Goal: Task Accomplishment & Management: Manage account settings

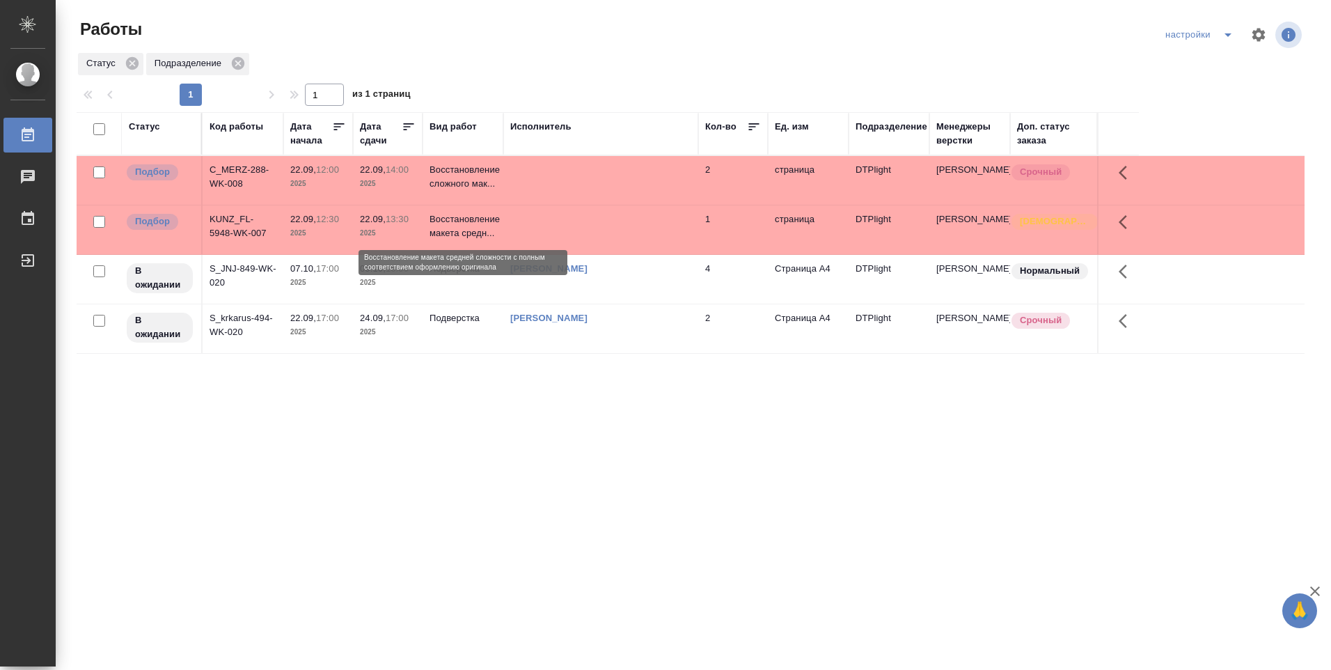
click at [448, 229] on p "Восстановление макета средн..." at bounding box center [462, 226] width 67 height 28
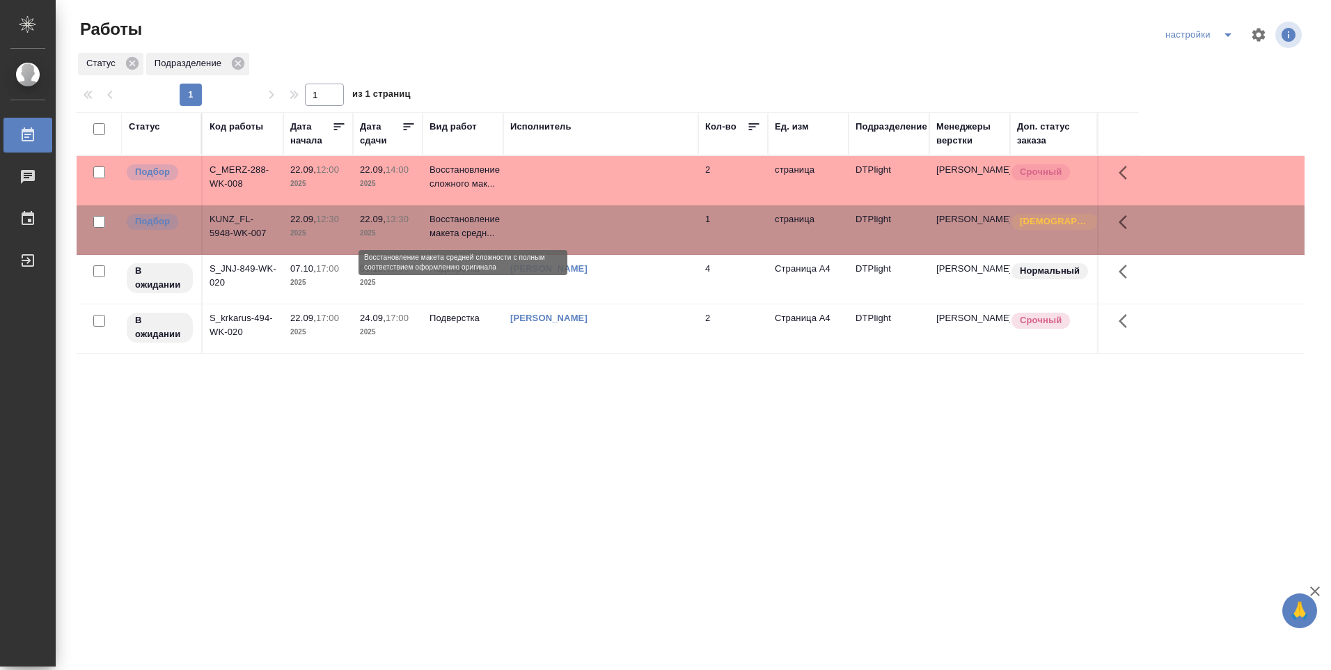
click at [448, 229] on p "Восстановление макета средн..." at bounding box center [462, 226] width 67 height 28
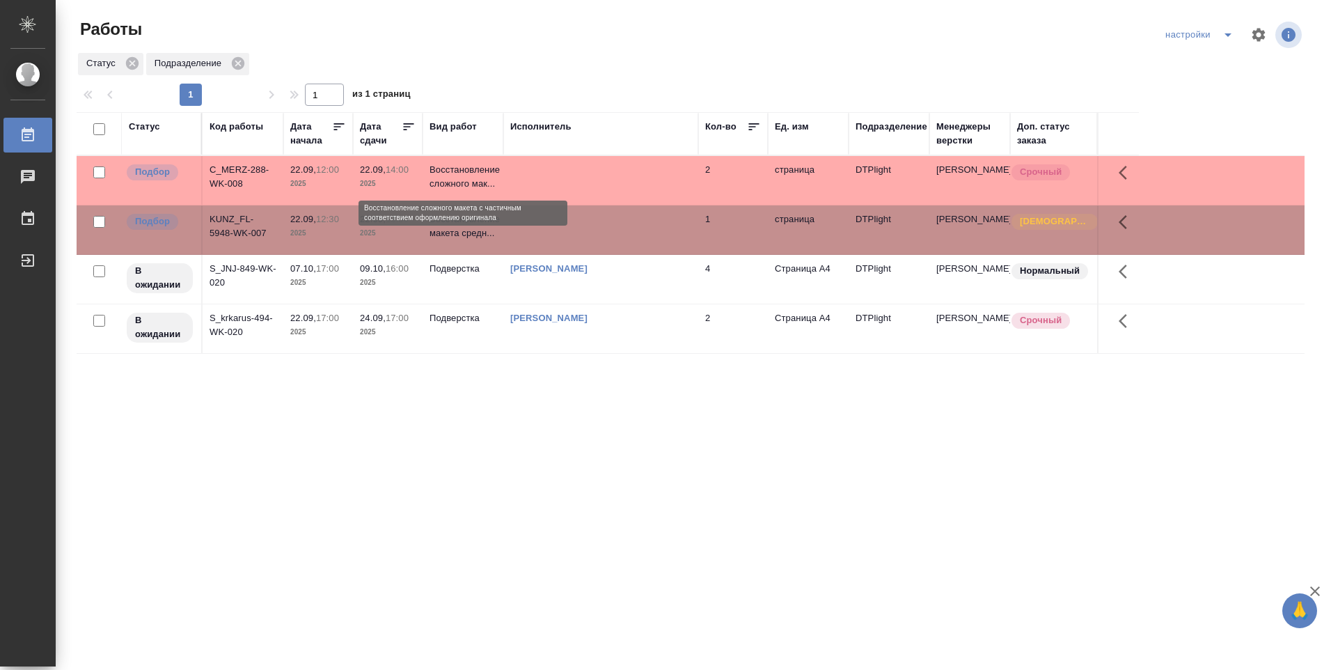
click at [455, 179] on p "Восстановление сложного мак..." at bounding box center [462, 177] width 67 height 28
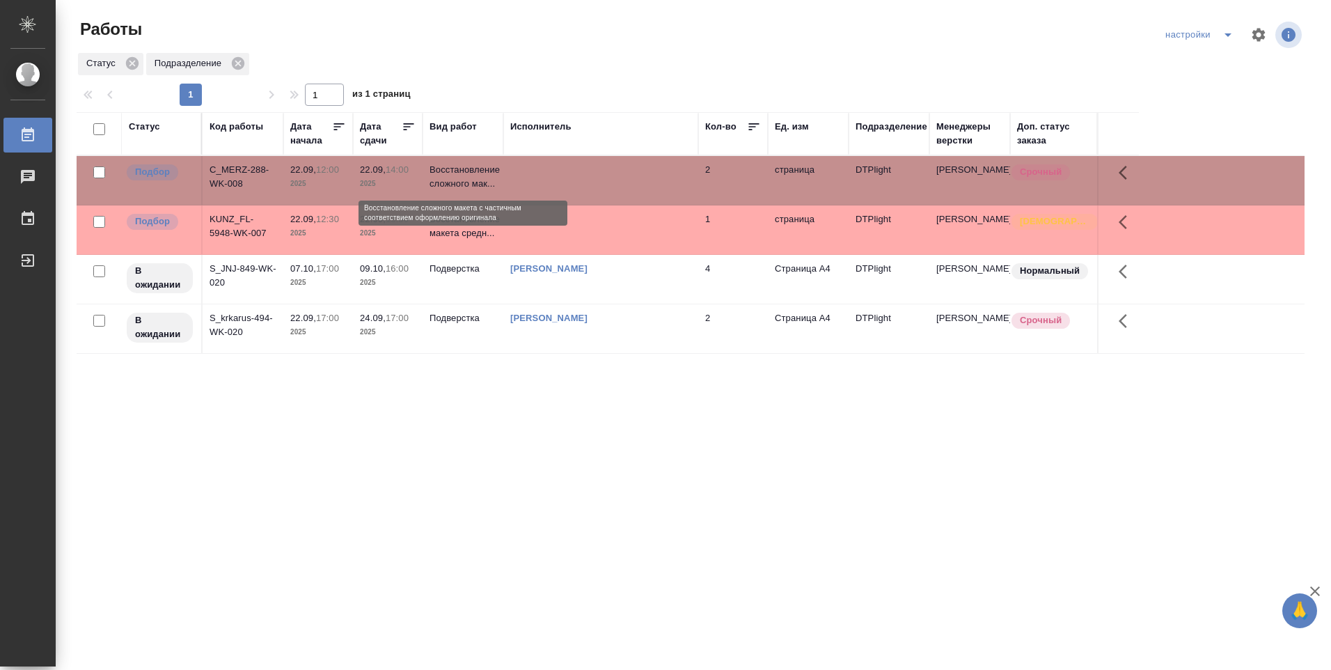
click at [455, 178] on p "Восстановление сложного мак..." at bounding box center [462, 177] width 67 height 28
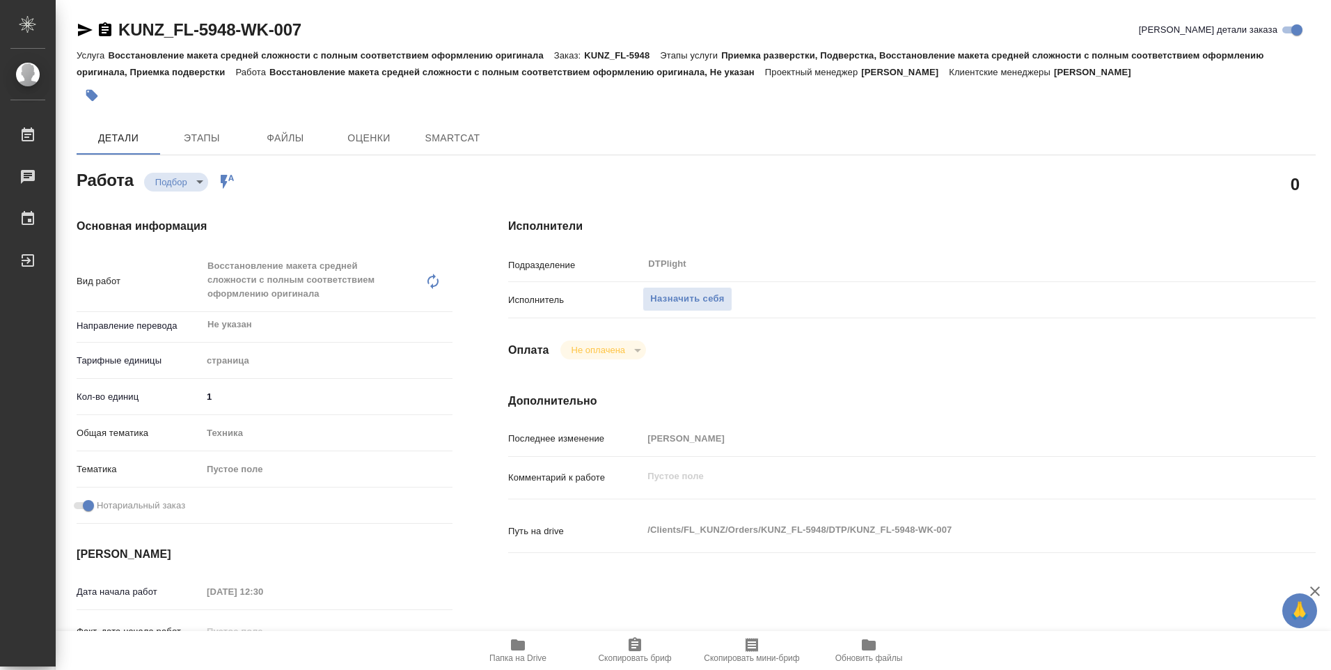
type textarea "x"
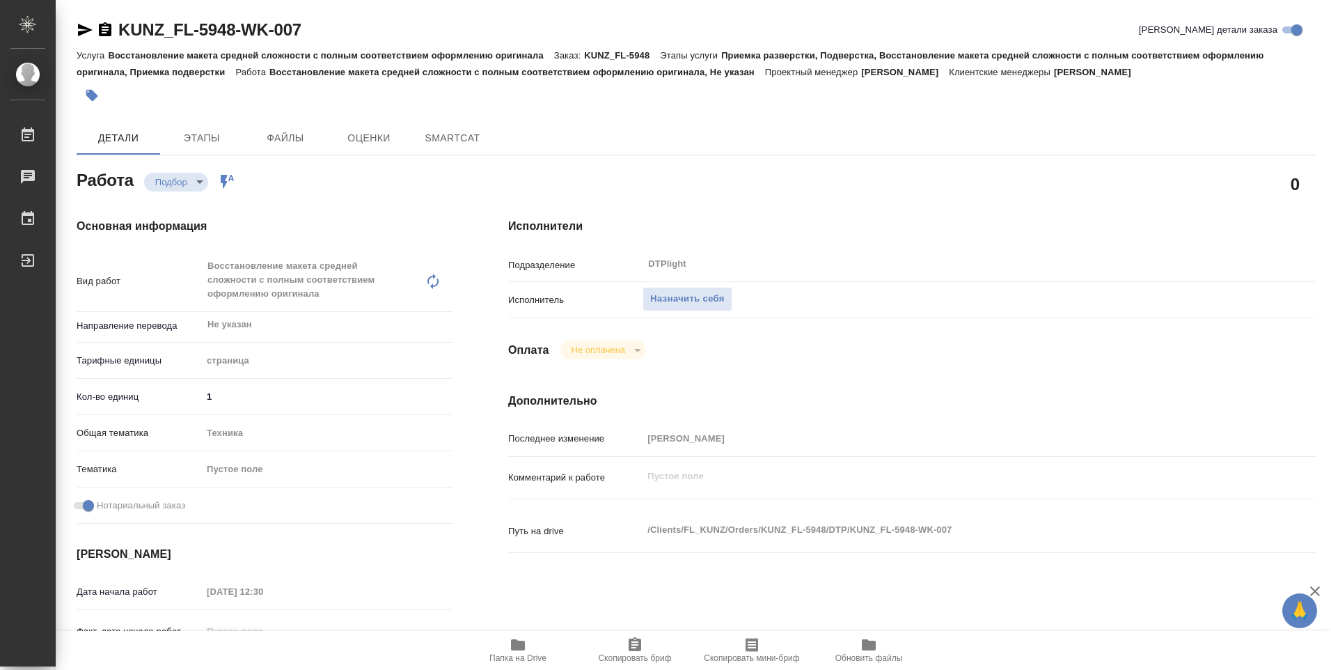
type textarea "x"
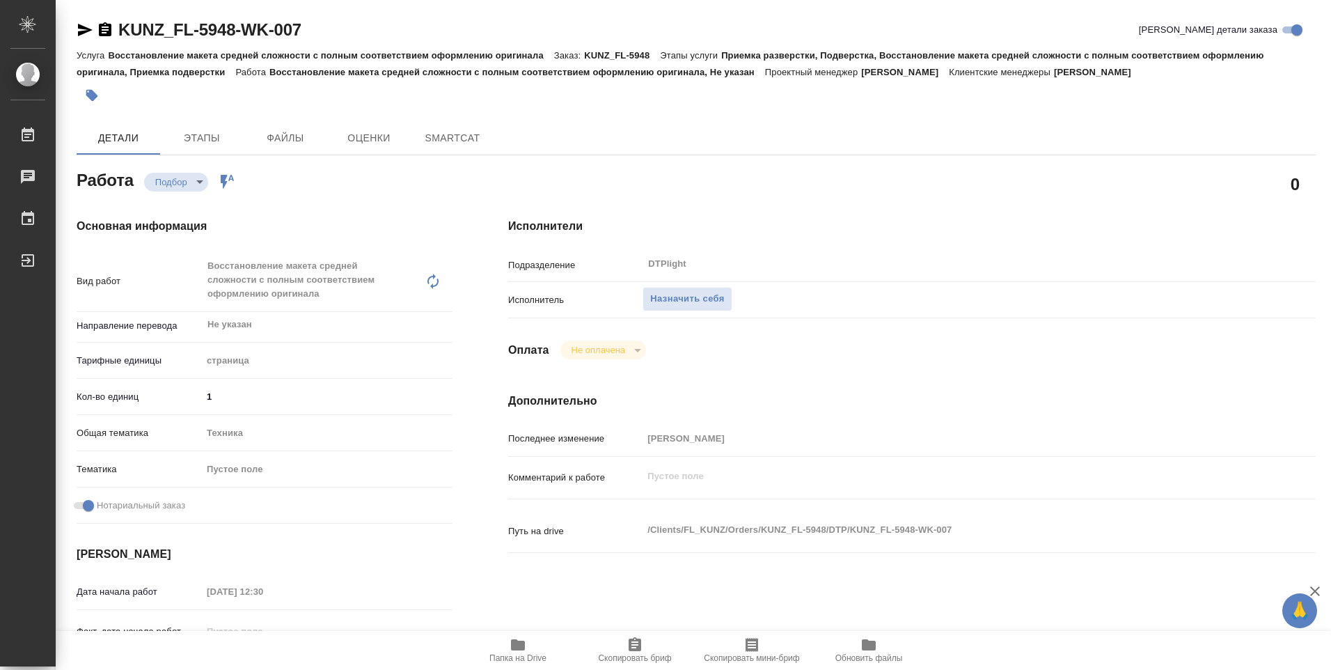
type textarea "x"
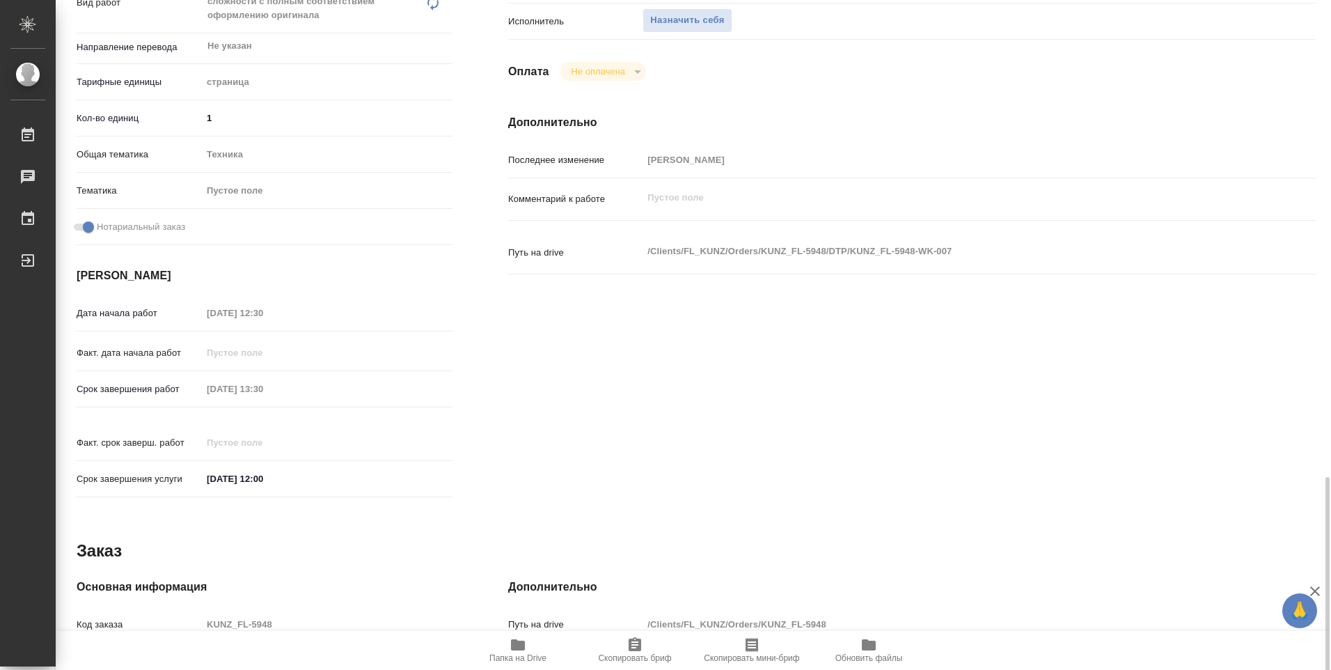
scroll to position [546, 0]
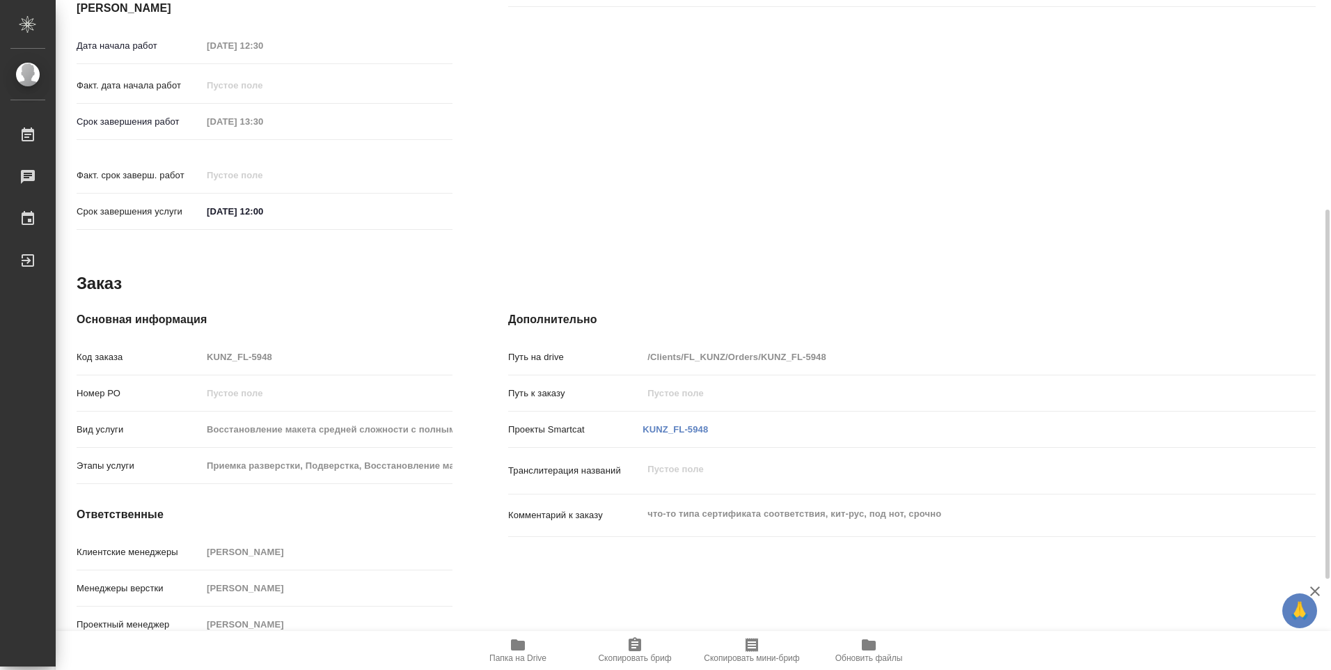
type textarea "x"
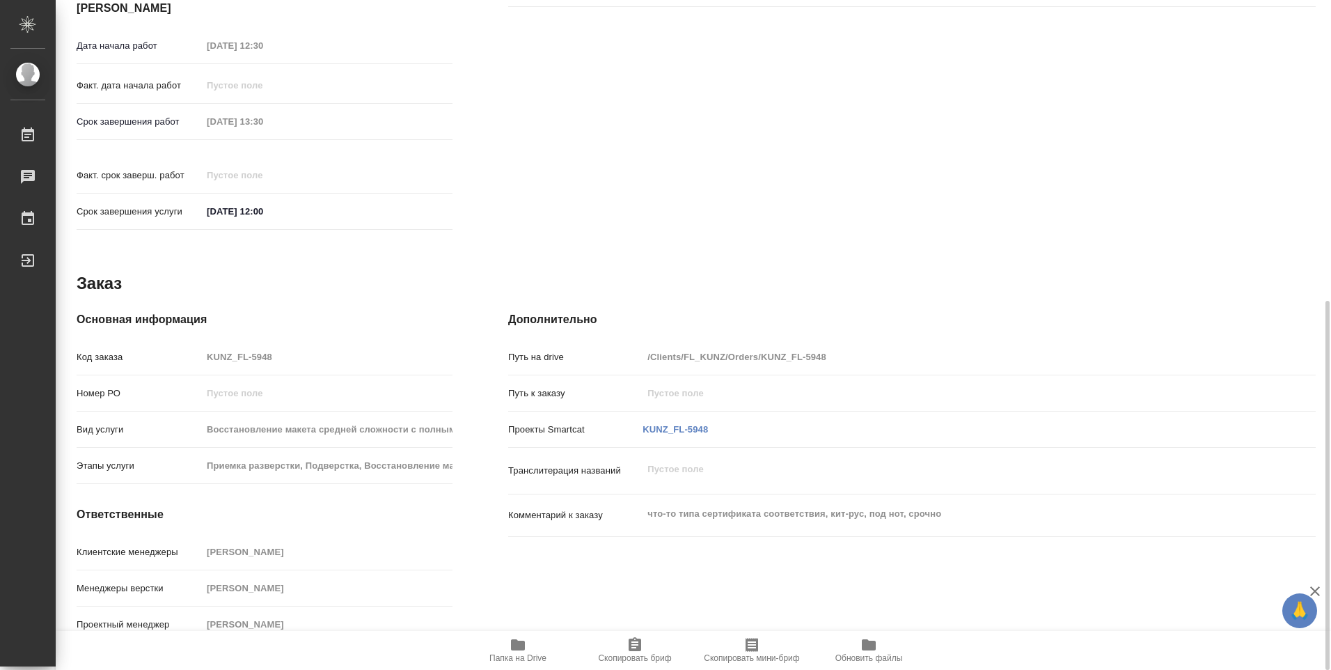
type textarea "x"
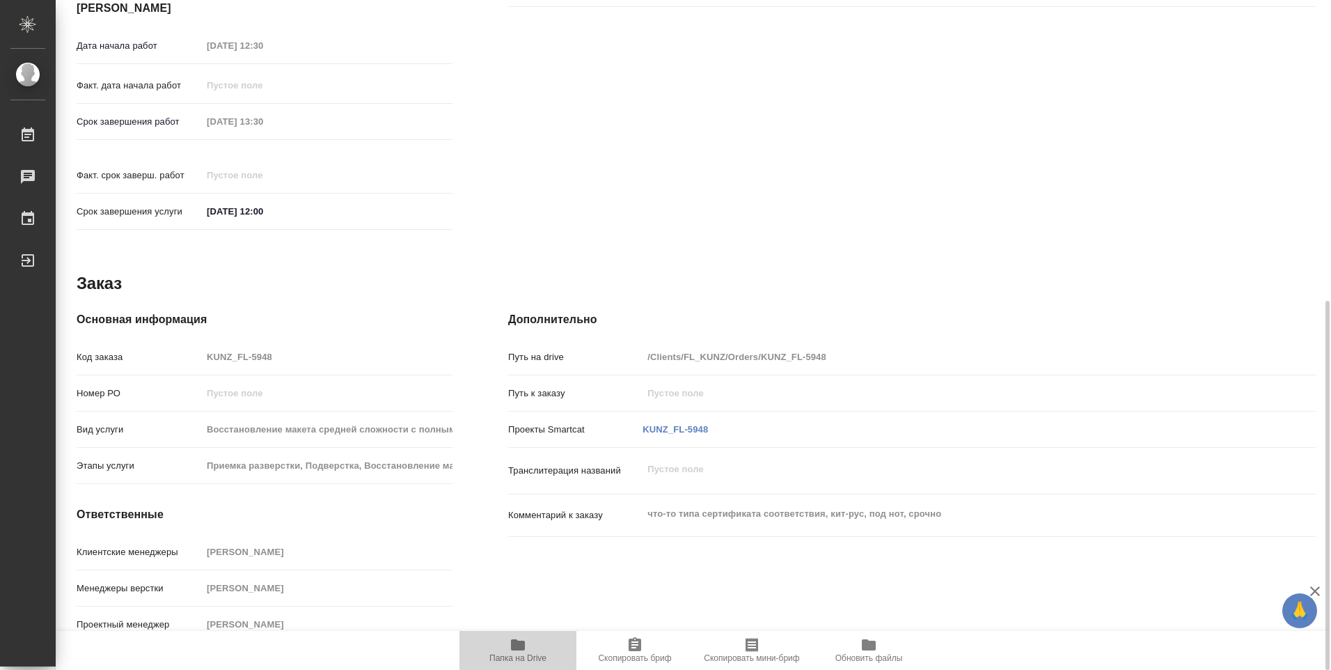
click at [521, 647] on icon "button" at bounding box center [518, 644] width 14 height 11
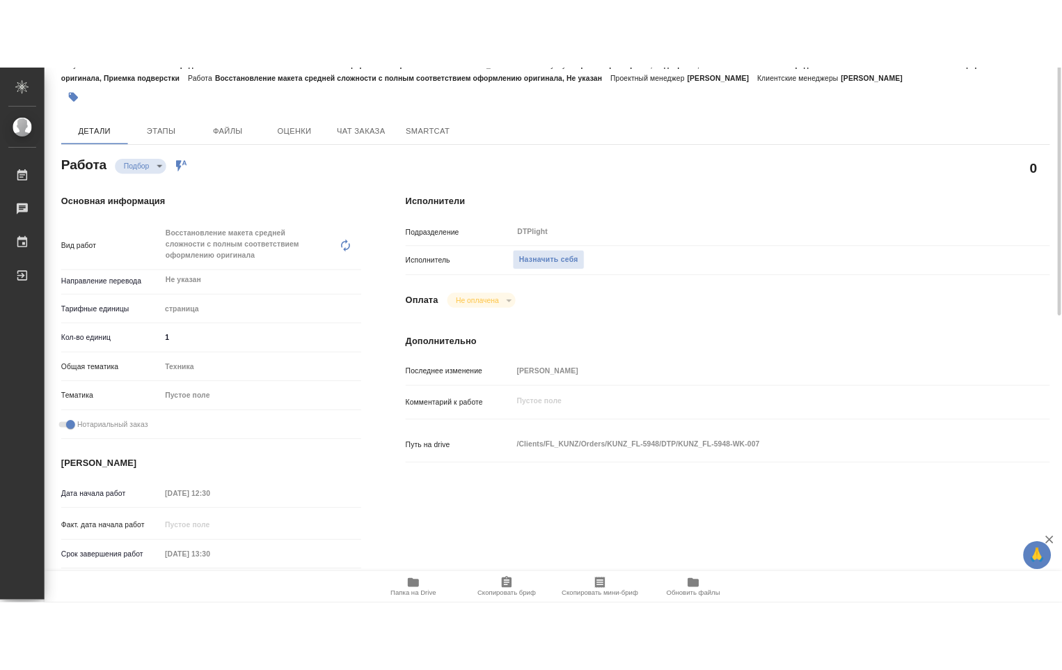
scroll to position [0, 0]
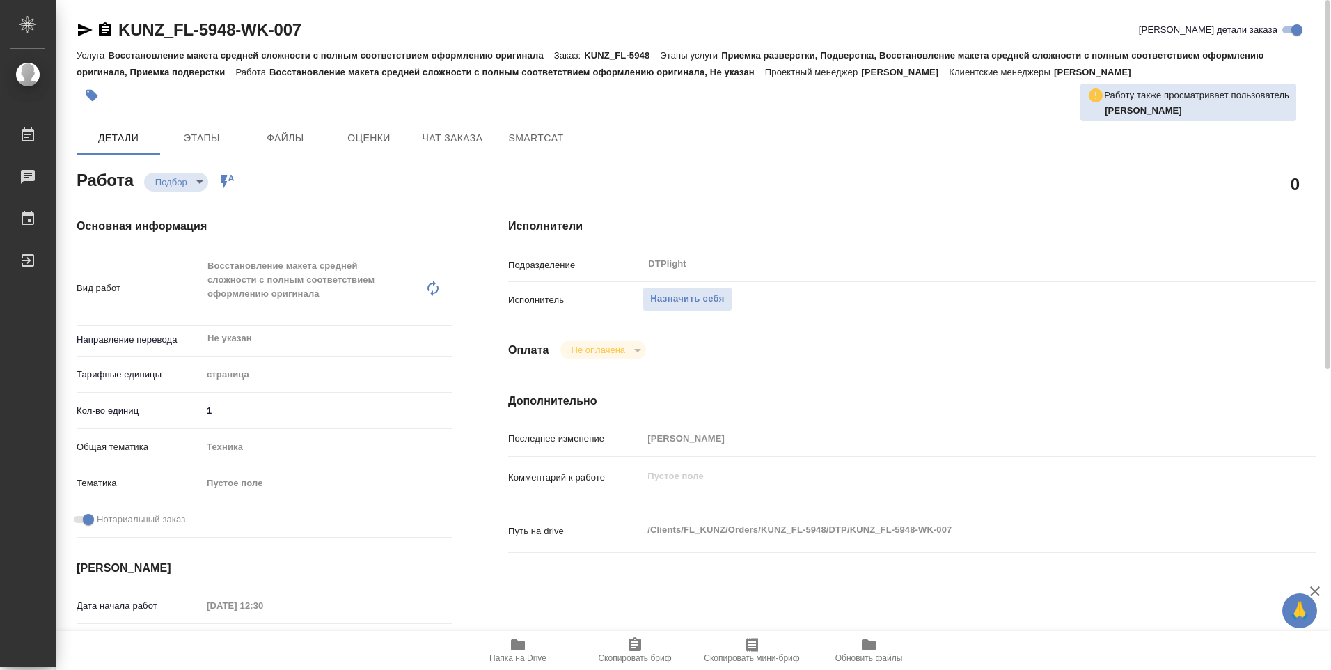
type textarea "x"
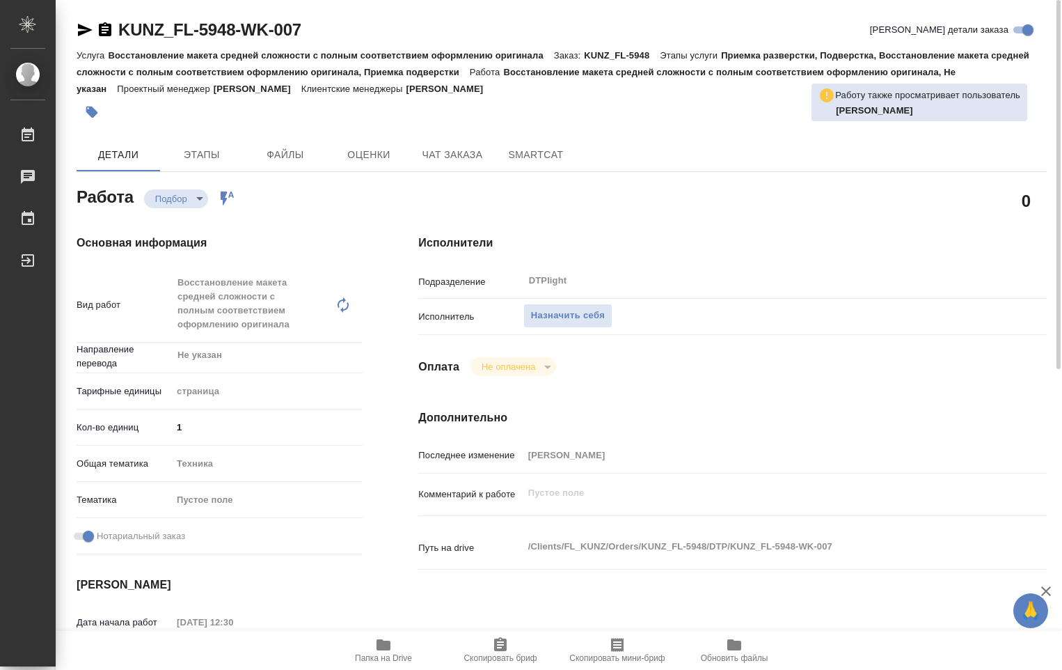
type textarea "x"
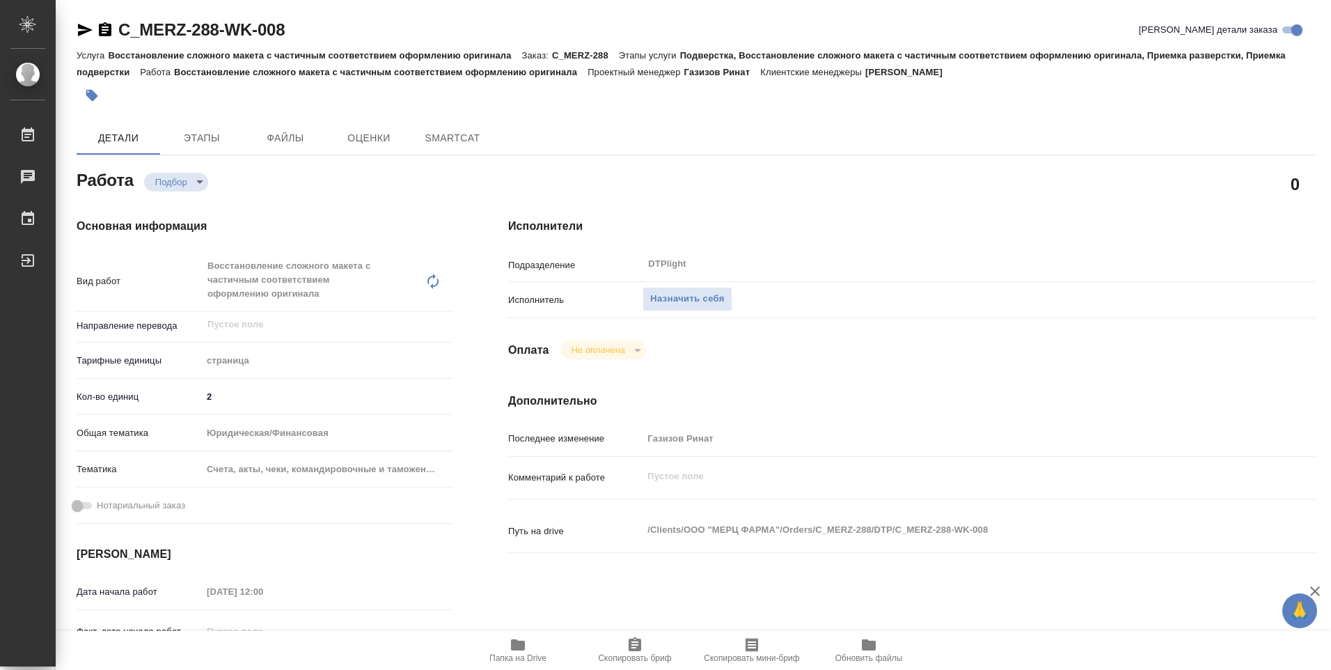
type textarea "x"
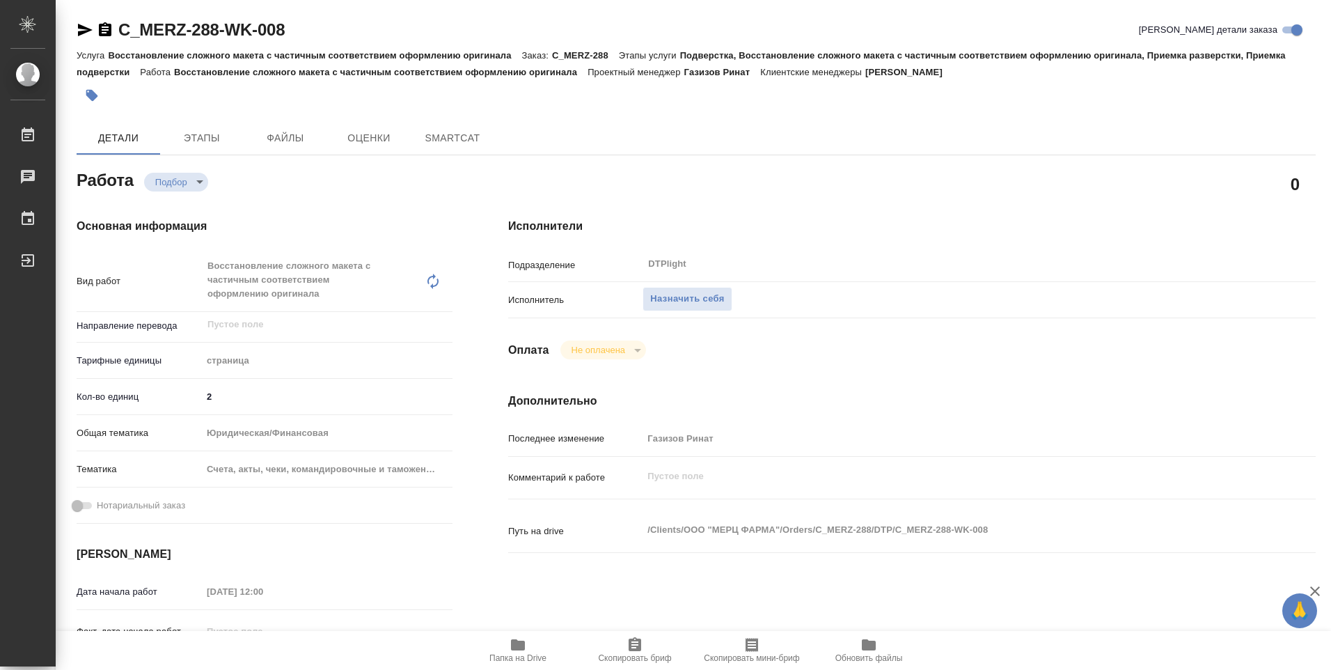
type textarea "x"
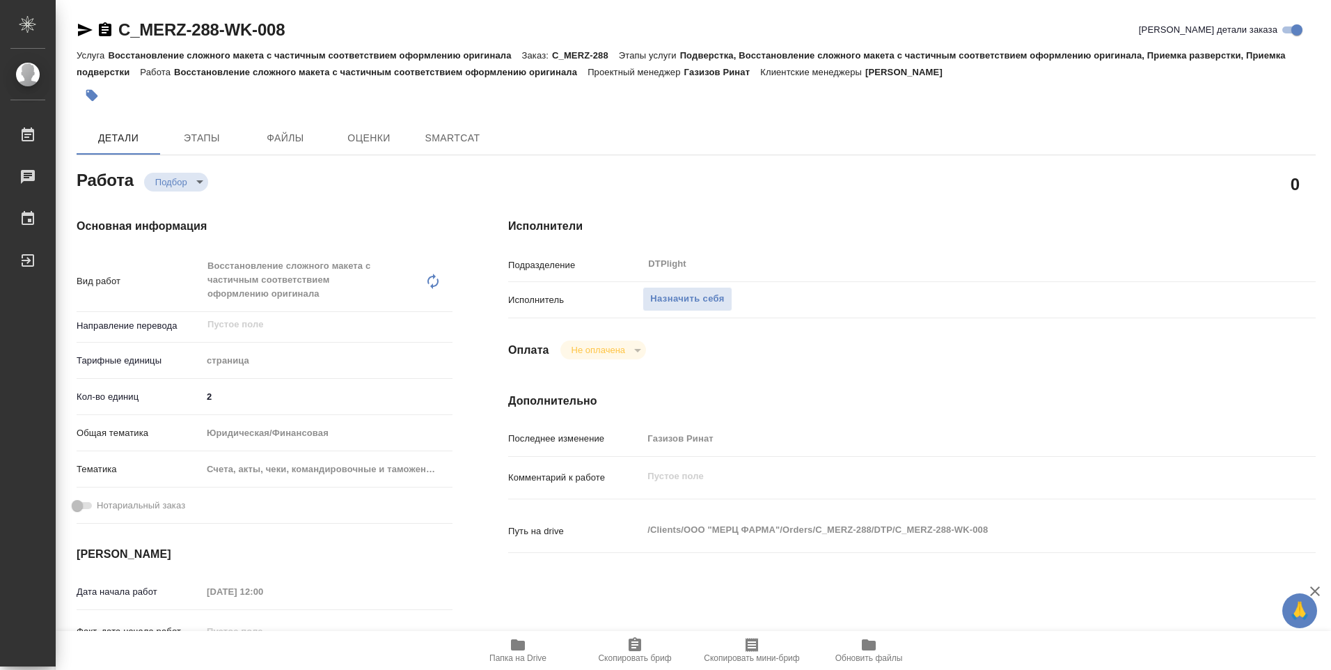
type textarea "x"
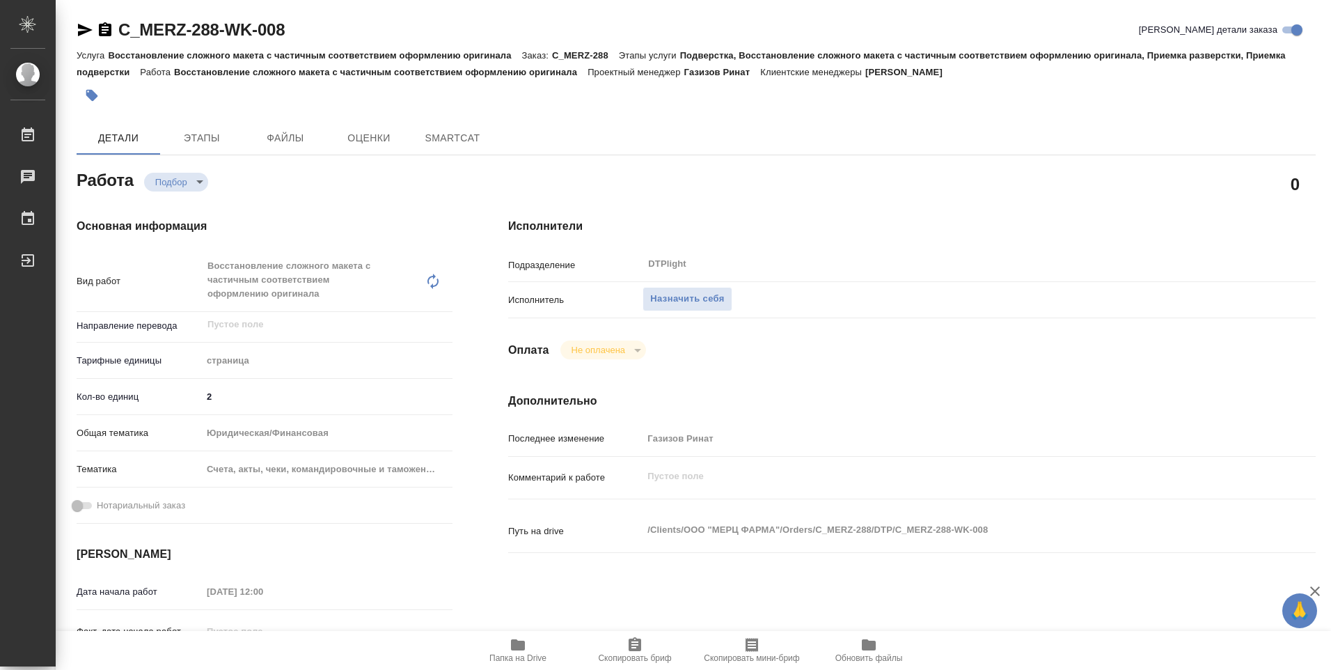
type textarea "x"
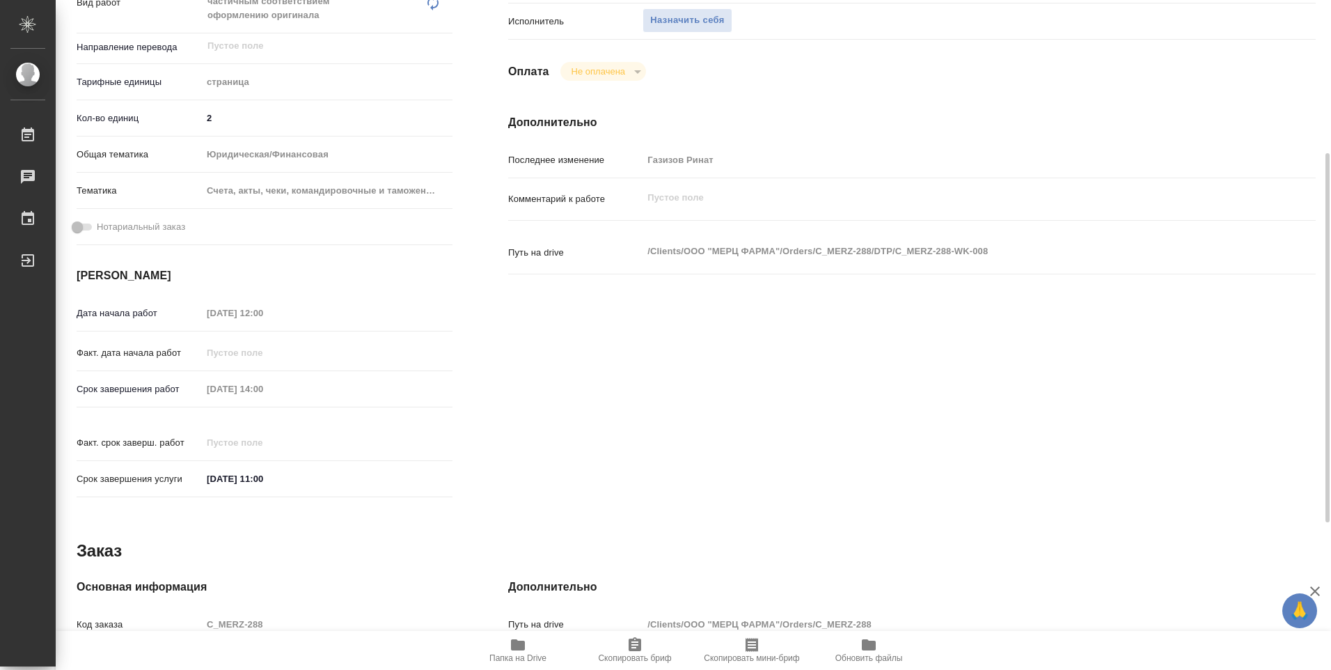
scroll to position [348, 0]
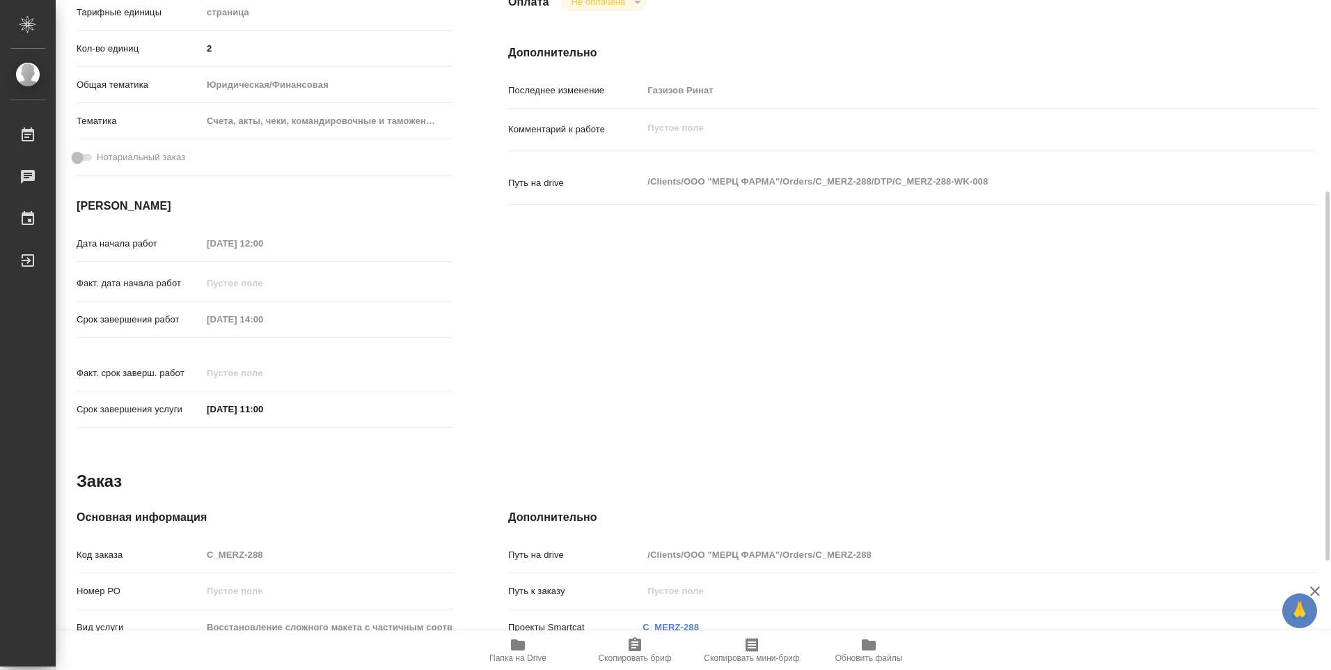
type textarea "x"
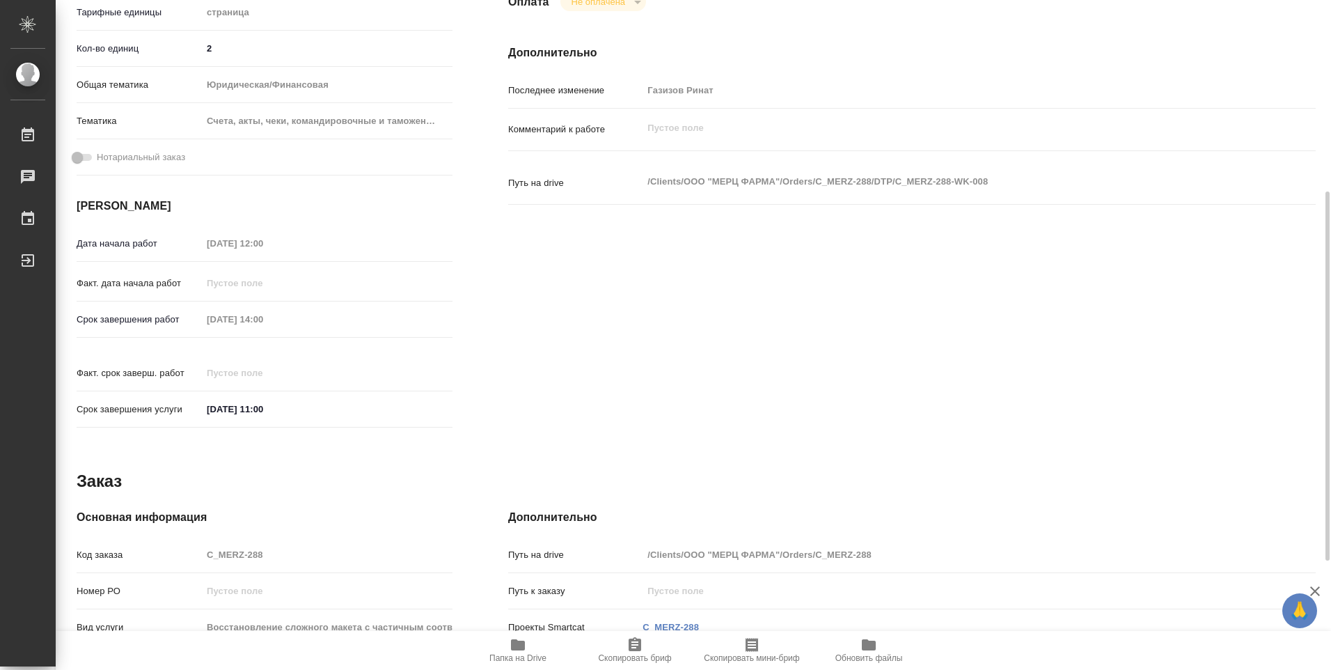
type textarea "x"
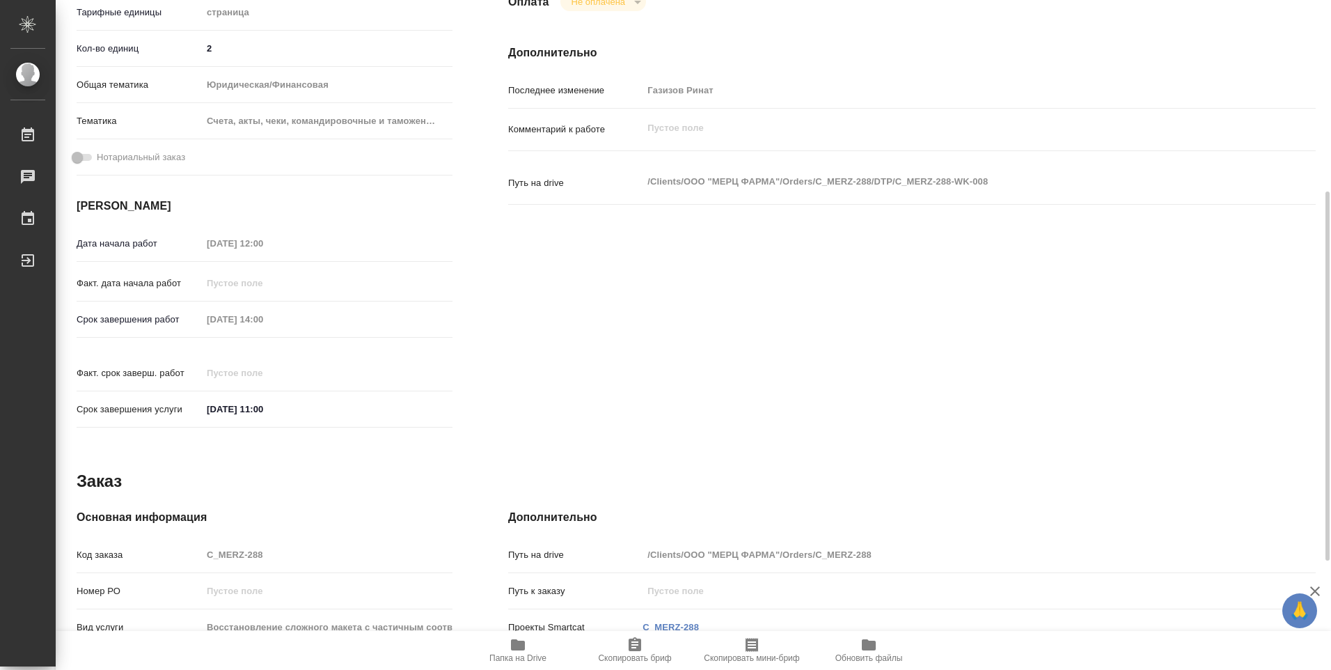
click at [520, 654] on span "Папка на Drive" at bounding box center [517, 658] width 57 height 10
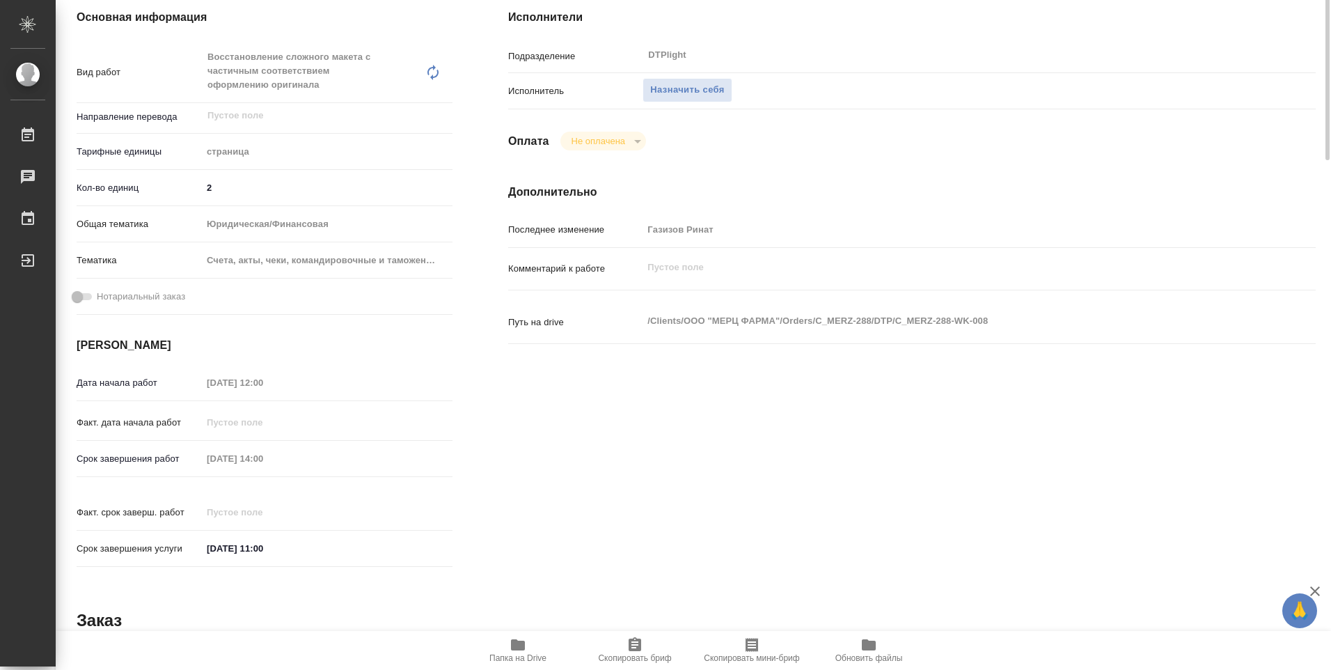
scroll to position [0, 0]
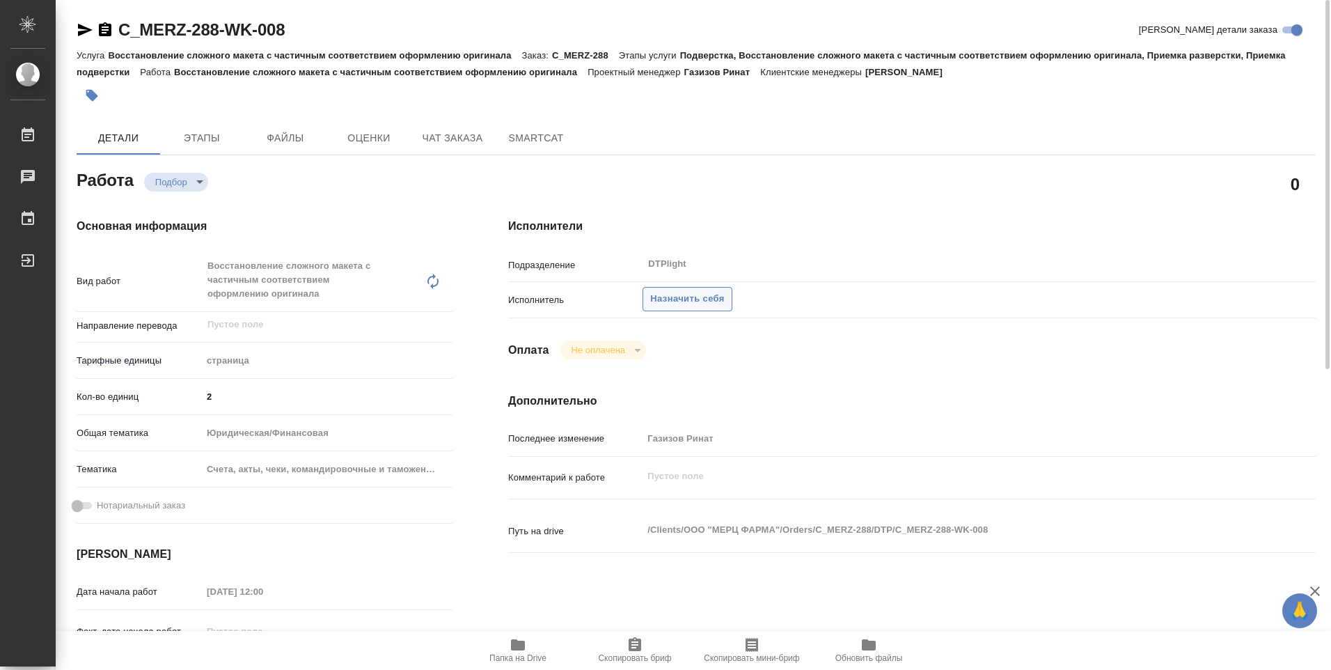
click at [679, 298] on span "Назначить себя" at bounding box center [687, 299] width 74 height 16
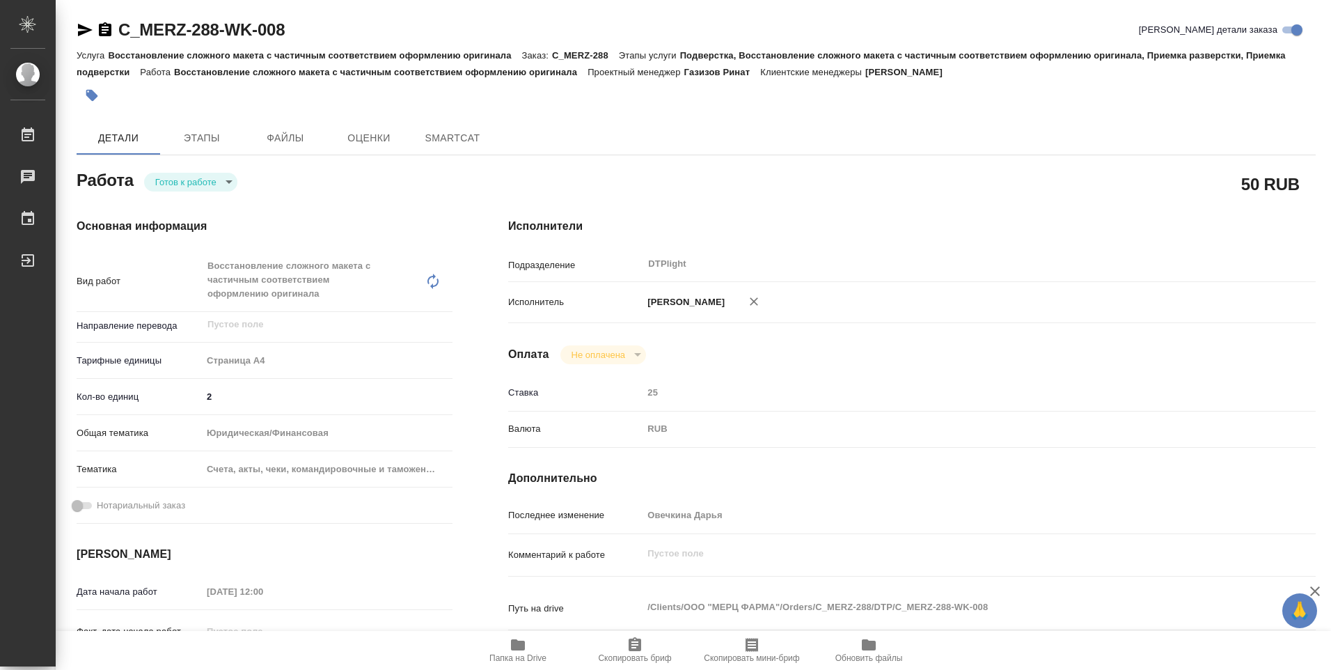
type textarea "x"
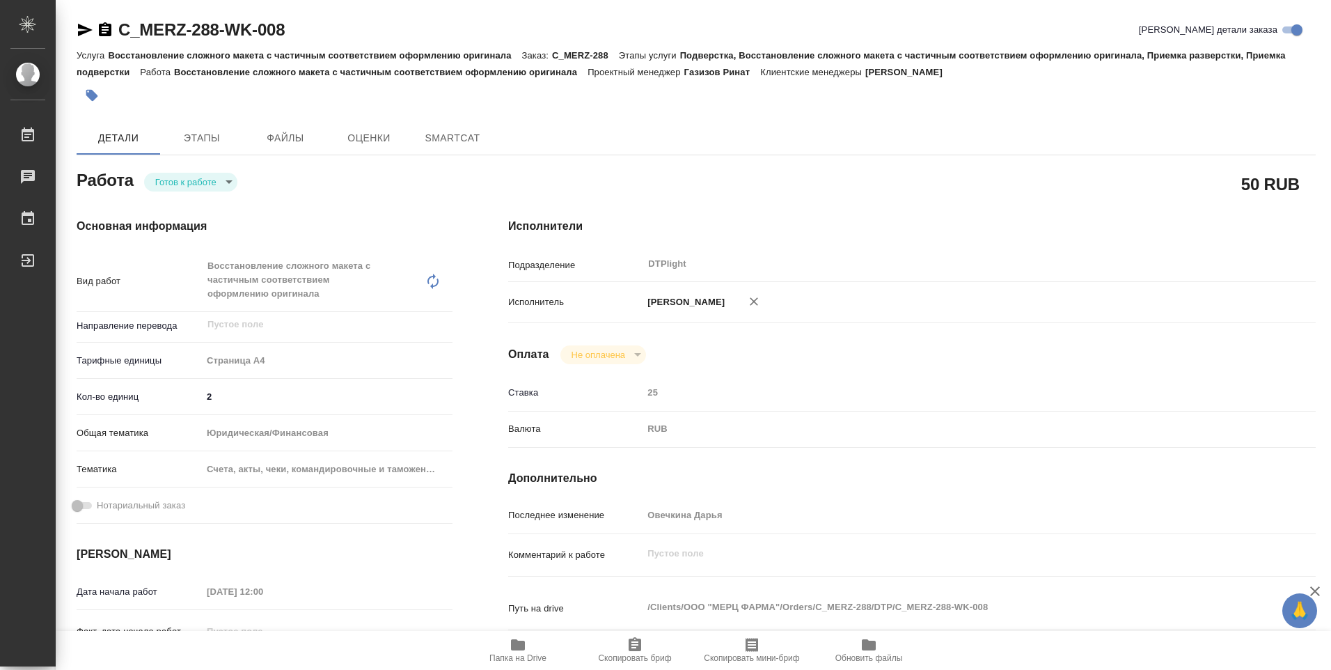
type textarea "x"
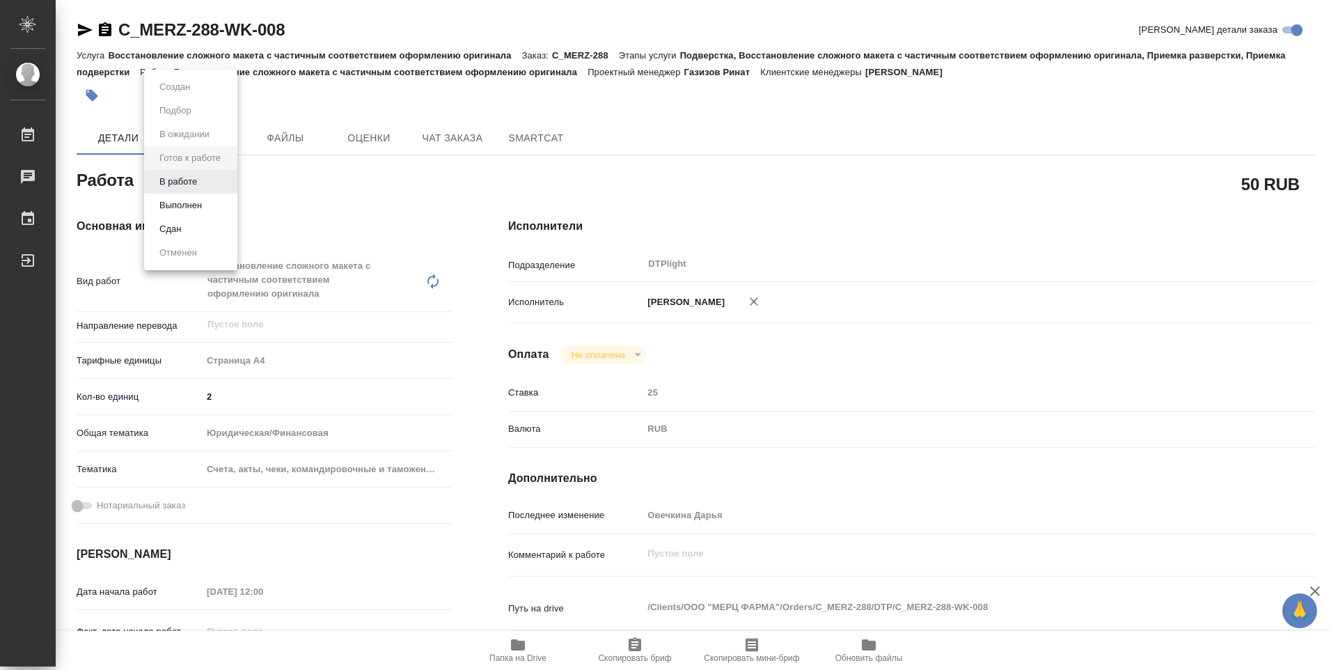
click at [223, 184] on body "🙏 .cls-1 fill:#fff; AWATERA Ovechkina Darya Работы Чаты График Выйти C_MERZ-288…" at bounding box center [665, 335] width 1331 height 670
type textarea "x"
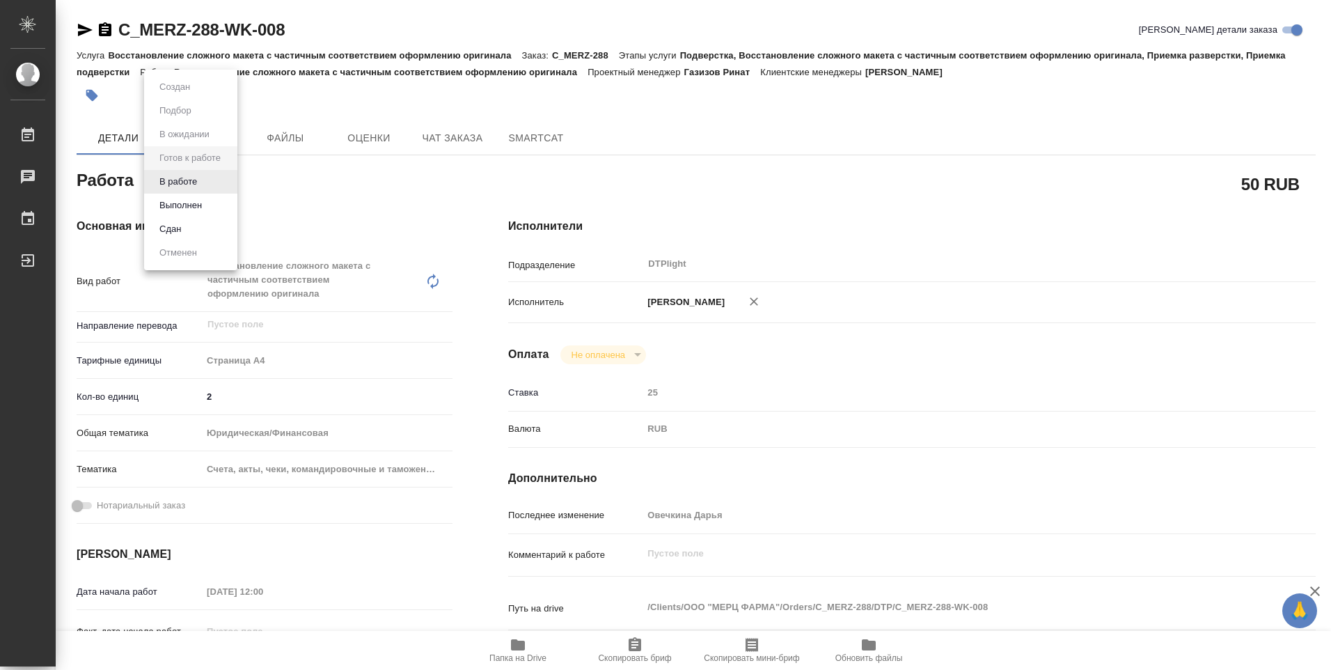
type textarea "x"
click at [192, 188] on button "В работе" at bounding box center [178, 181] width 46 height 15
type textarea "x"
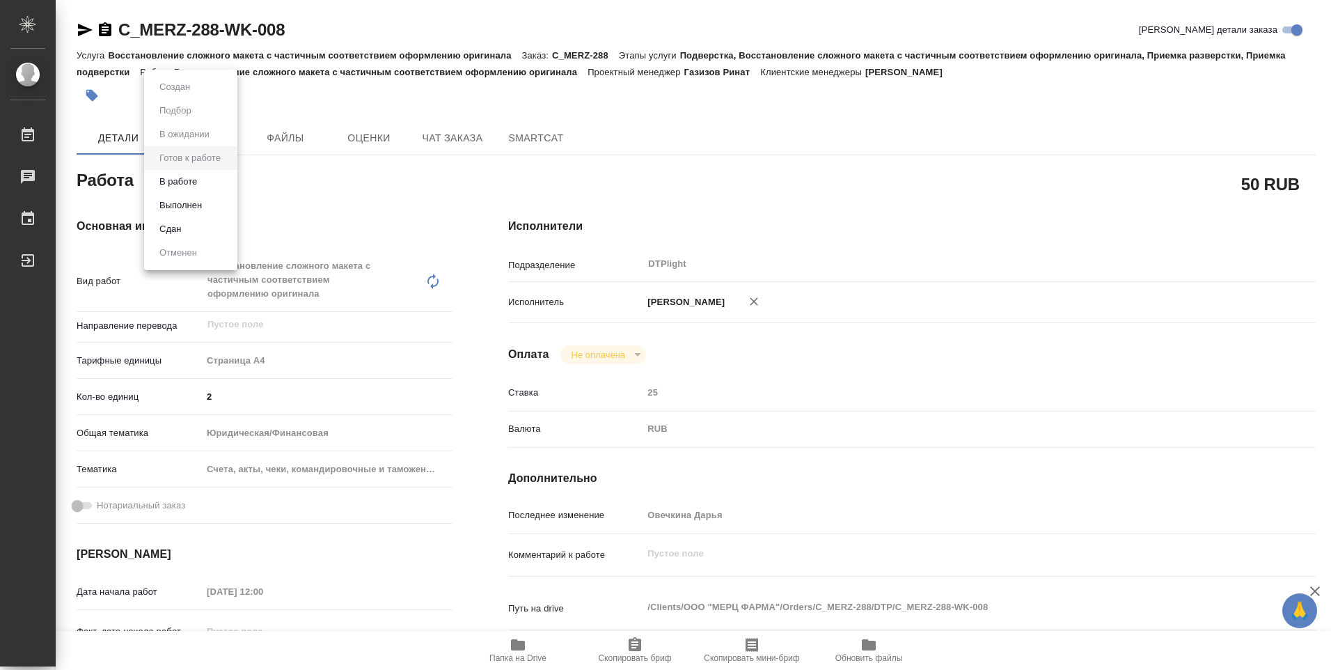
type textarea "x"
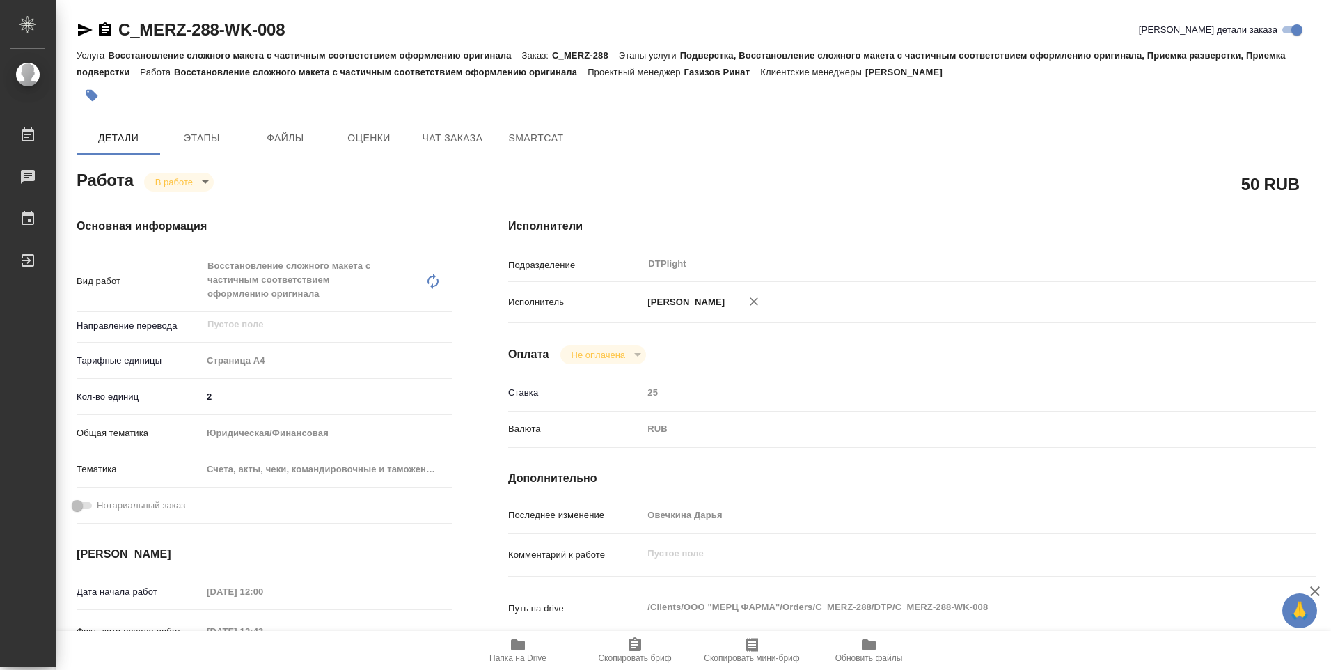
type textarea "x"
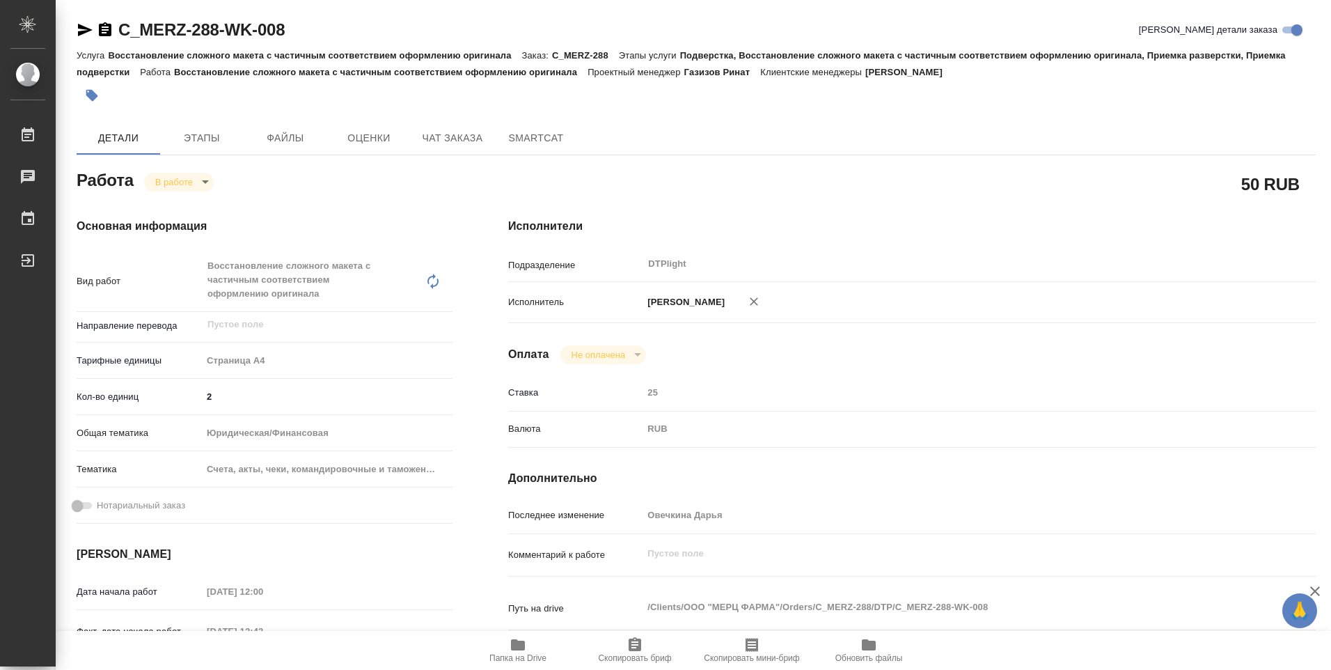
type textarea "x"
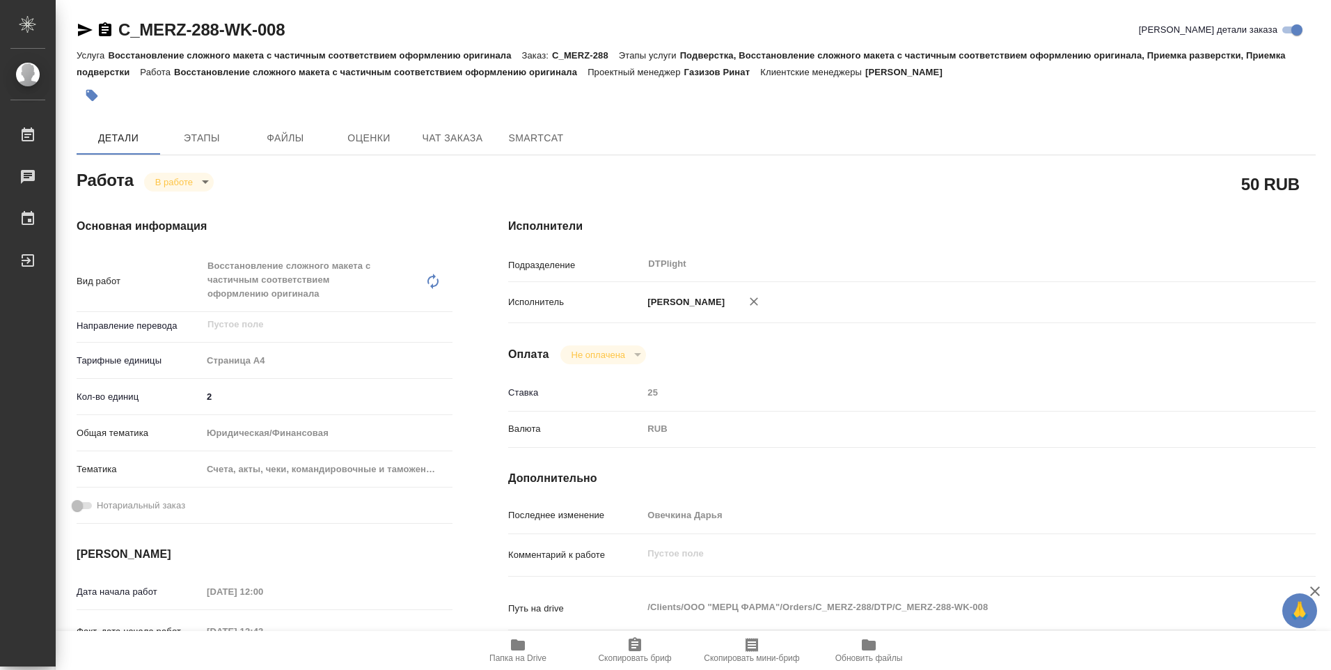
type textarea "x"
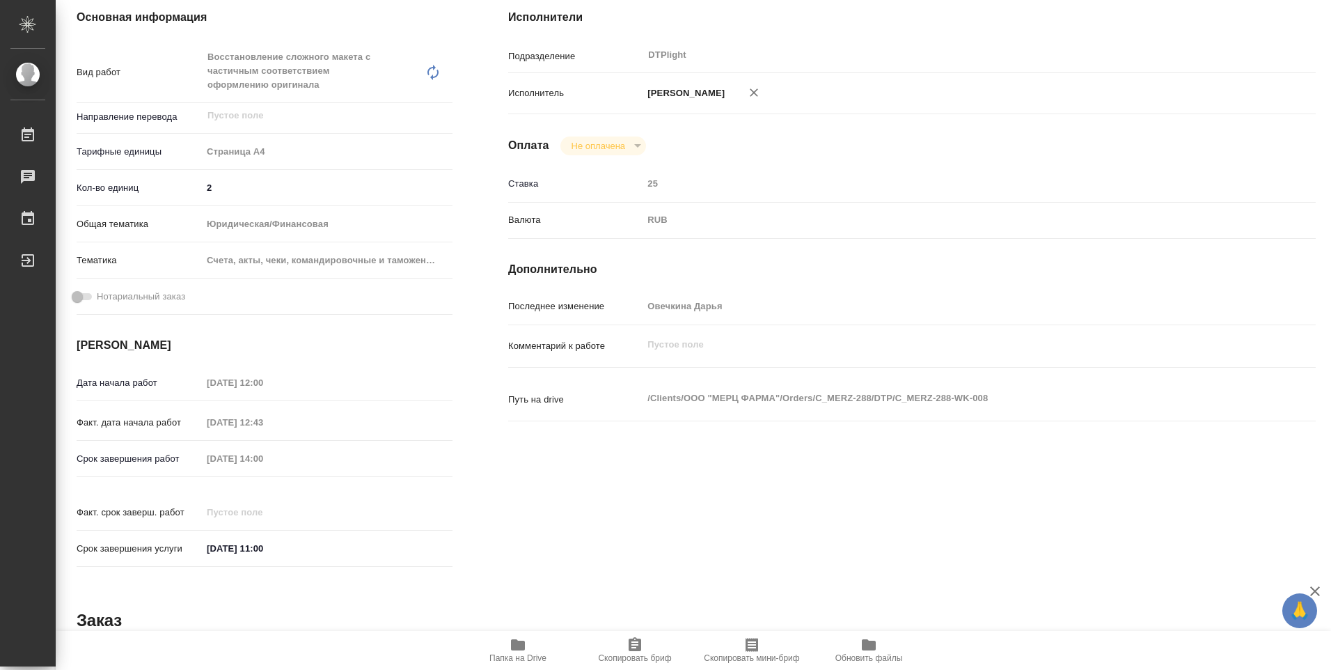
type textarea "x"
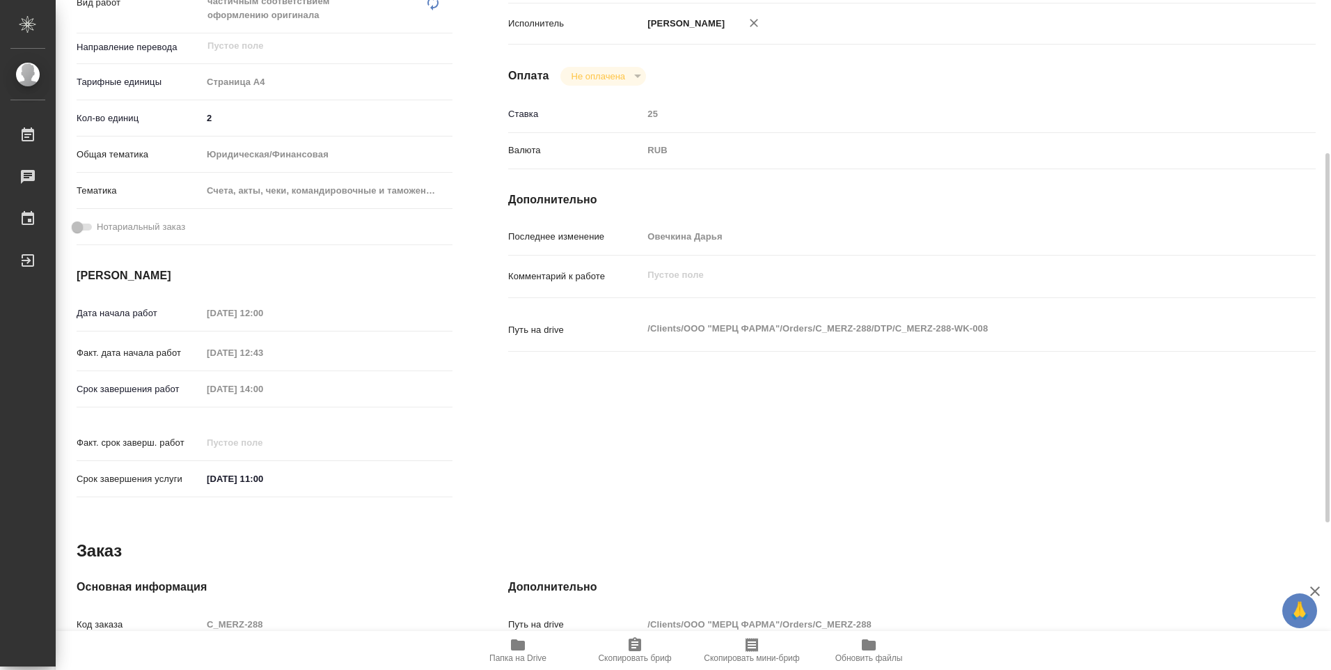
scroll to position [348, 0]
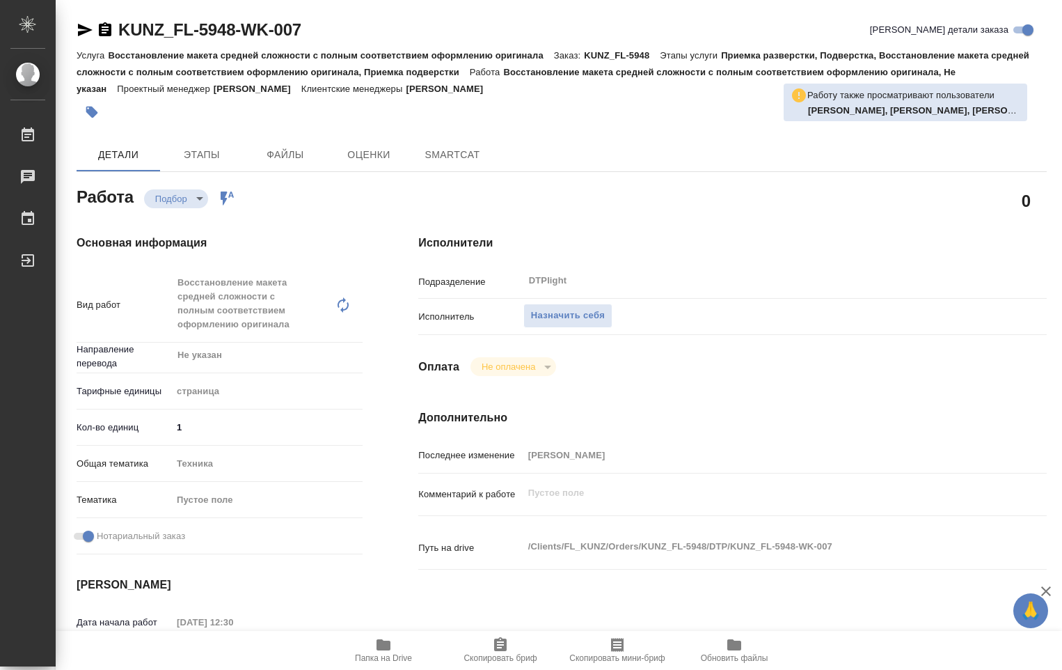
type textarea "x"
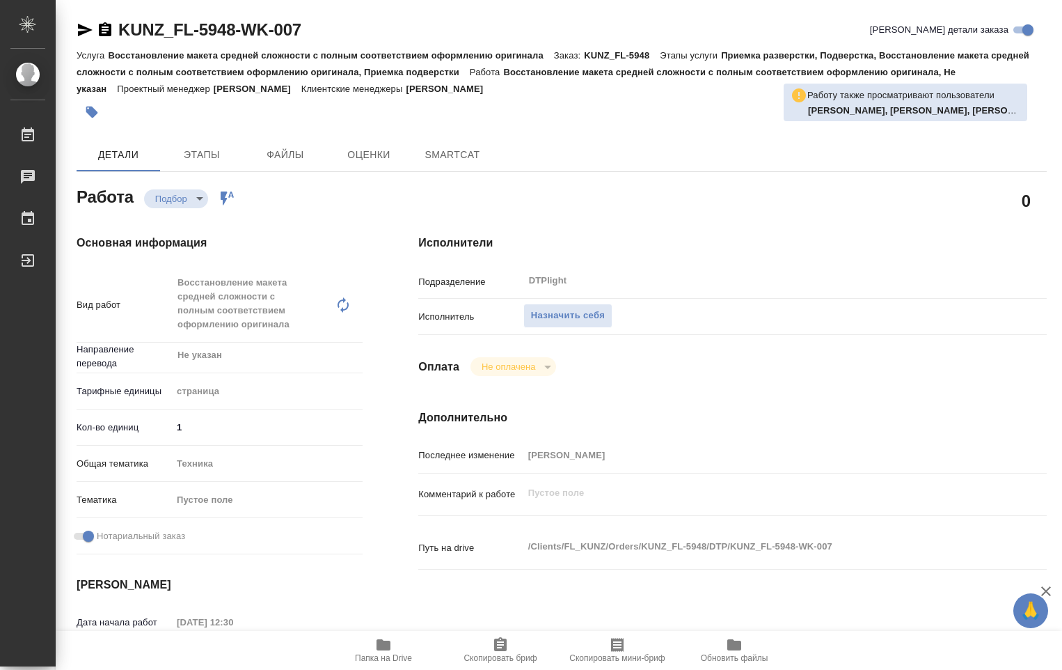
type textarea "x"
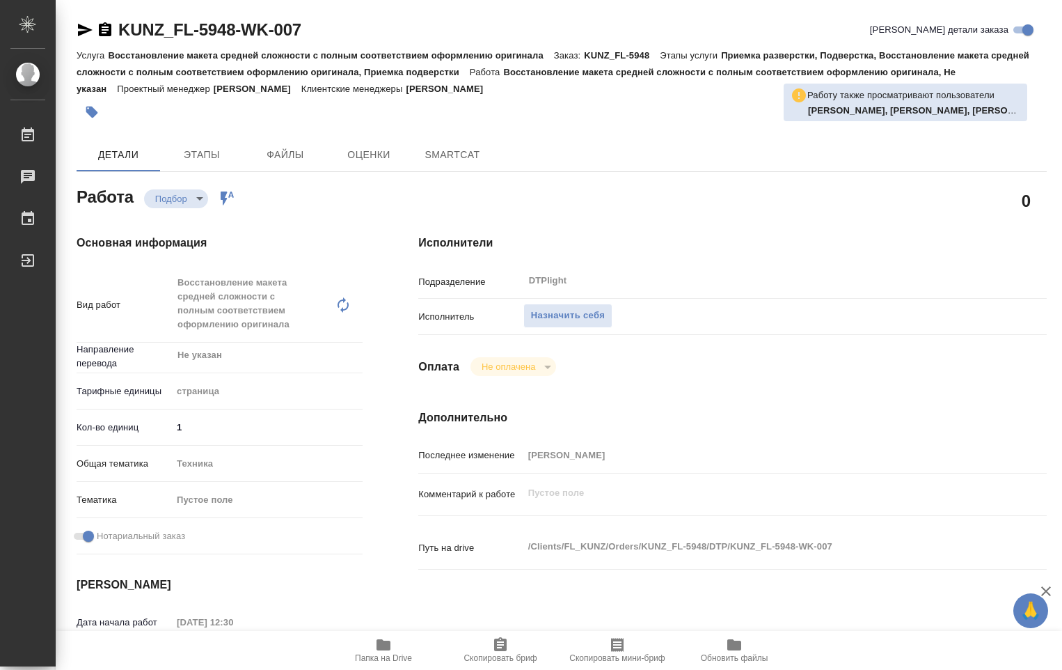
type textarea "x"
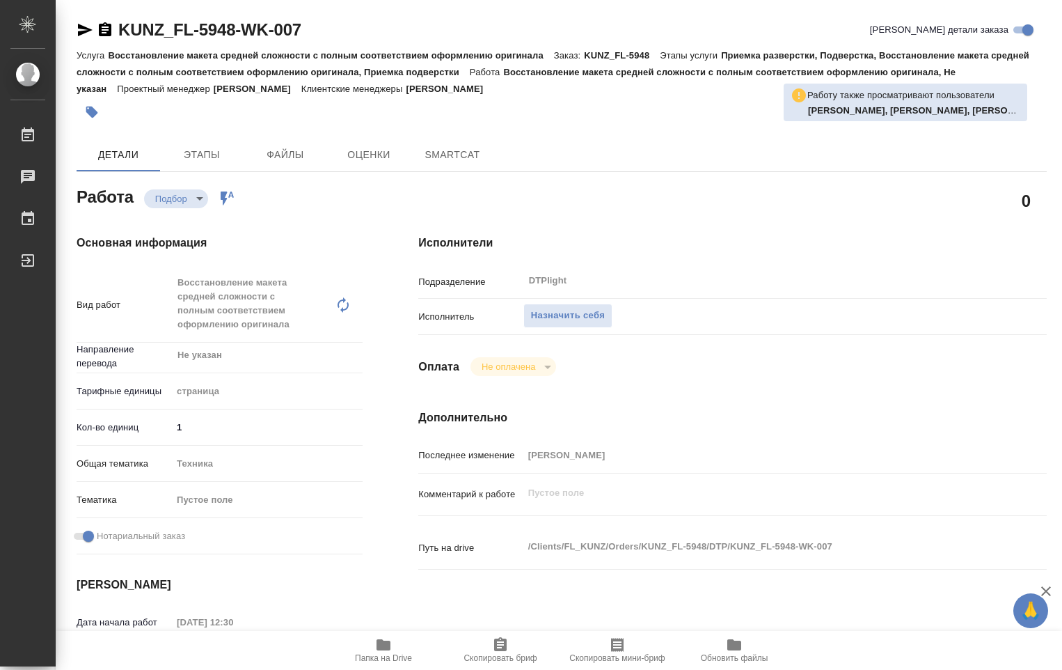
type textarea "x"
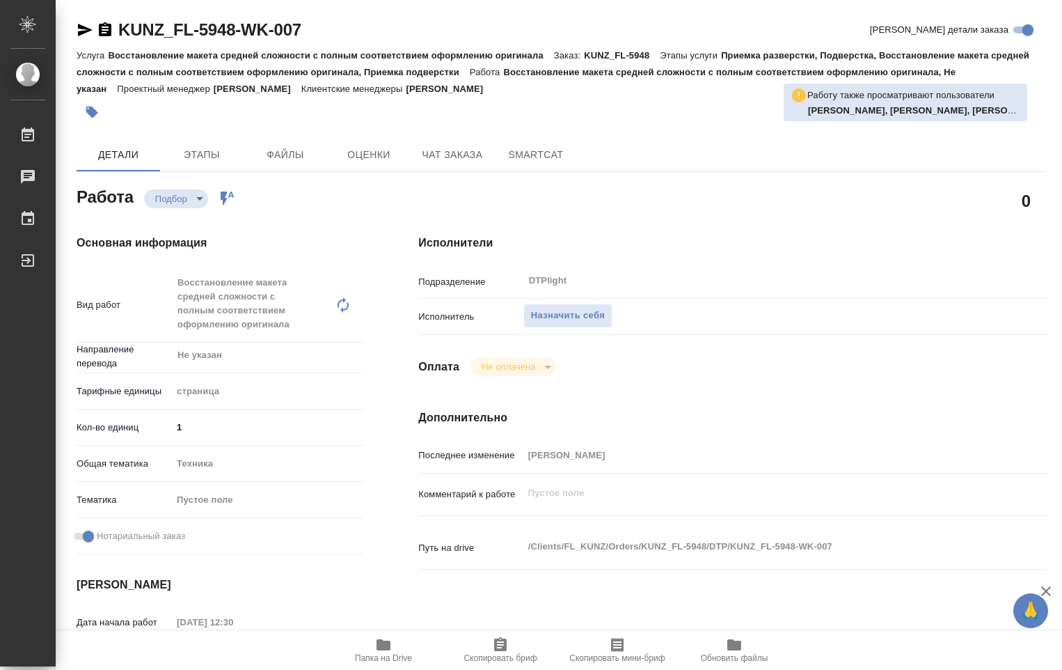
type textarea "x"
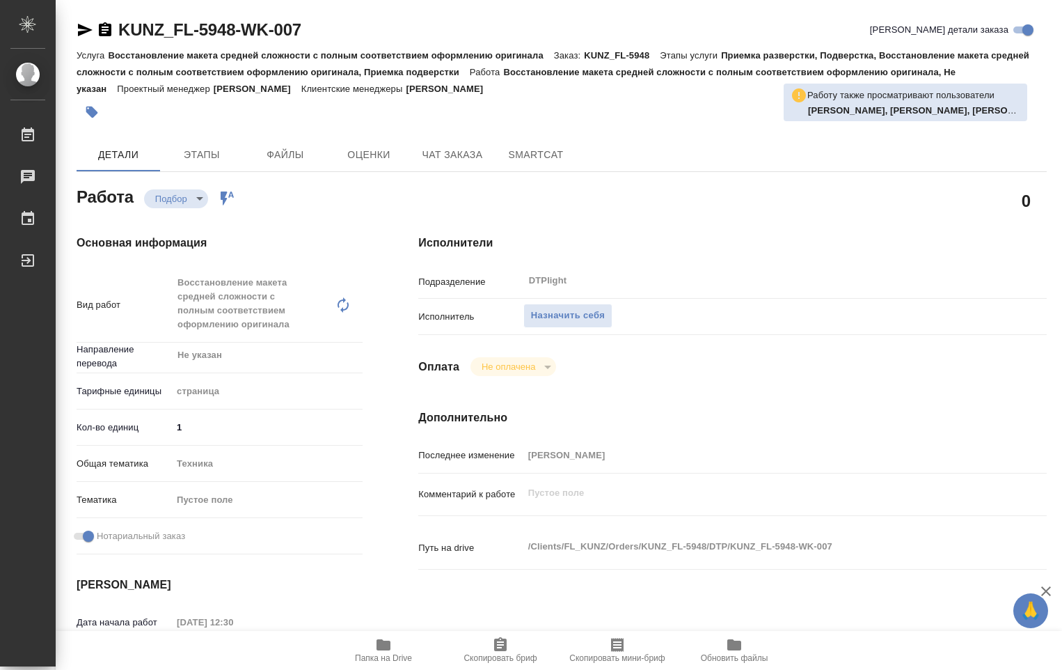
type textarea "x"
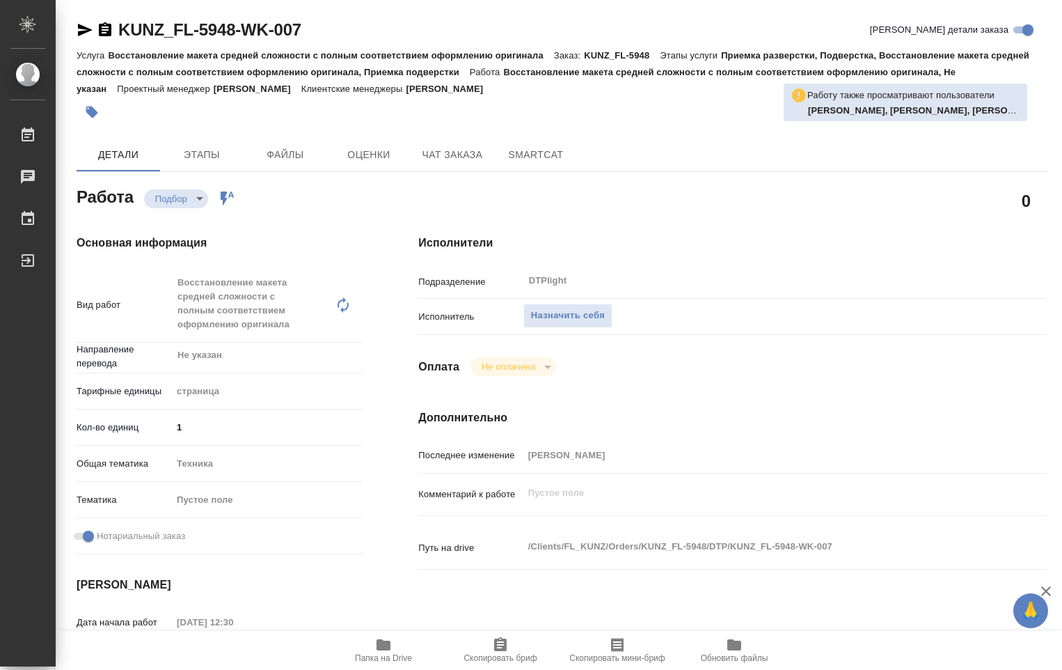
type textarea "x"
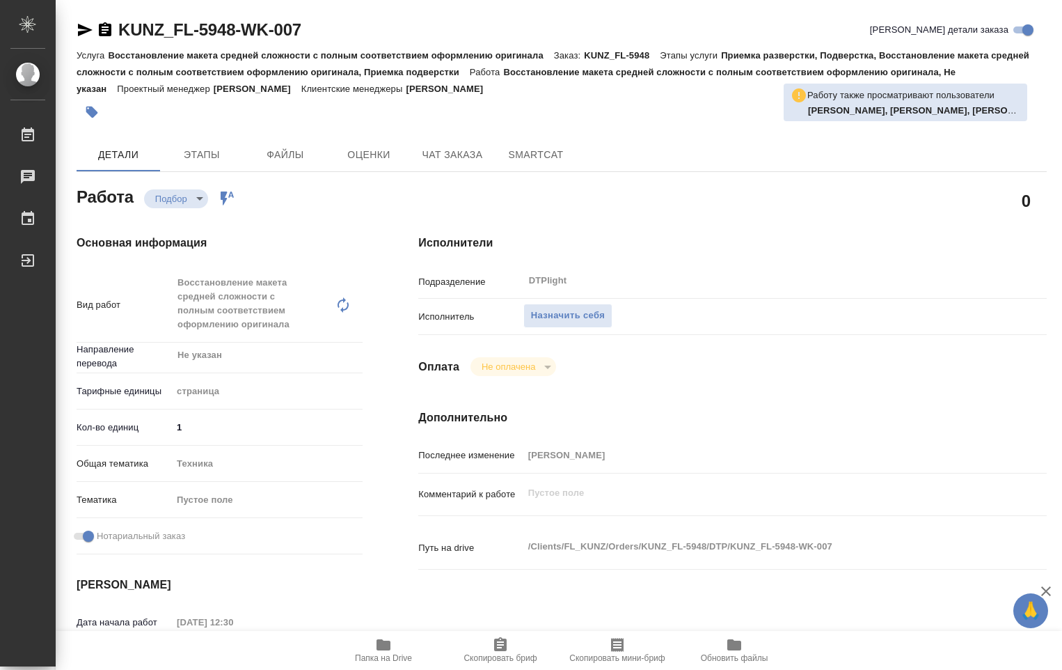
type textarea "x"
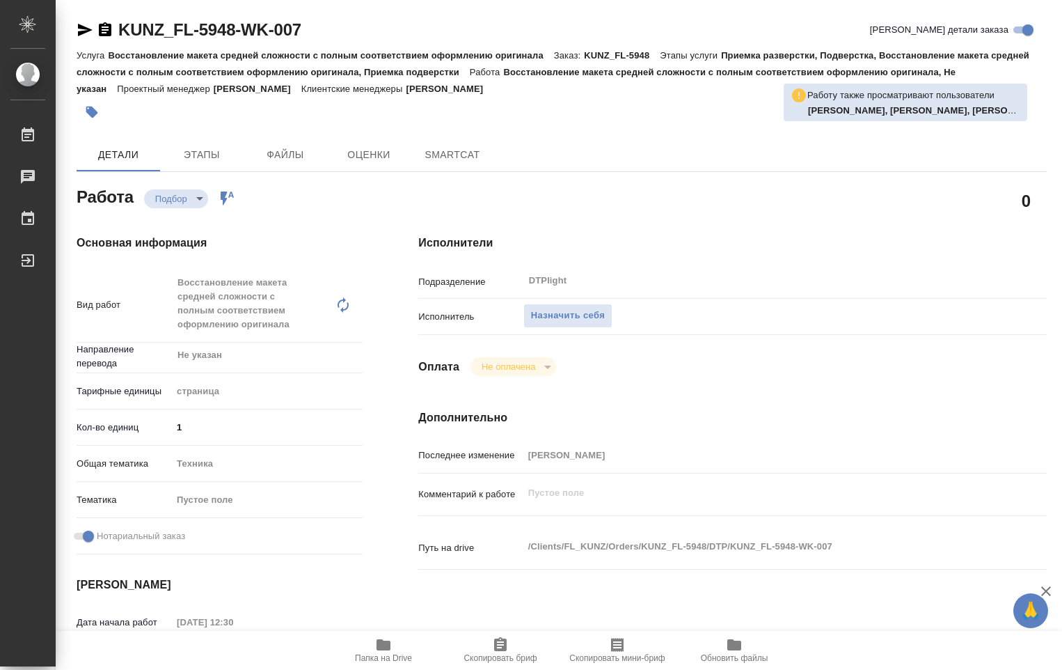
type textarea "x"
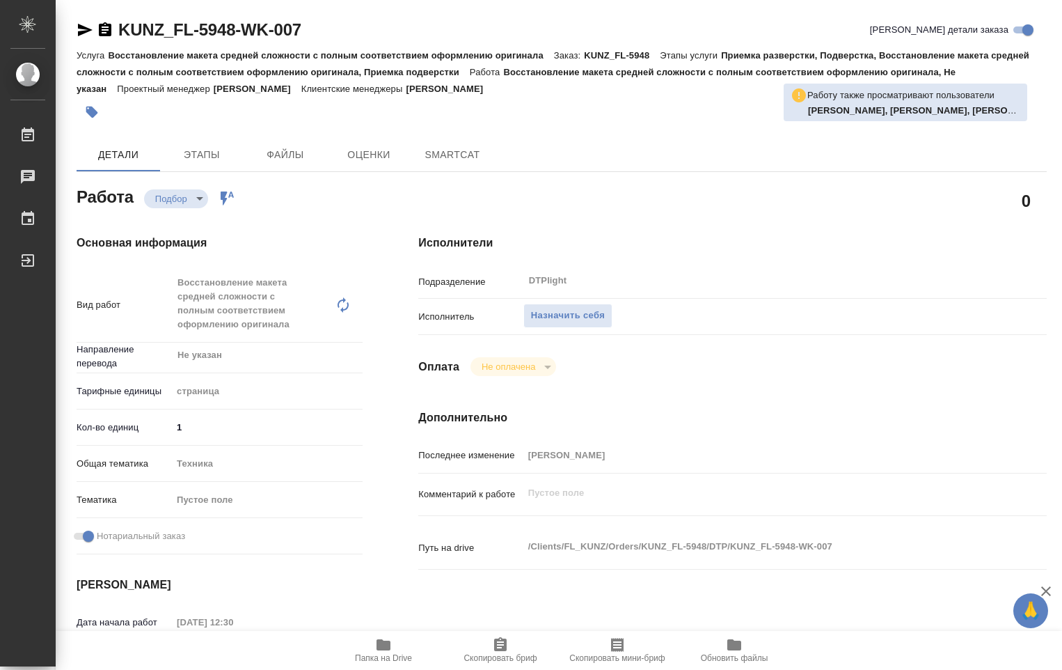
type textarea "x"
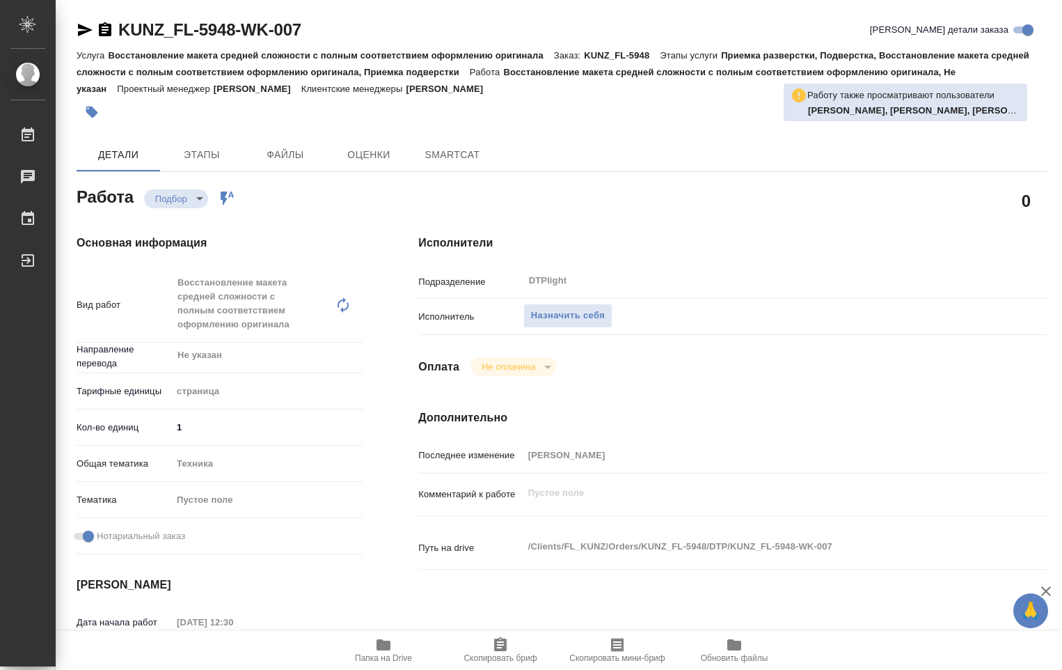
type textarea "x"
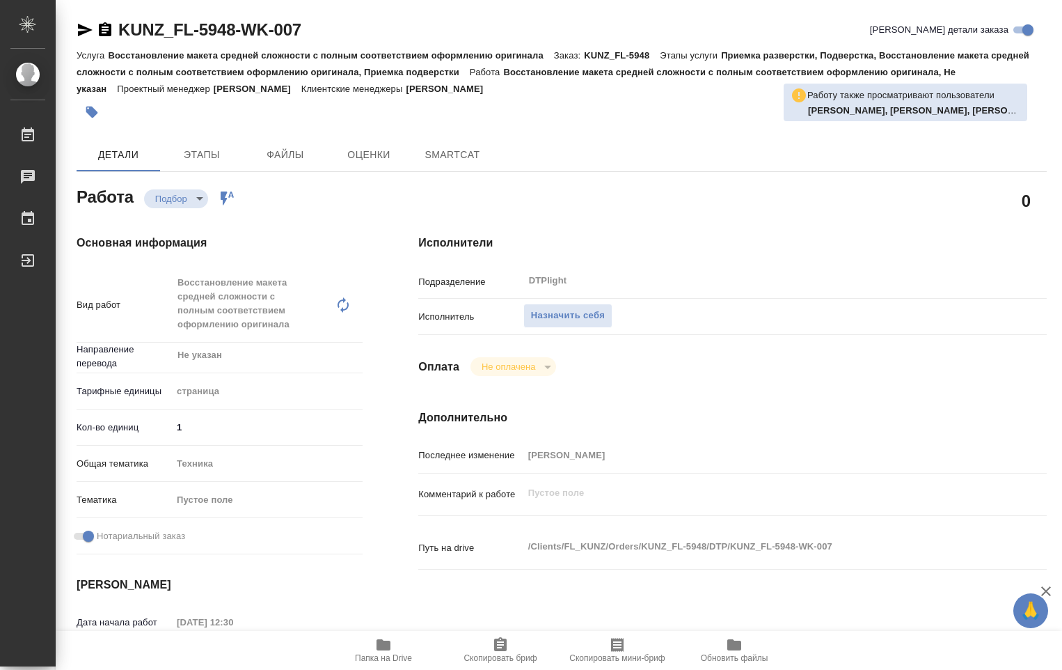
type textarea "x"
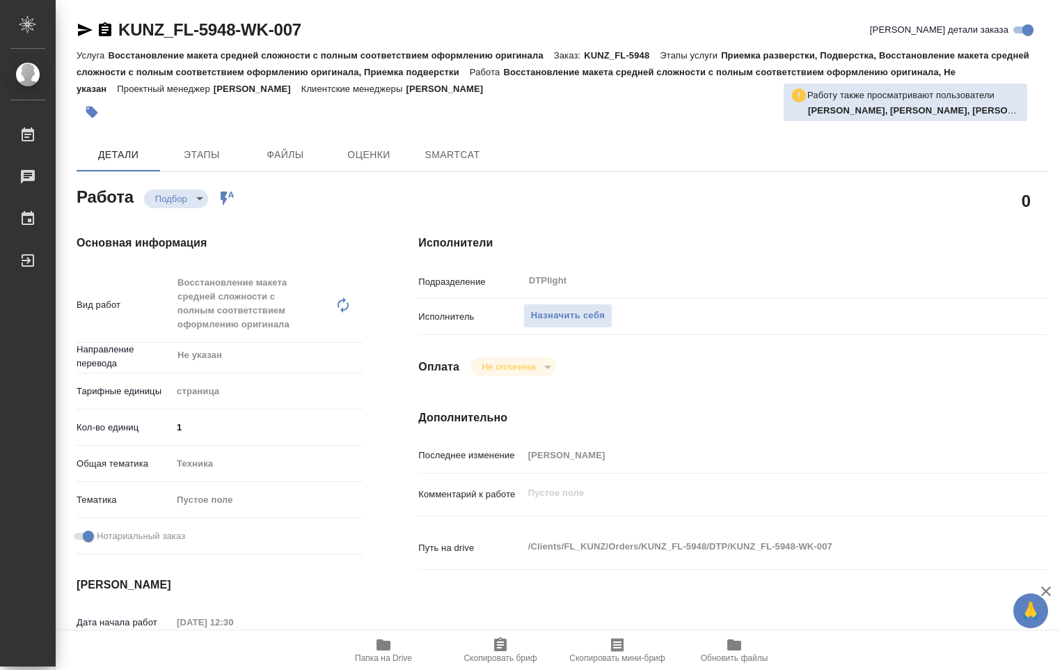
type textarea "x"
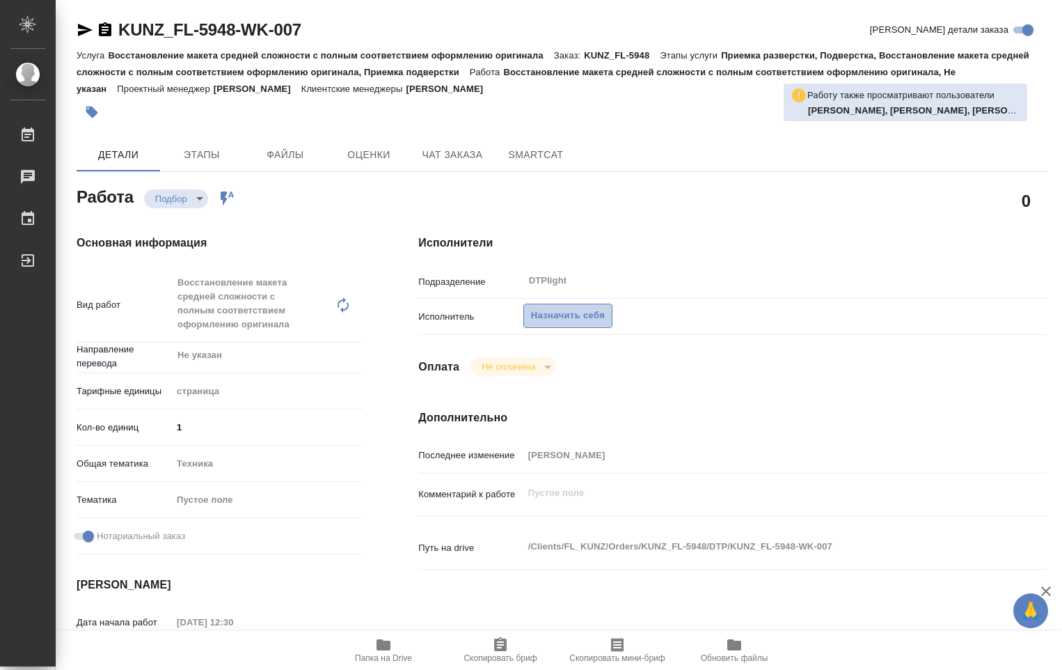
click at [558, 316] on span "Назначить себя" at bounding box center [568, 316] width 74 height 16
type textarea "x"
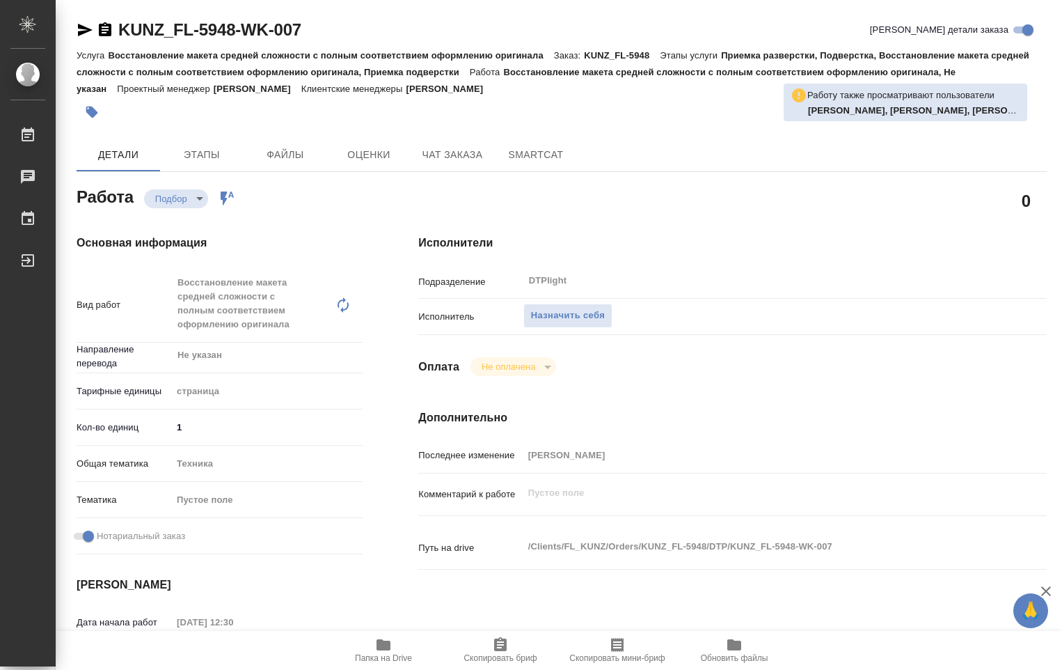
type textarea "x"
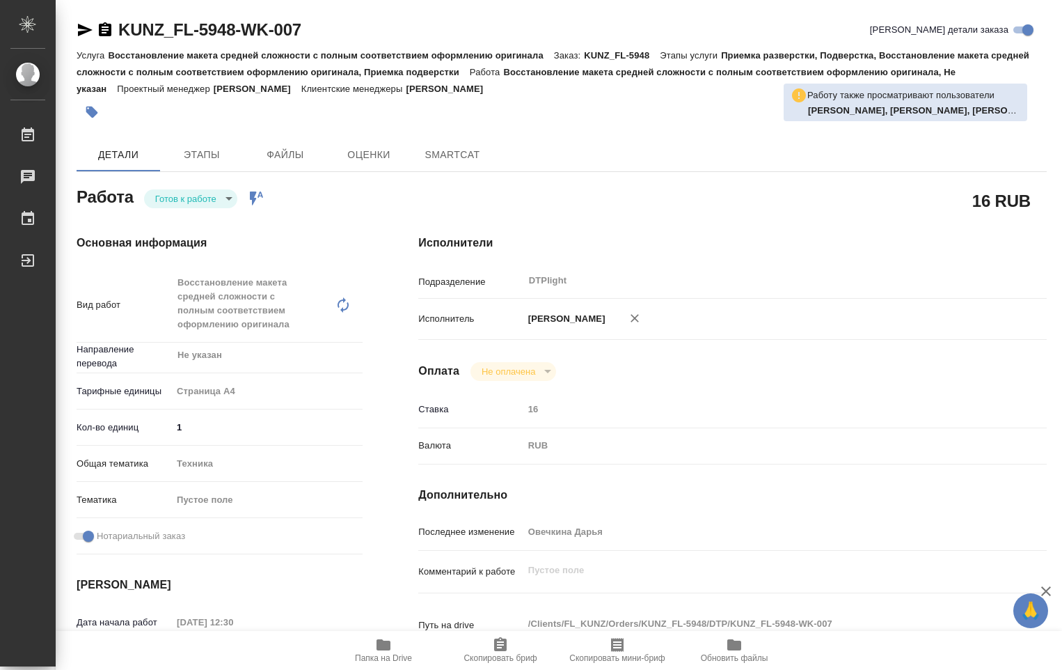
type textarea "x"
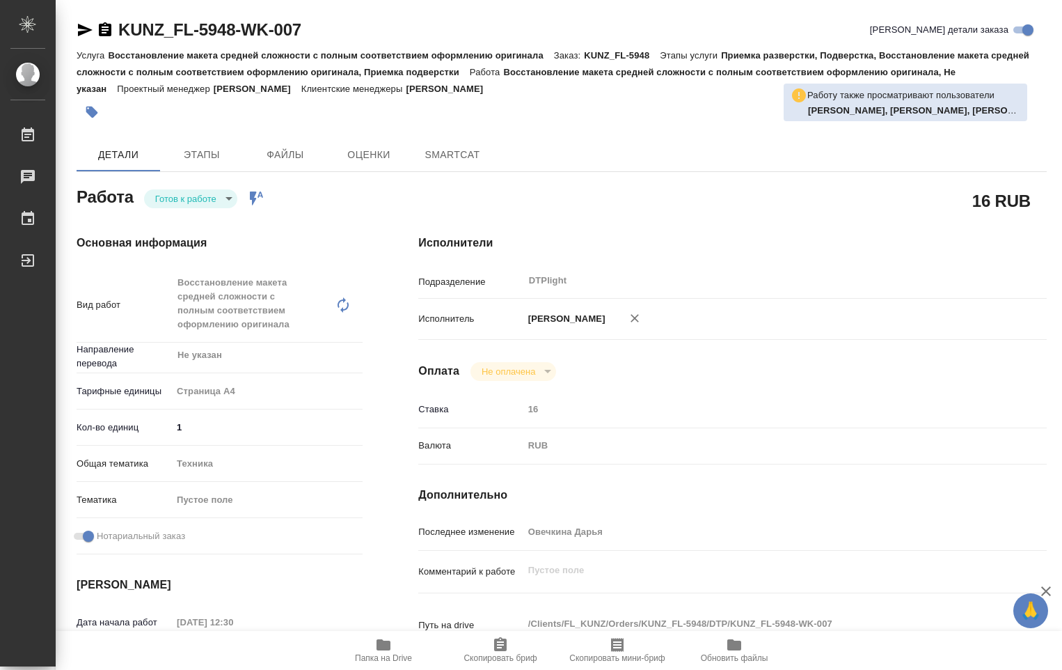
type textarea "x"
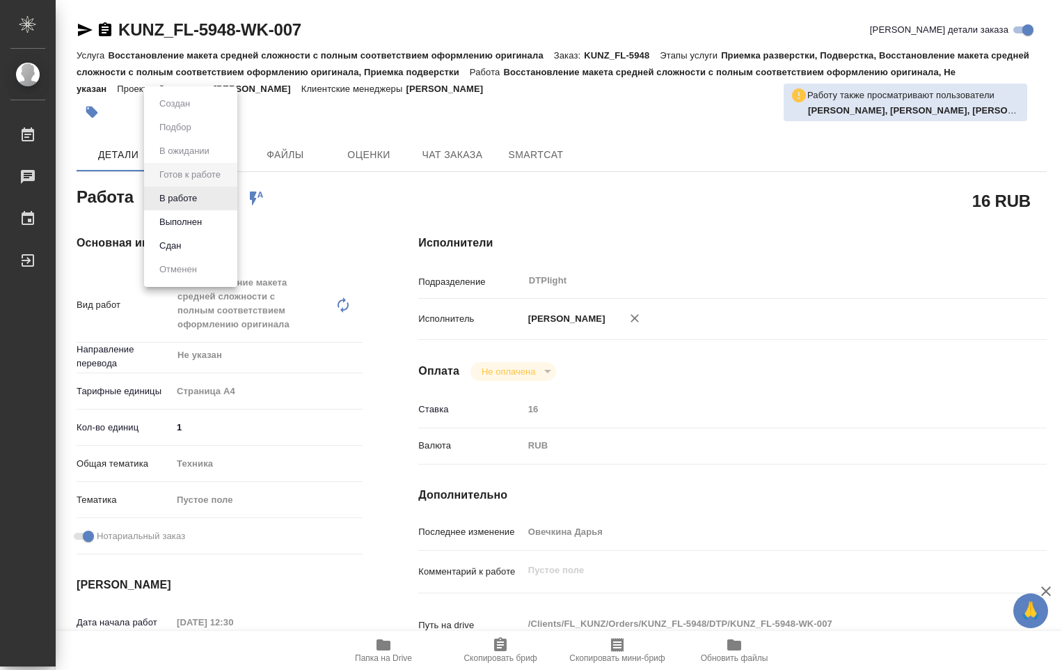
click at [232, 199] on body "🙏 .cls-1 fill:#fff; AWATERA Ovechkina Darya Работы Чаты График Выйти KUNZ_FL-59…" at bounding box center [531, 335] width 1062 height 670
type textarea "x"
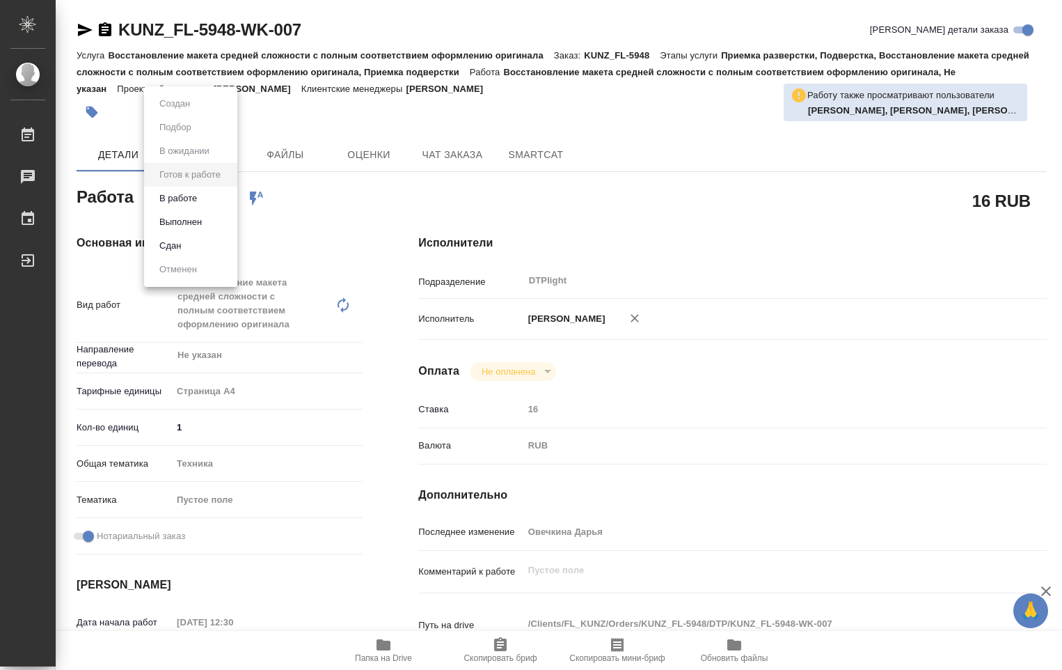
type textarea "x"
click at [196, 202] on button "В работе" at bounding box center [178, 198] width 46 height 15
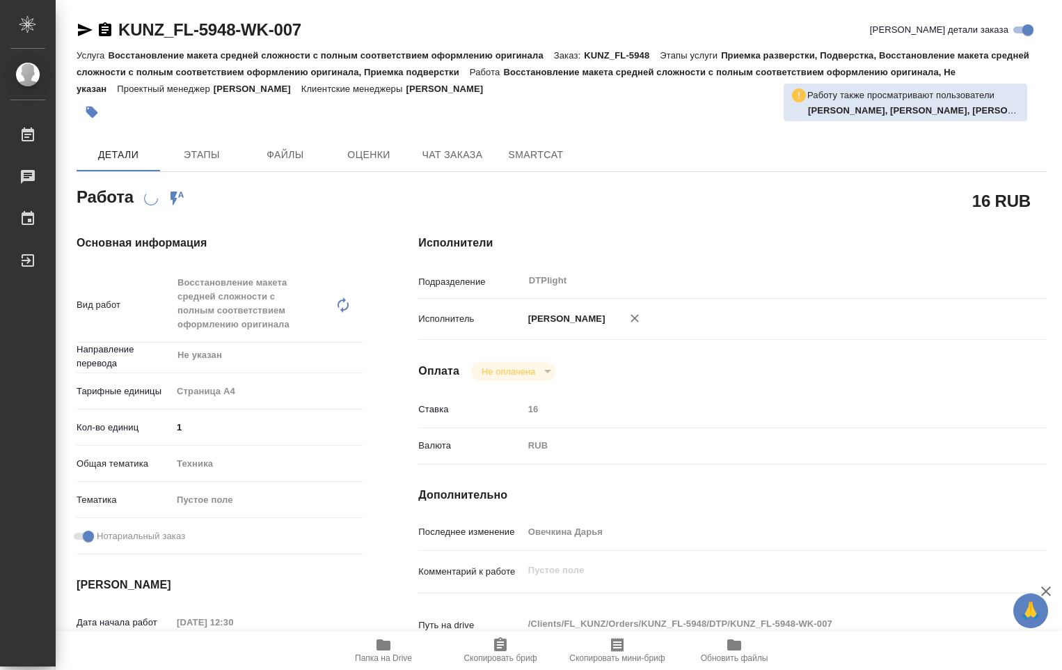
type textarea "x"
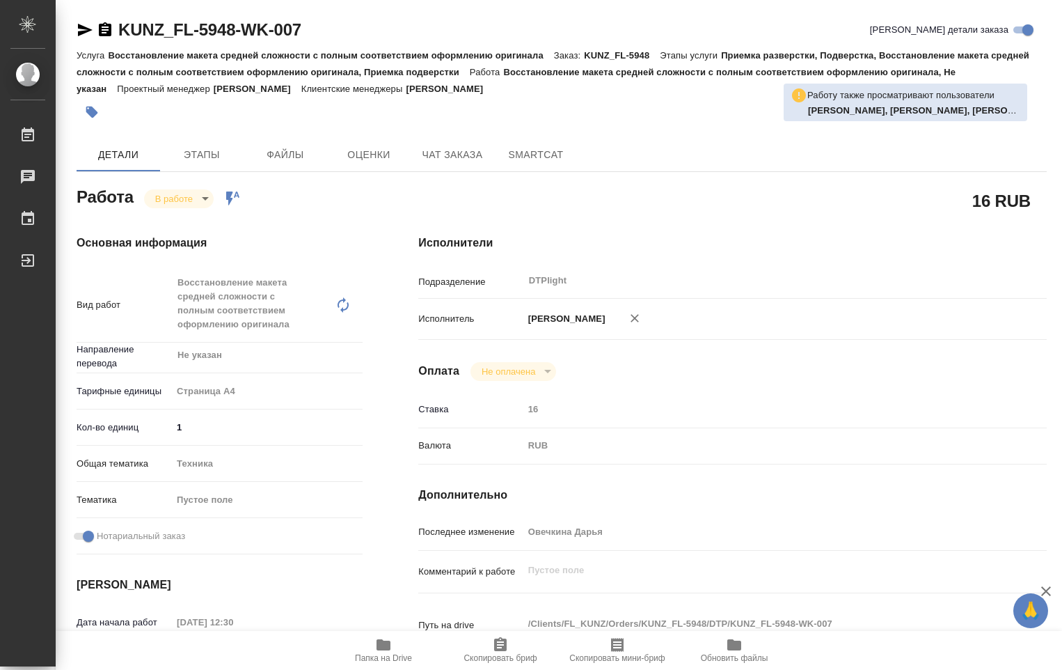
type textarea "x"
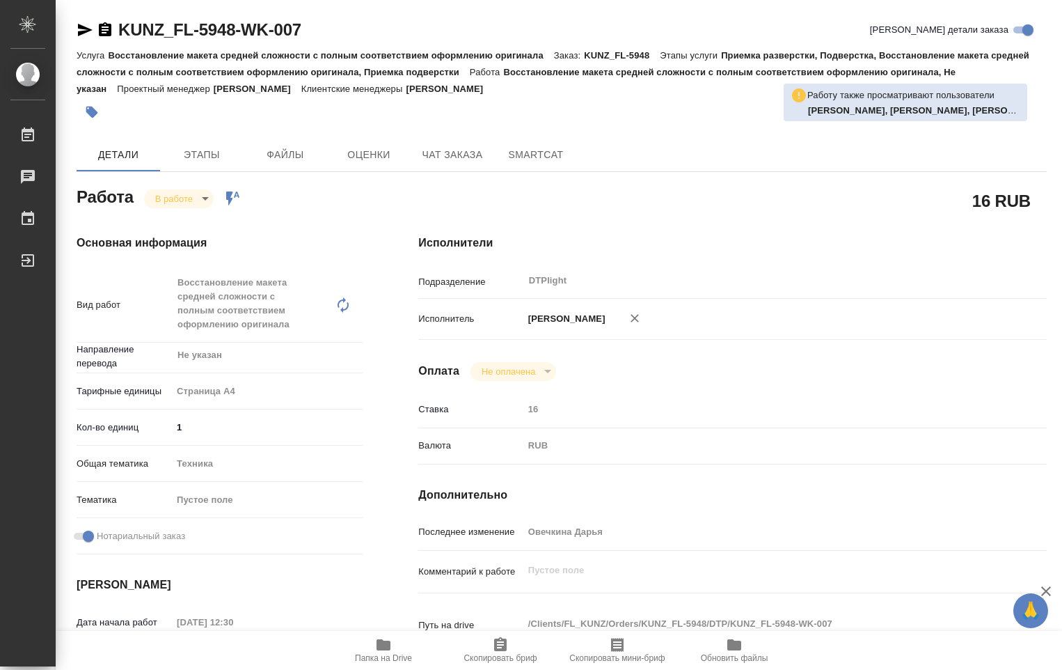
type textarea "x"
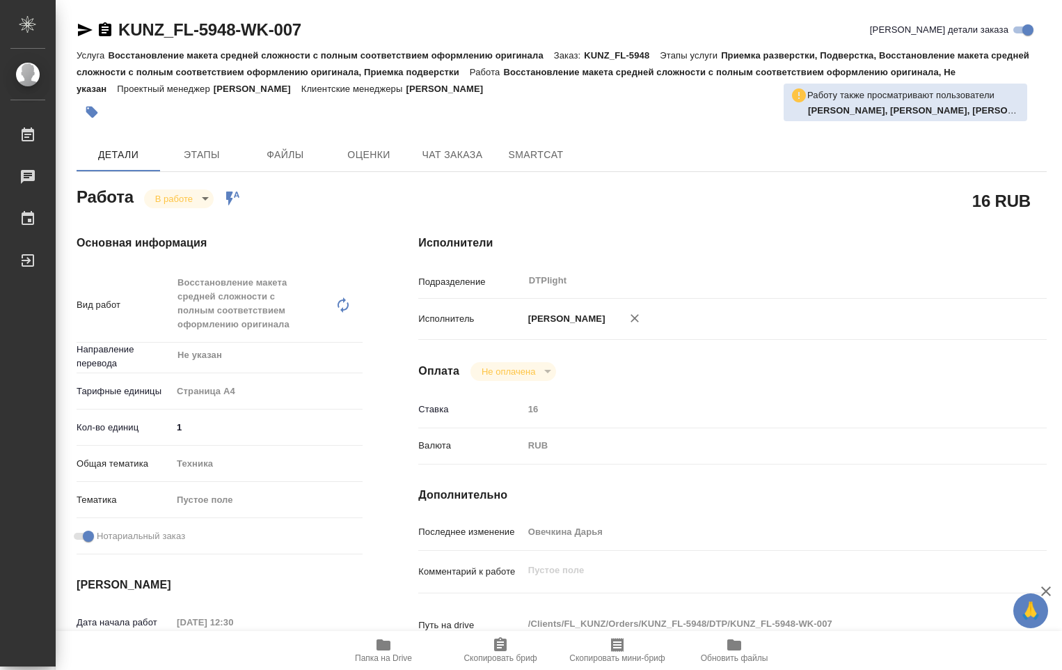
type textarea "x"
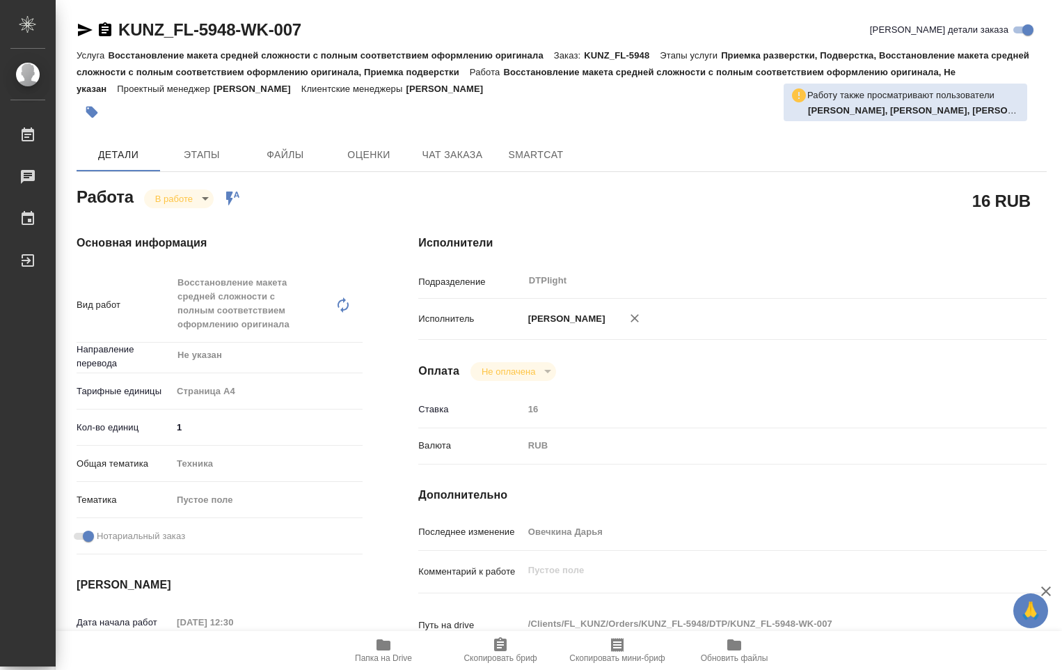
type textarea "x"
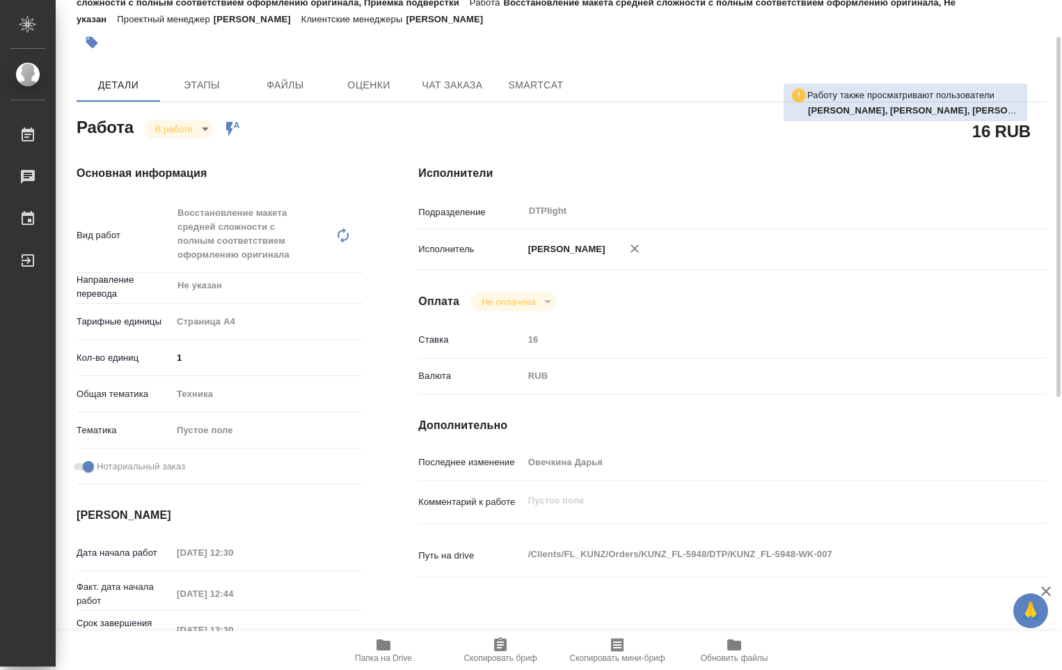
scroll to position [139, 0]
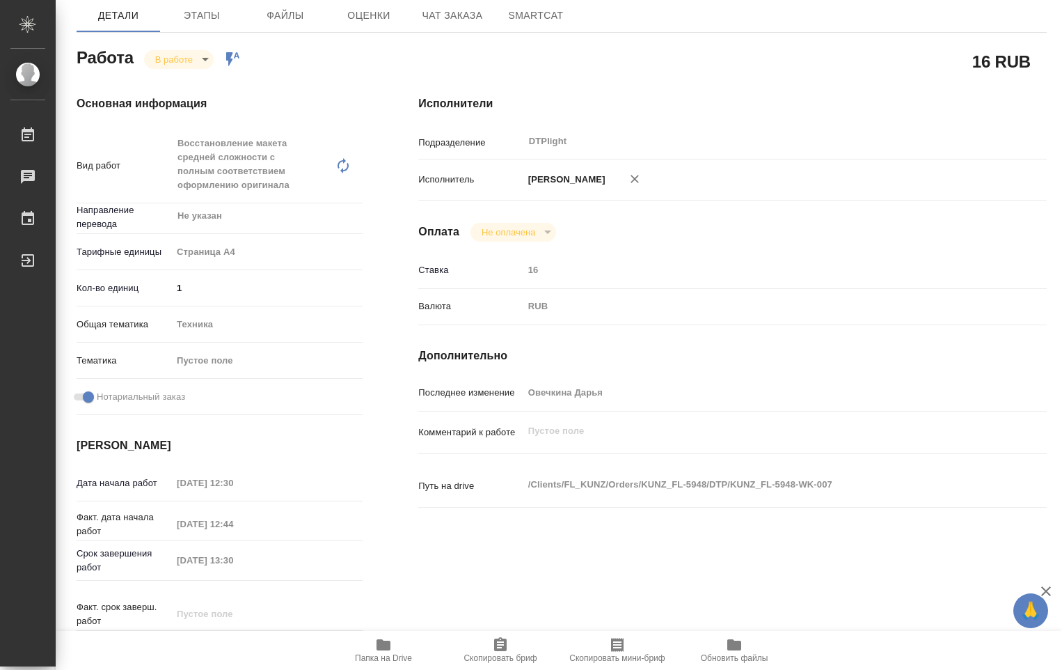
click at [203, 54] on body "🙏 .cls-1 fill:#fff; AWATERA Ovechkina Darya Работы 0 Чаты График Выйти KUNZ_FL-…" at bounding box center [531, 335] width 1062 height 670
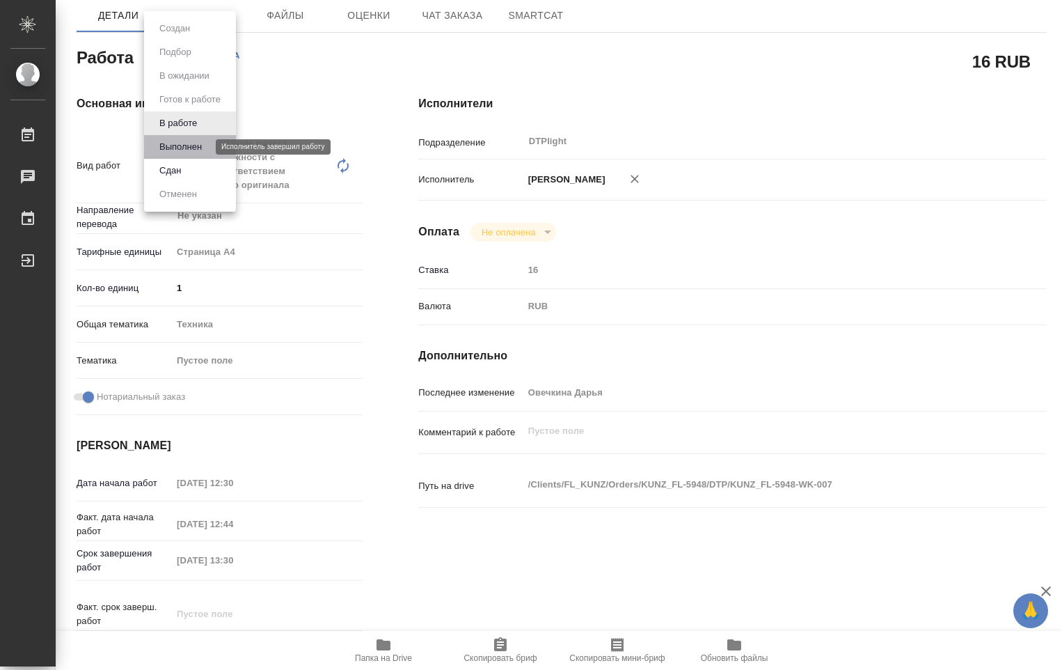
click at [185, 144] on button "Выполнен" at bounding box center [180, 146] width 51 height 15
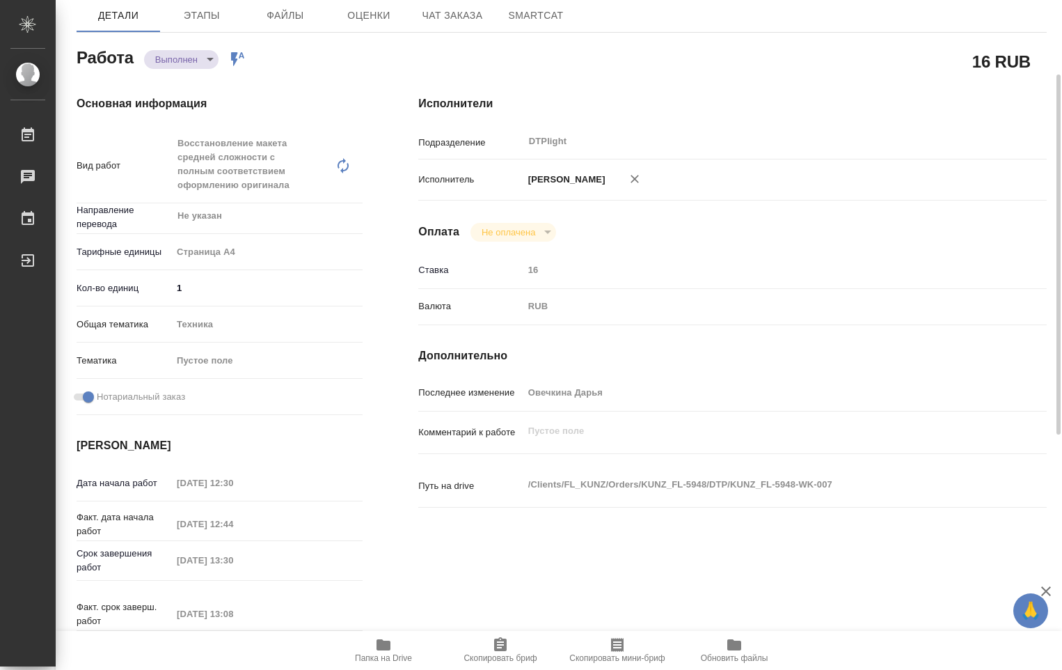
type textarea "x"
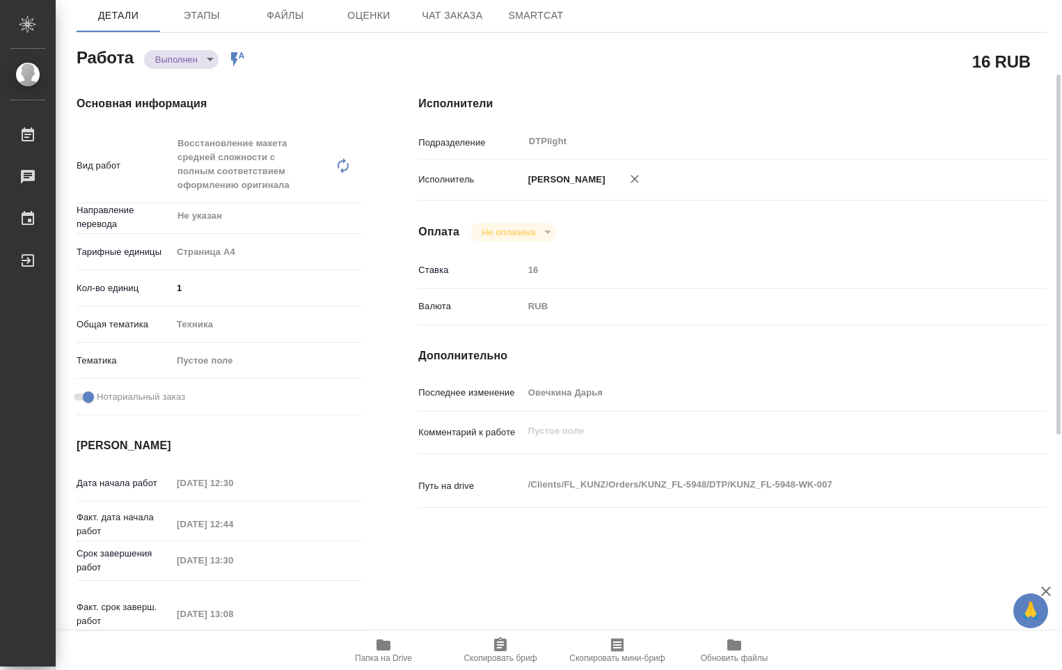
type textarea "x"
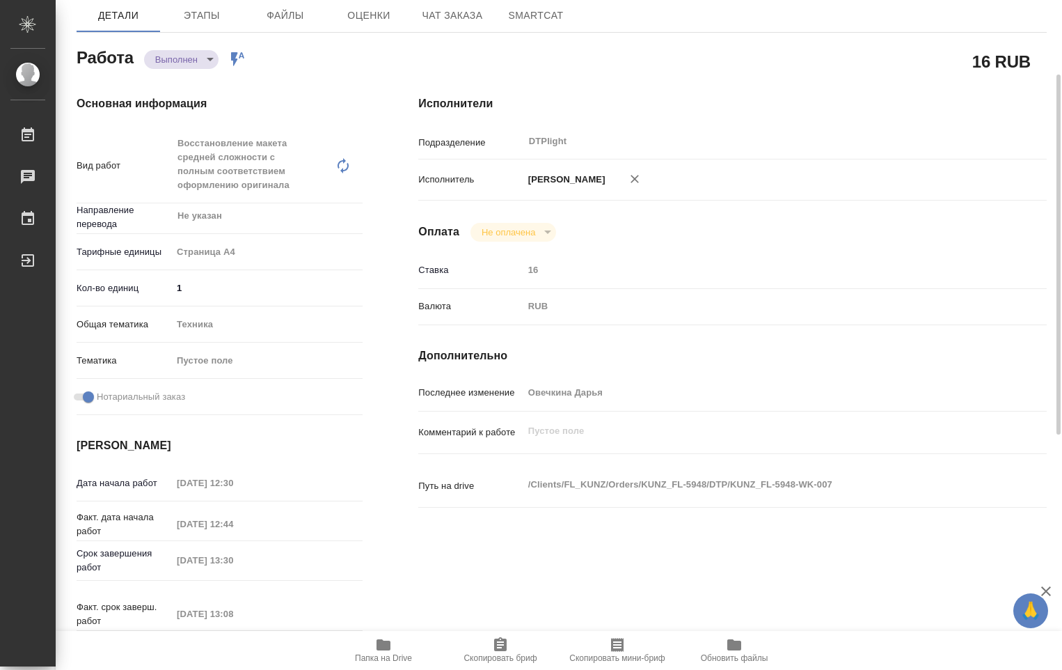
type textarea "x"
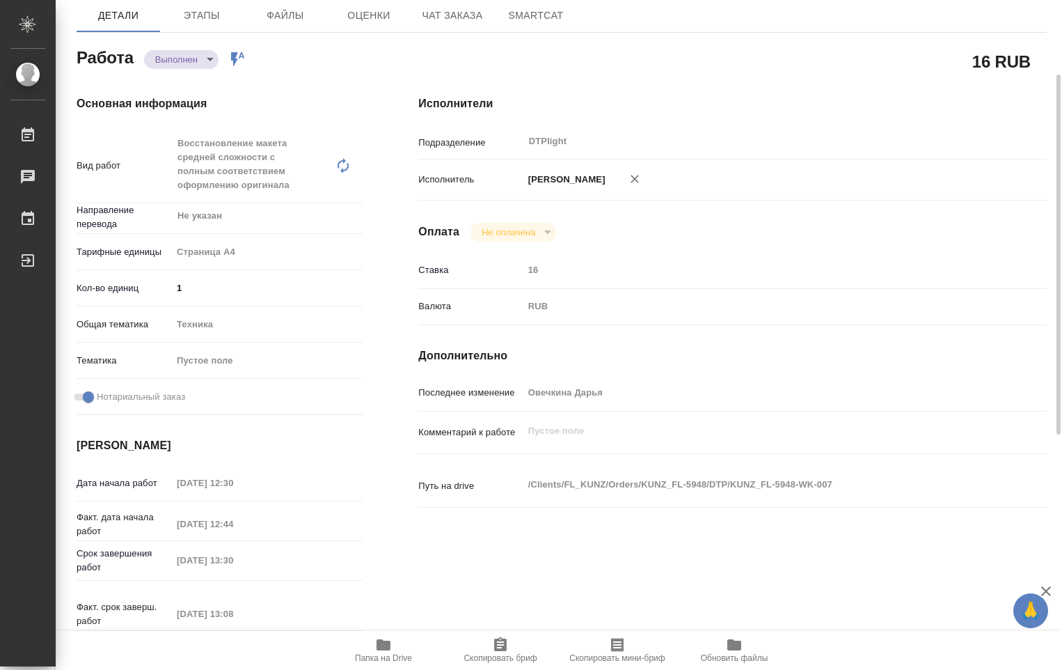
click at [212, 56] on body "🙏 .cls-1 fill:#fff; AWATERA Ovechkina Darya Работы 0 Чаты График Выйти KUNZ_FL-…" at bounding box center [531, 335] width 1062 height 670
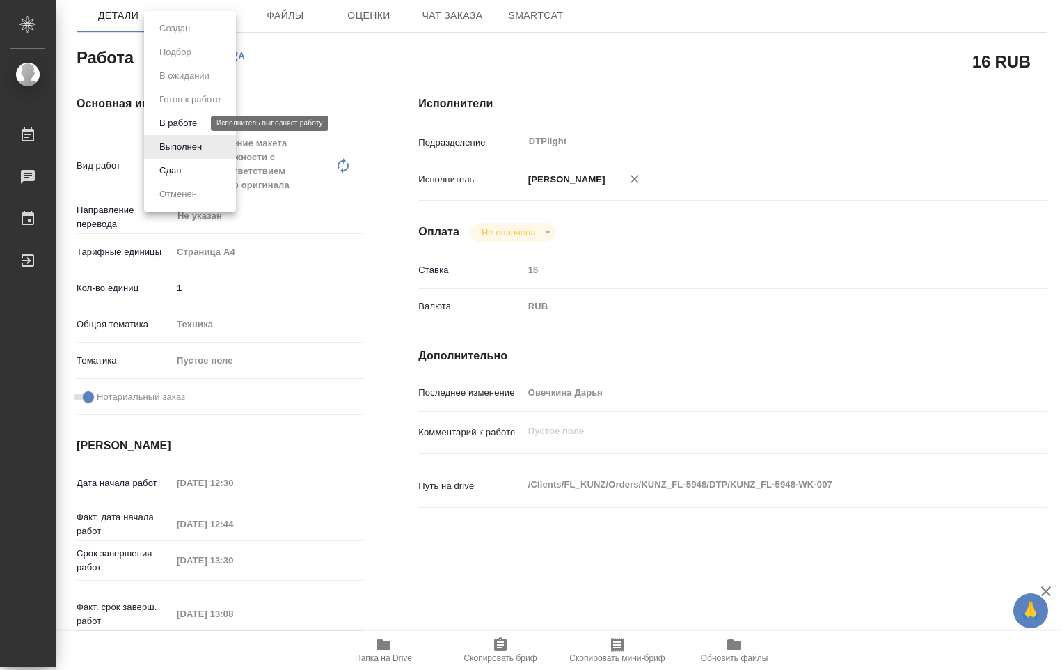
click at [186, 127] on button "В работе" at bounding box center [178, 123] width 46 height 15
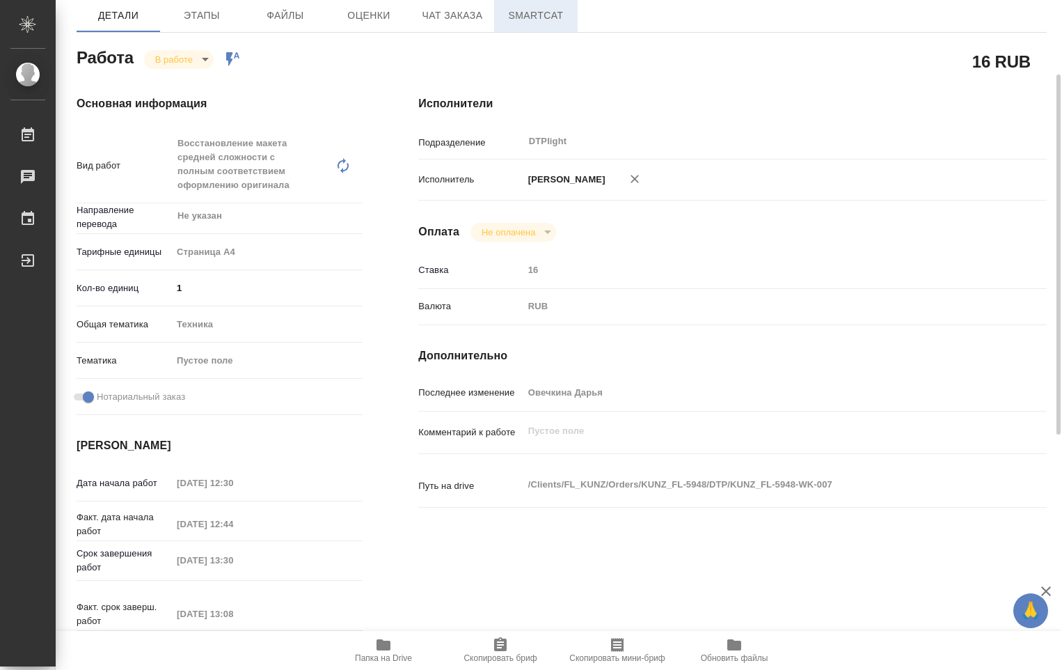
type textarea "x"
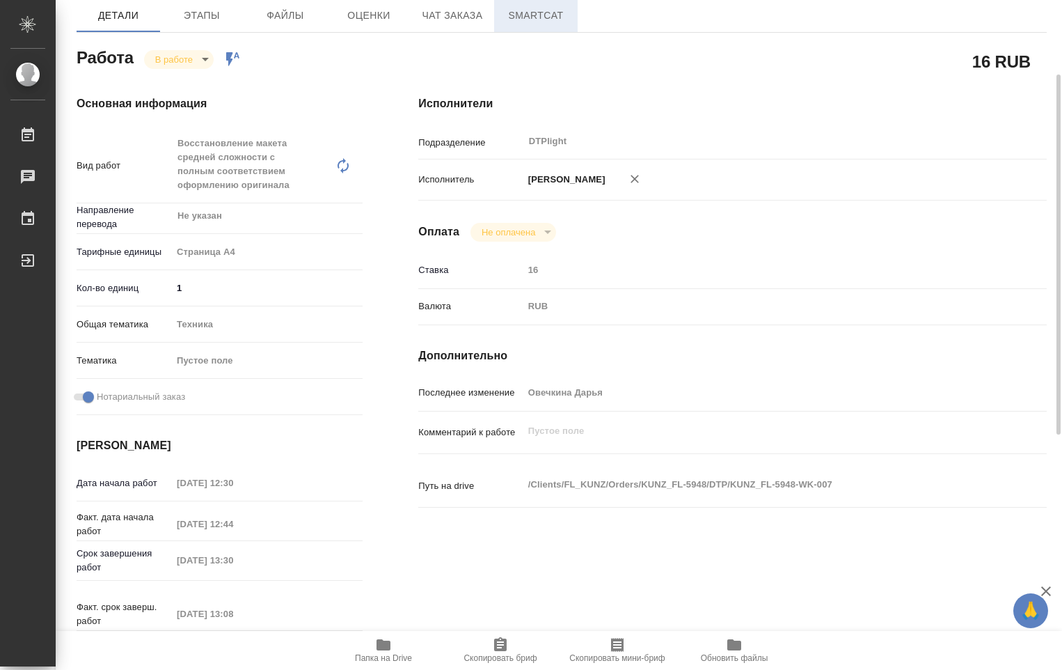
type textarea "x"
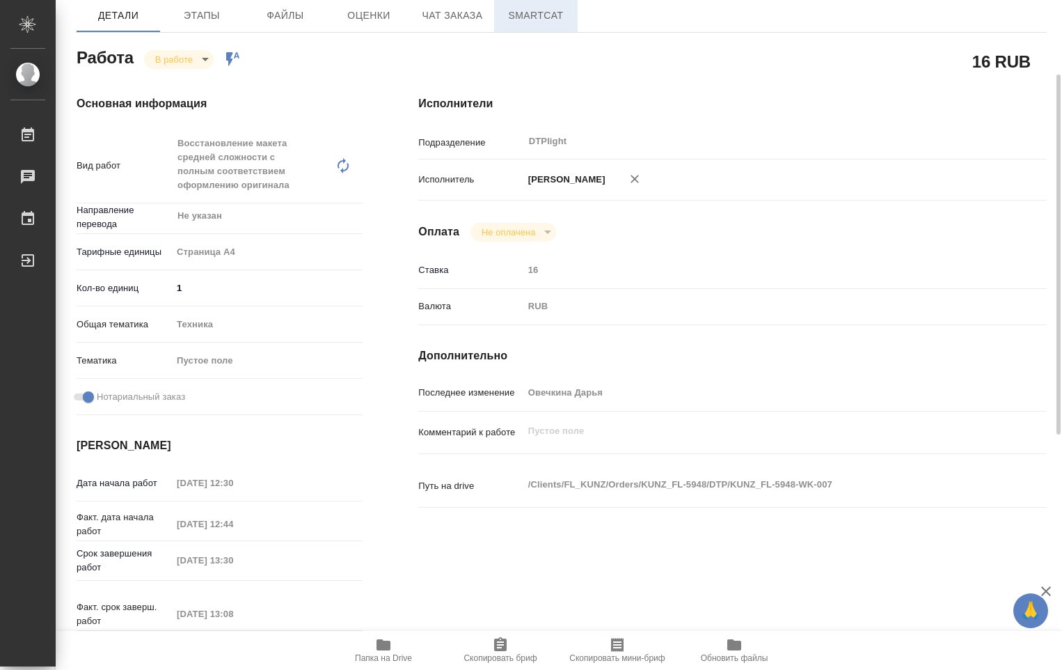
type textarea "x"
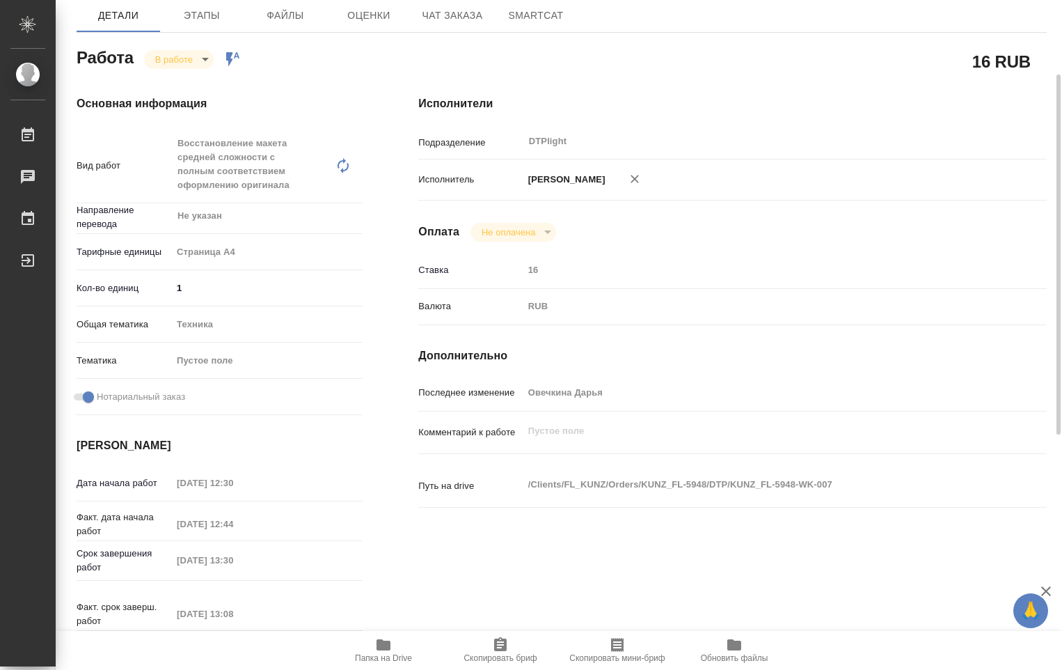
click at [207, 62] on body "🙏 .cls-1 fill:#fff; AWATERA Ovechkina Darya Работы 0 Чаты График Выйти KUNZ_FL-…" at bounding box center [531, 335] width 1062 height 670
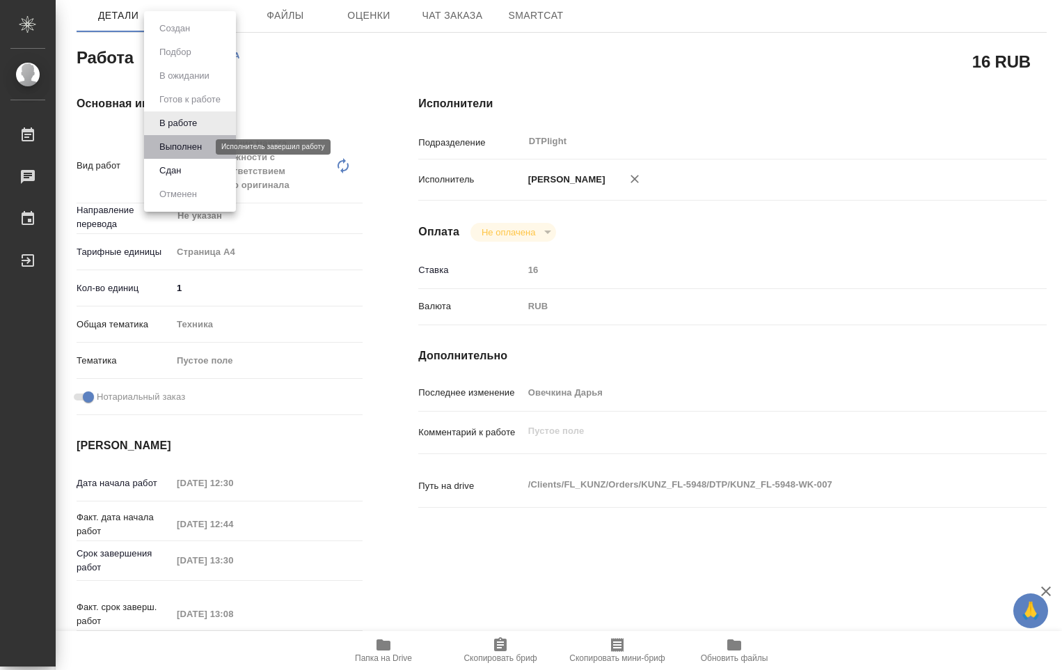
click at [180, 145] on button "Выполнен" at bounding box center [180, 146] width 51 height 15
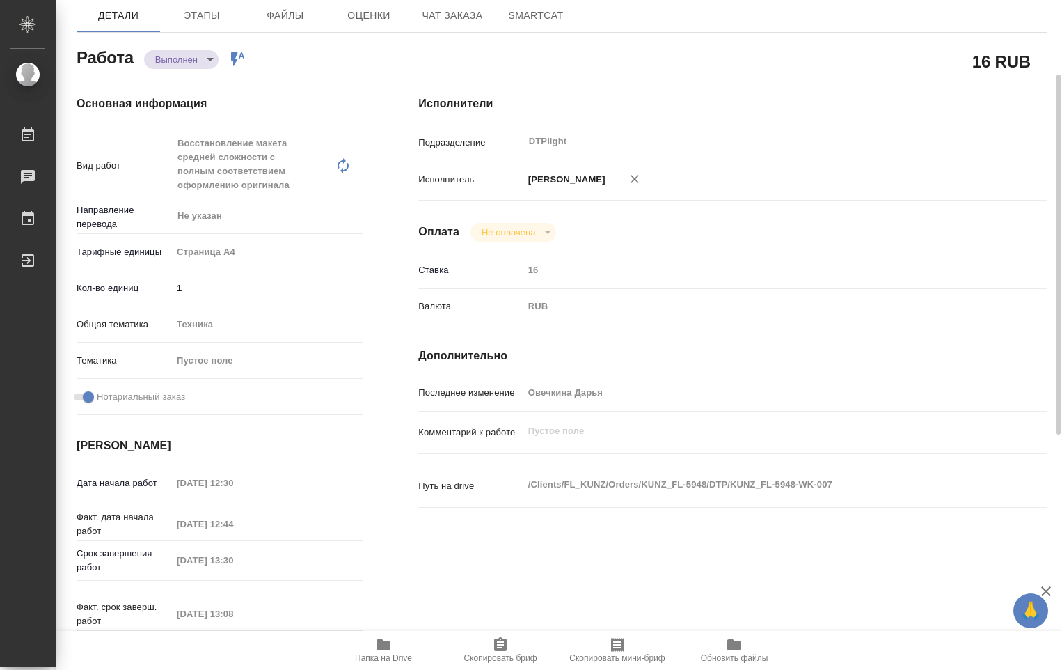
type textarea "x"
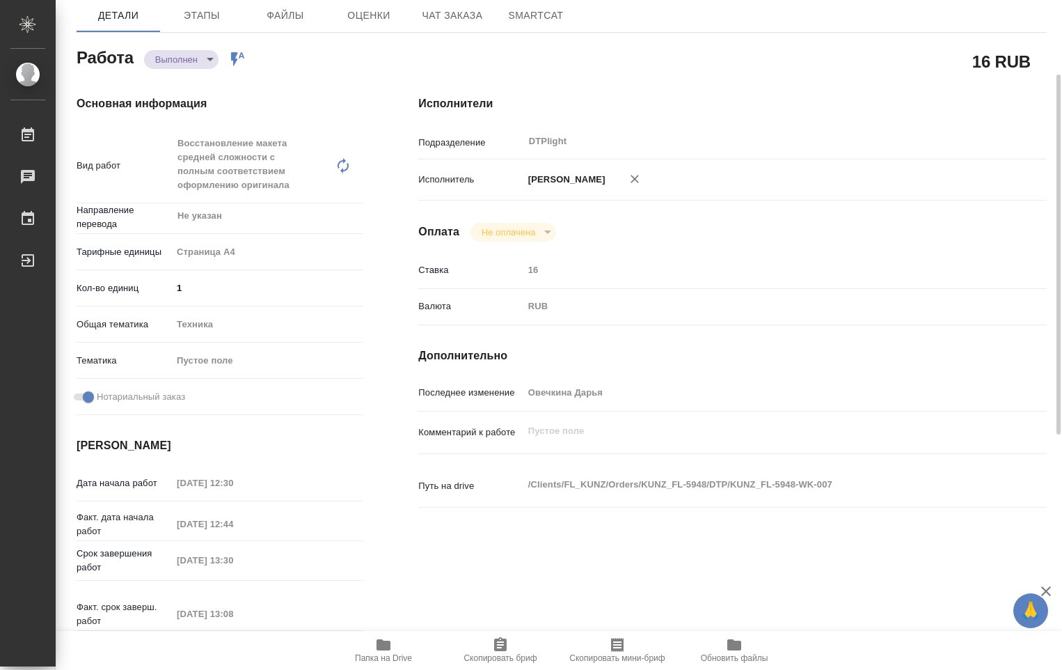
type textarea "x"
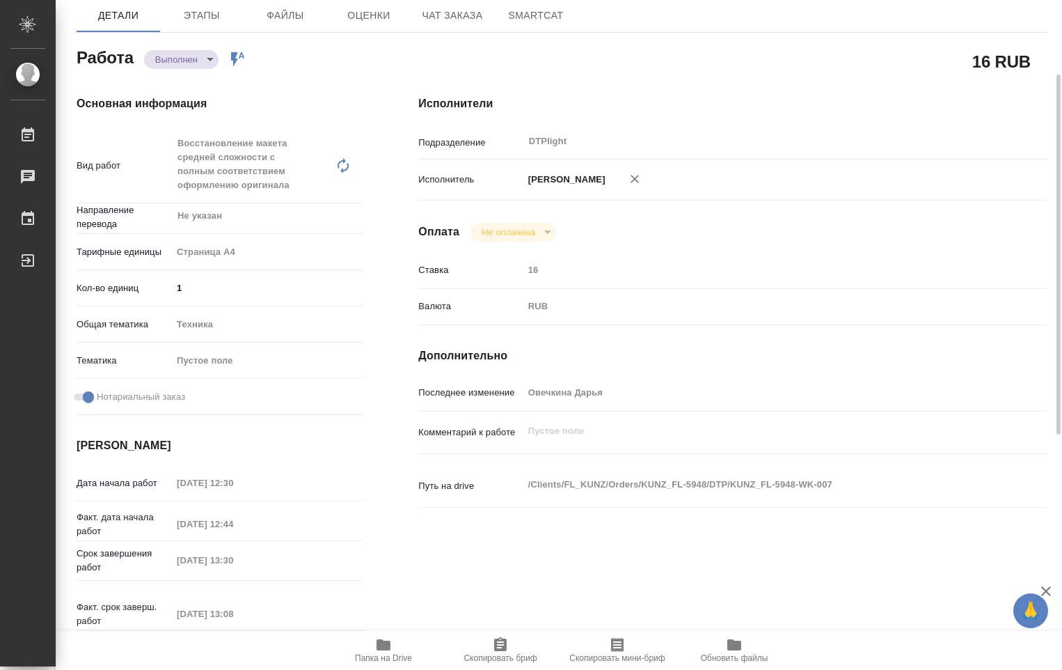
type textarea "x"
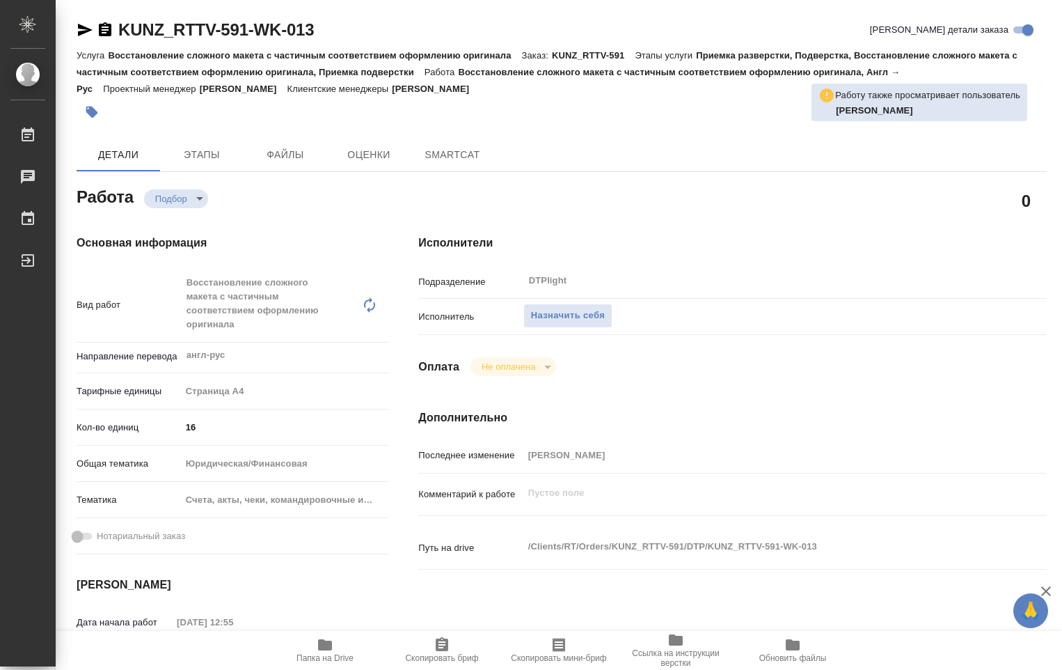
type textarea "x"
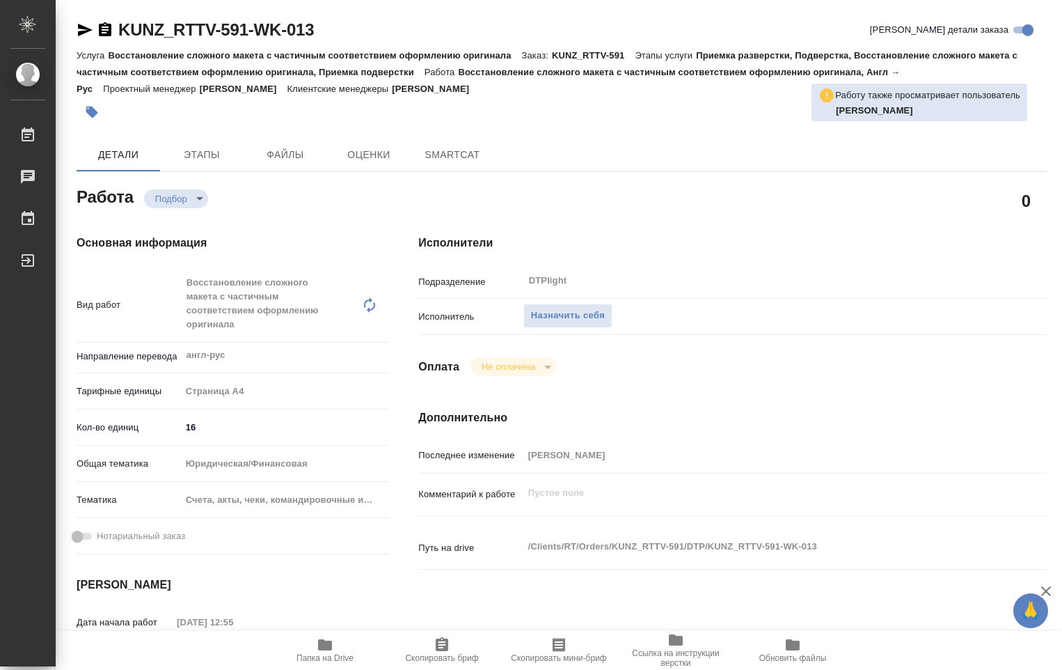
type textarea "x"
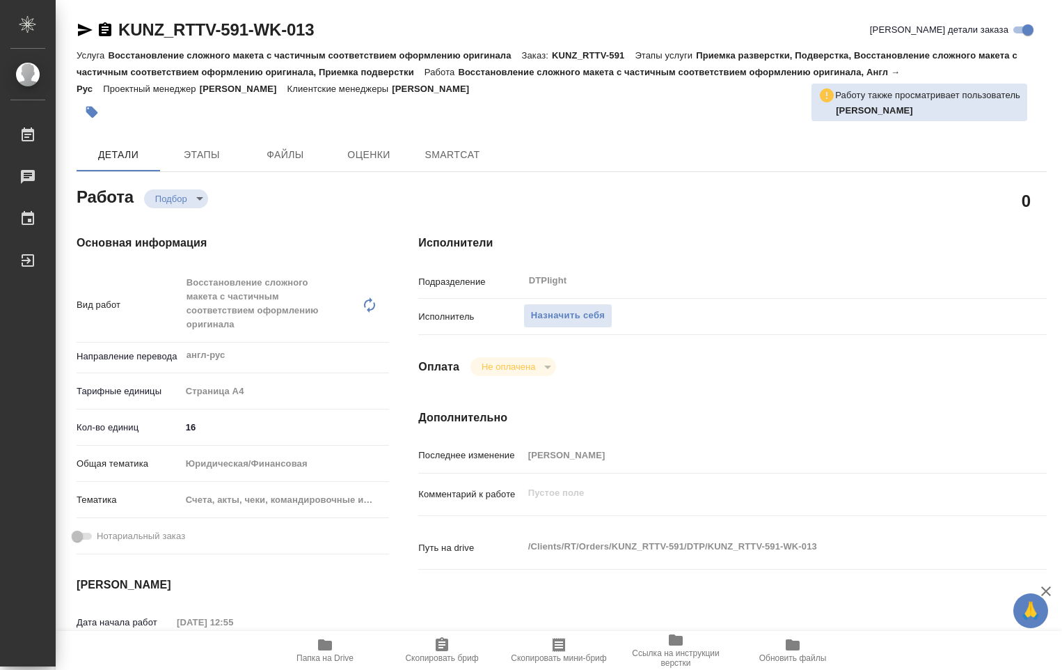
type textarea "x"
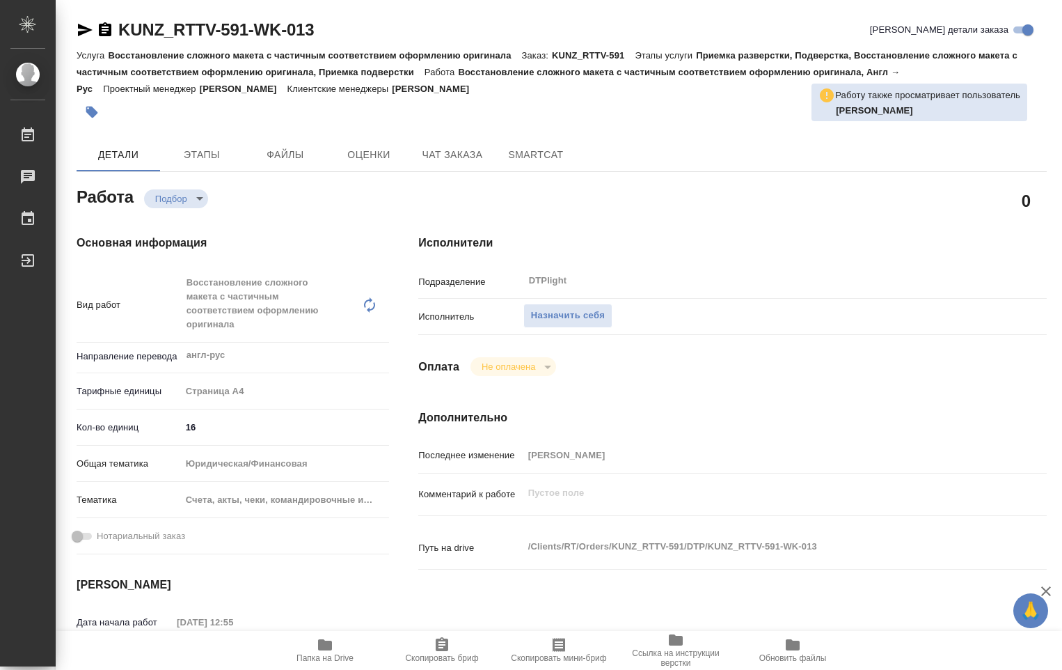
type textarea "x"
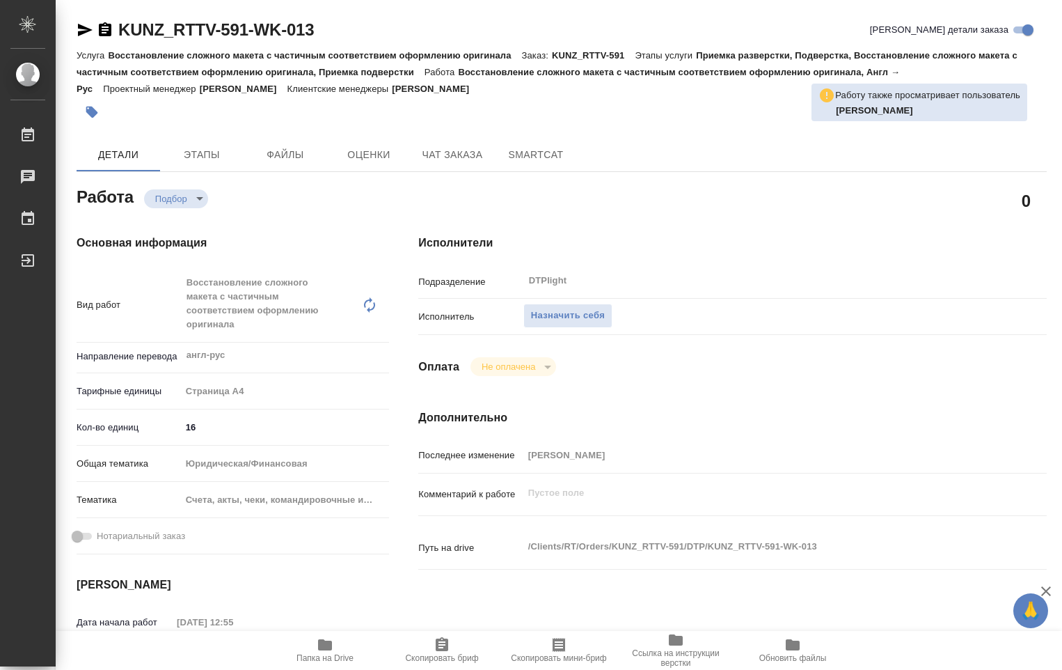
scroll to position [139, 0]
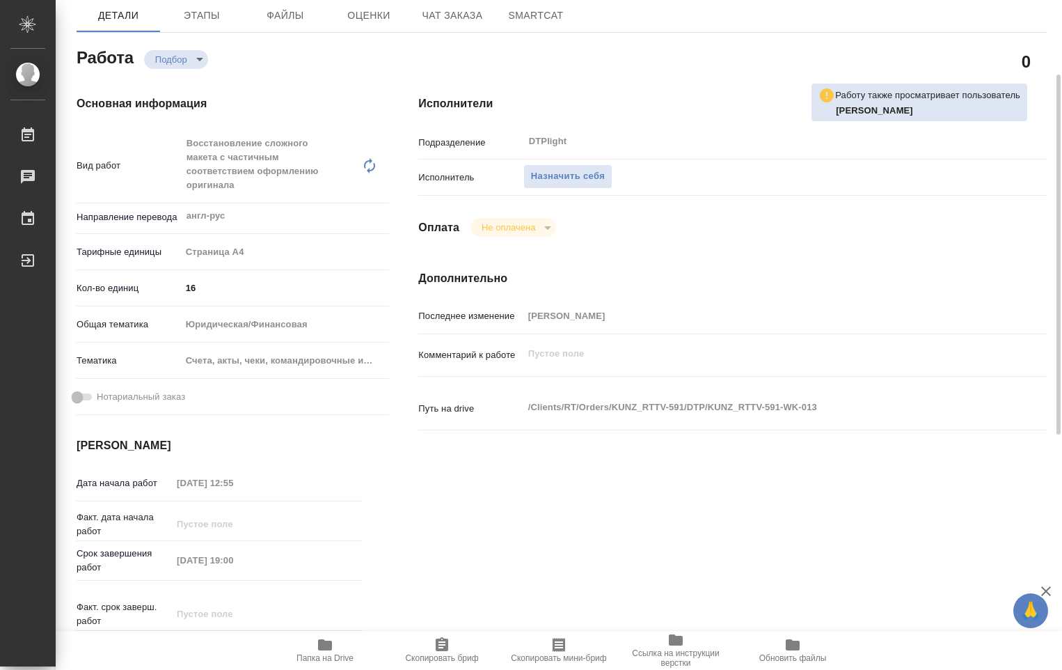
type textarea "x"
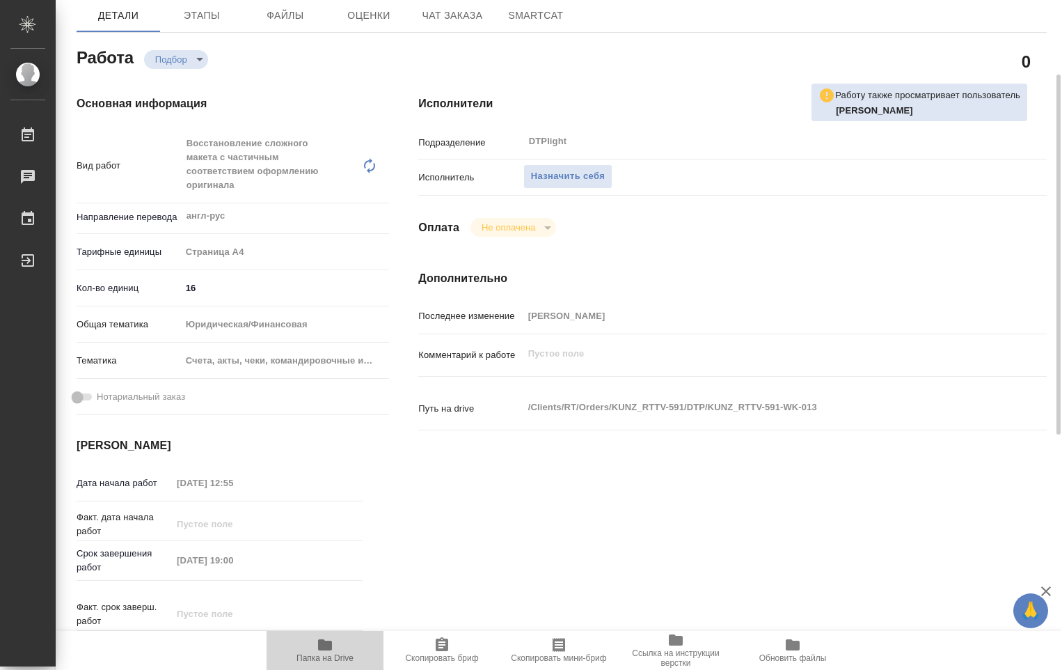
click at [326, 647] on icon "button" at bounding box center [325, 644] width 14 height 11
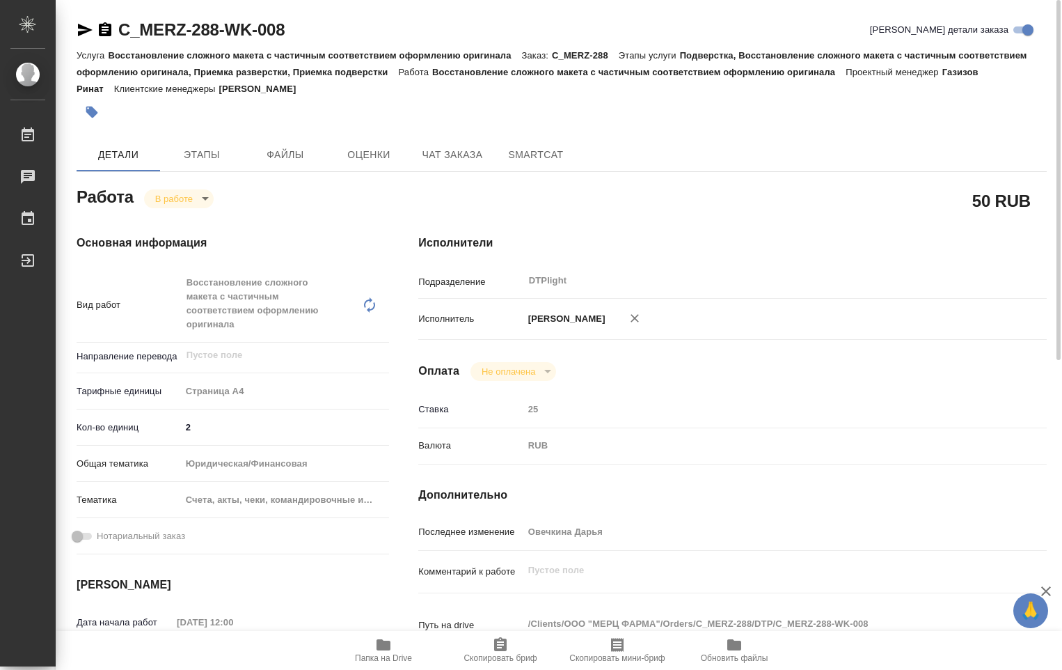
scroll to position [348, 0]
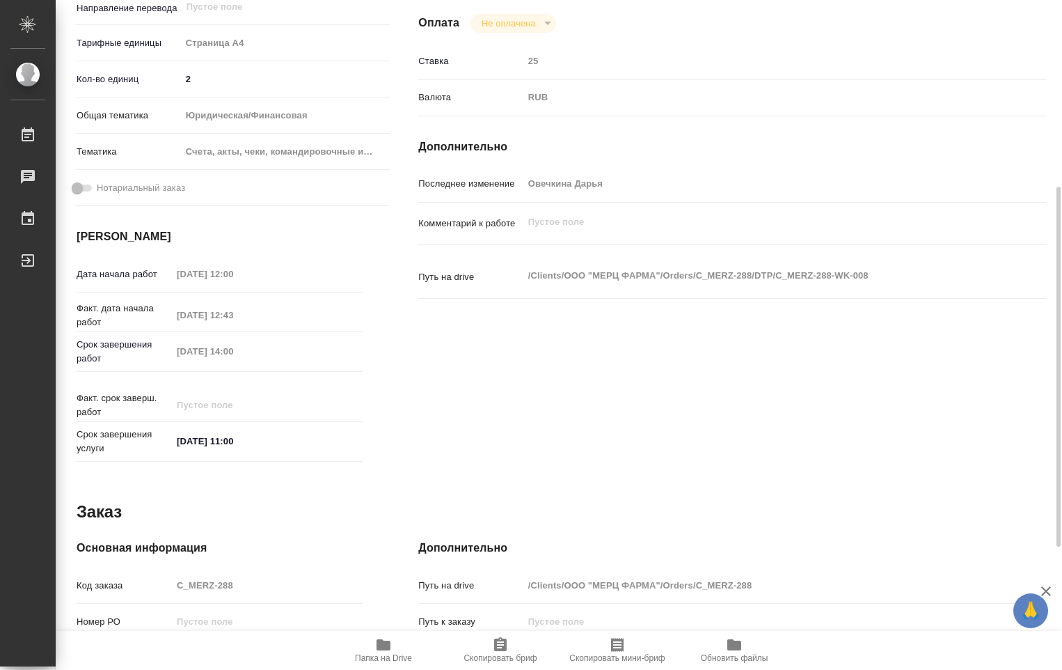
click at [395, 649] on span "Папка на Drive" at bounding box center [383, 649] width 100 height 26
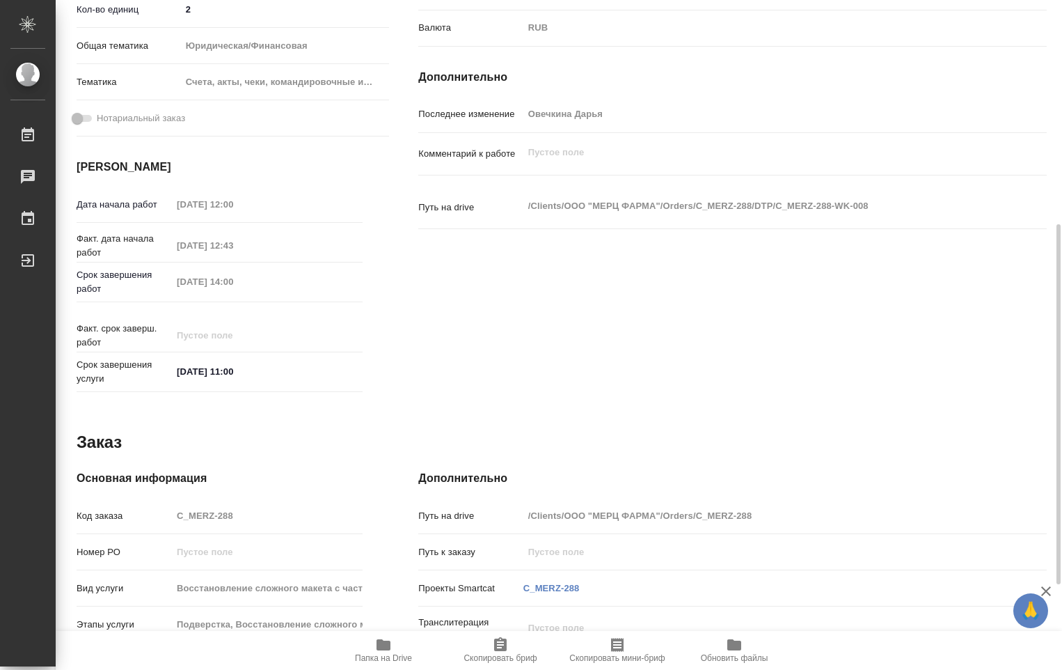
scroll to position [70, 0]
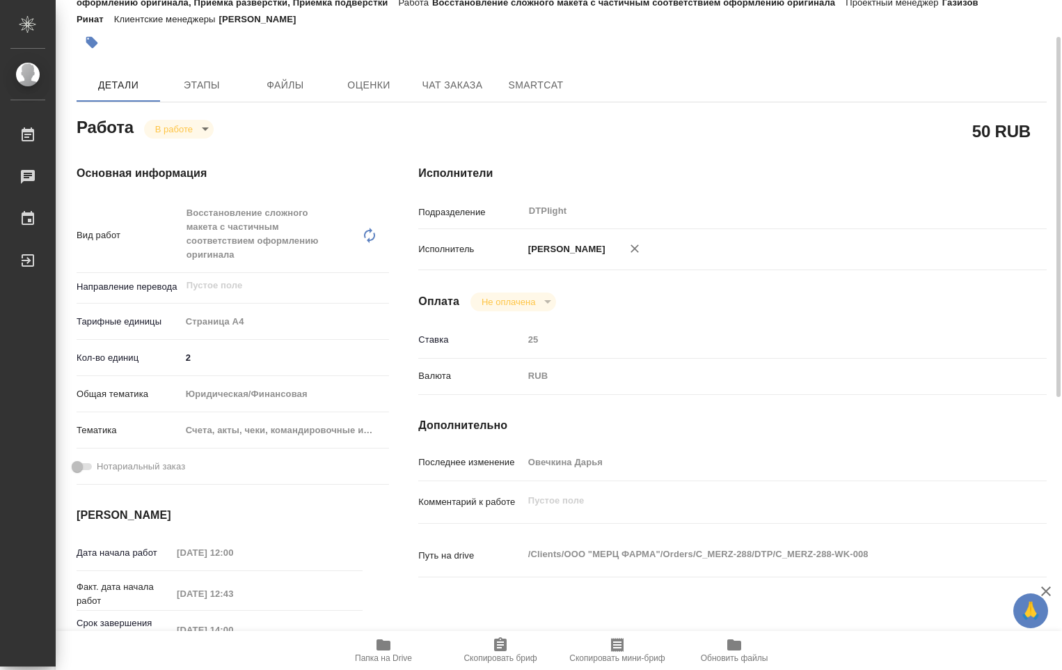
click at [395, 656] on span "Папка на Drive" at bounding box center [383, 658] width 57 height 10
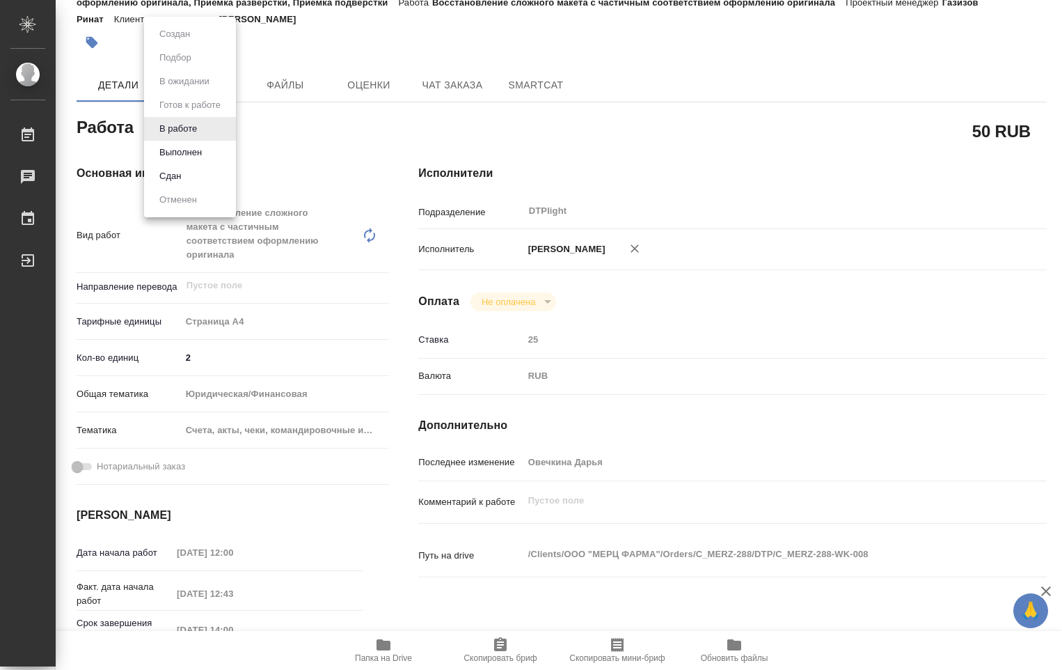
click at [204, 127] on body "🙏 .cls-1 fill:#fff; AWATERA [PERSON_NAME] Работы 0 Чаты График Выйти C_MERZ-288…" at bounding box center [531, 335] width 1062 height 670
click at [188, 145] on button "Выполнен" at bounding box center [180, 152] width 51 height 15
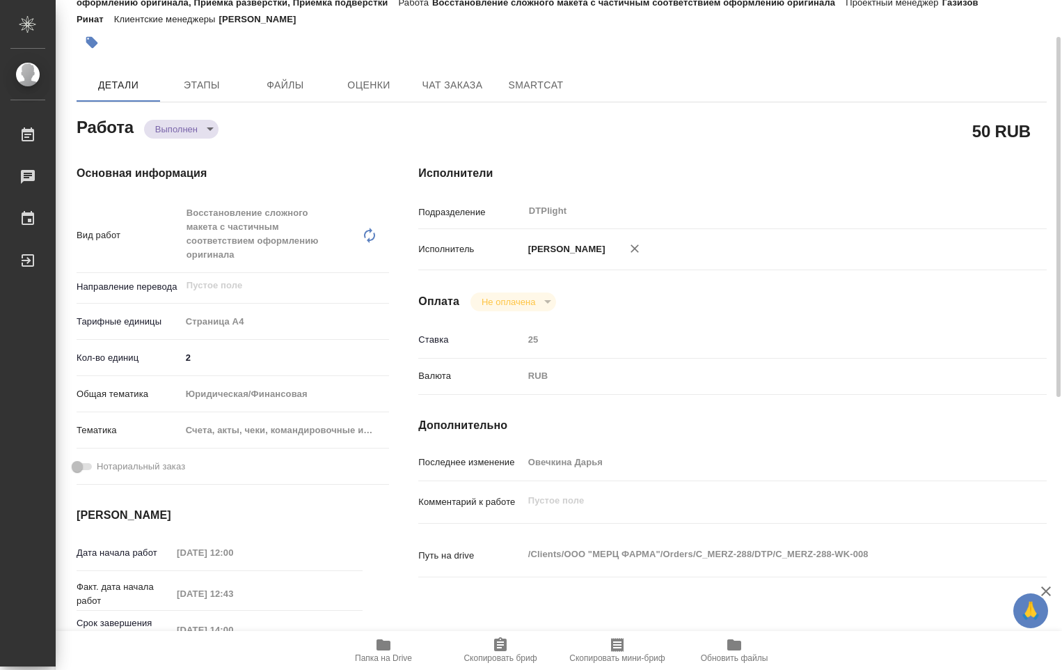
type textarea "x"
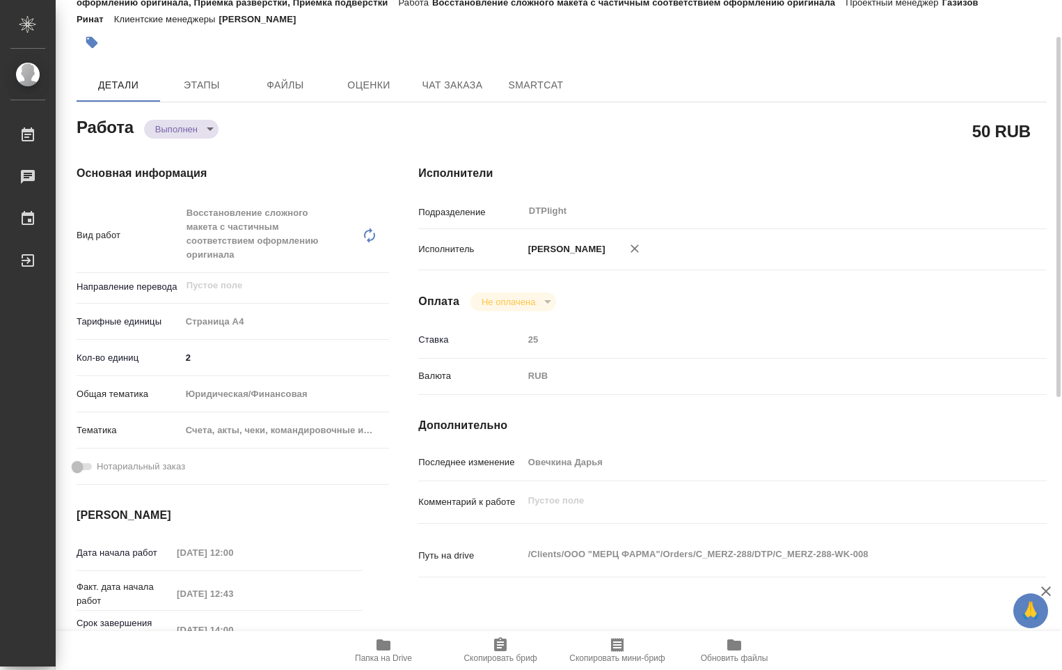
type textarea "x"
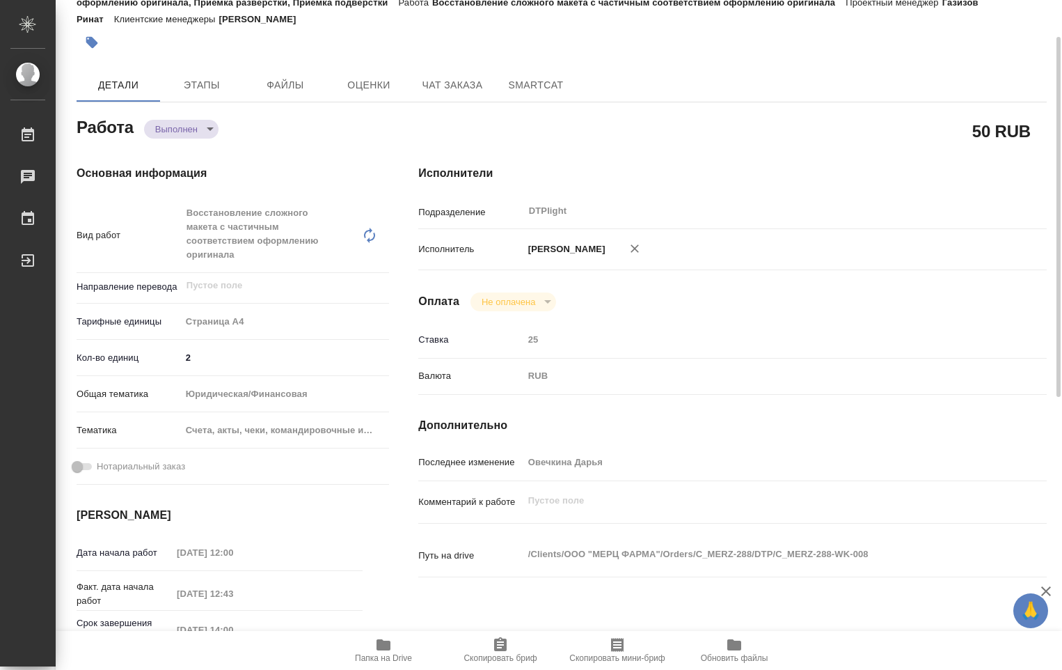
type textarea "x"
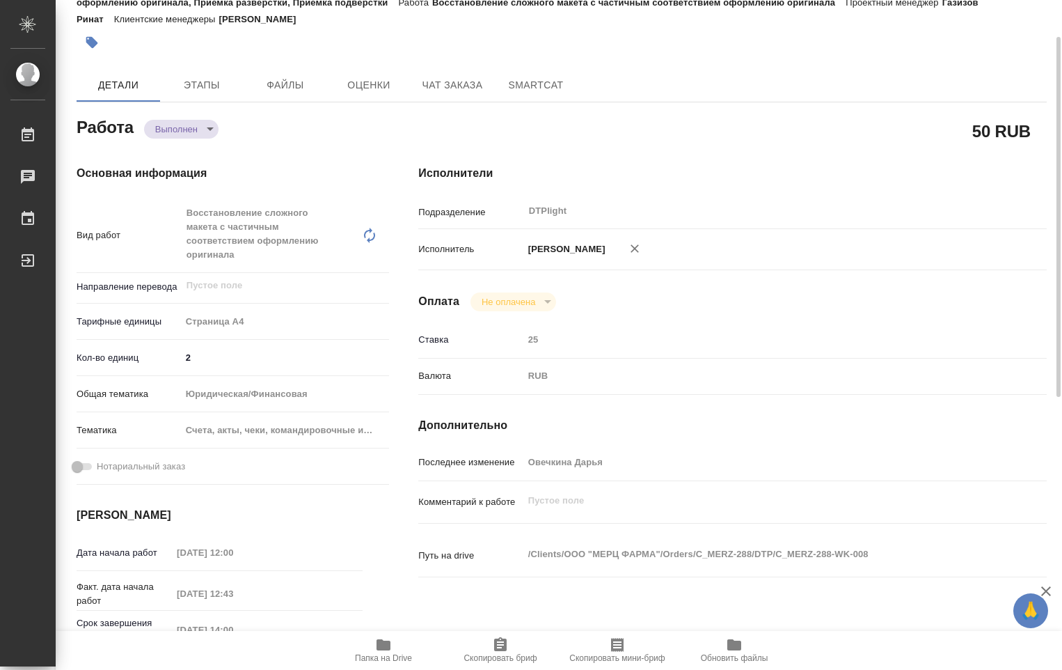
type textarea "x"
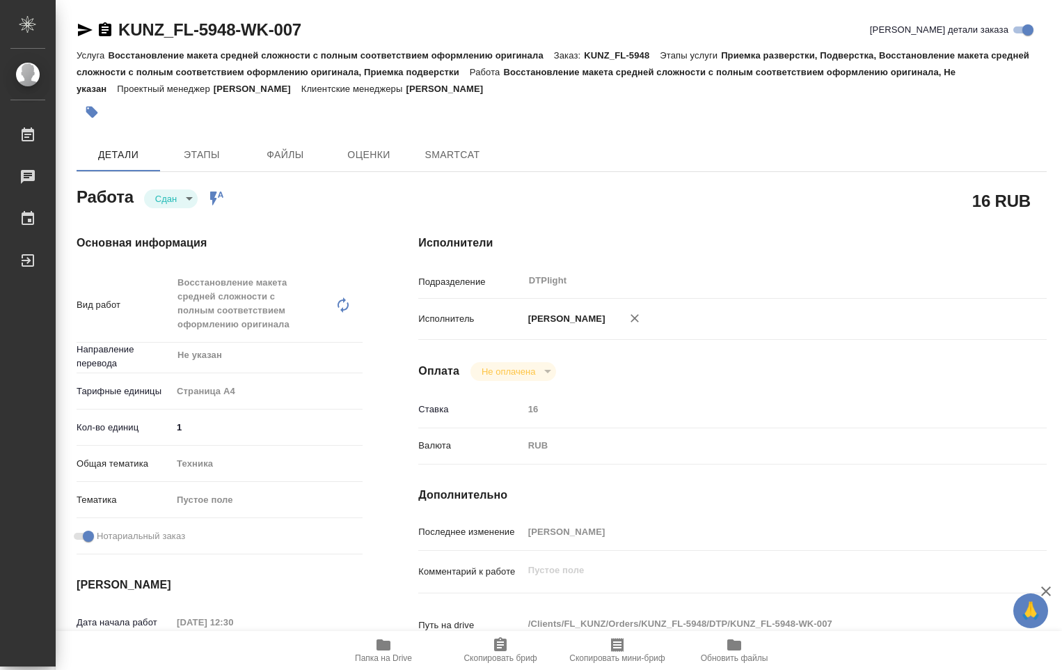
type textarea "x"
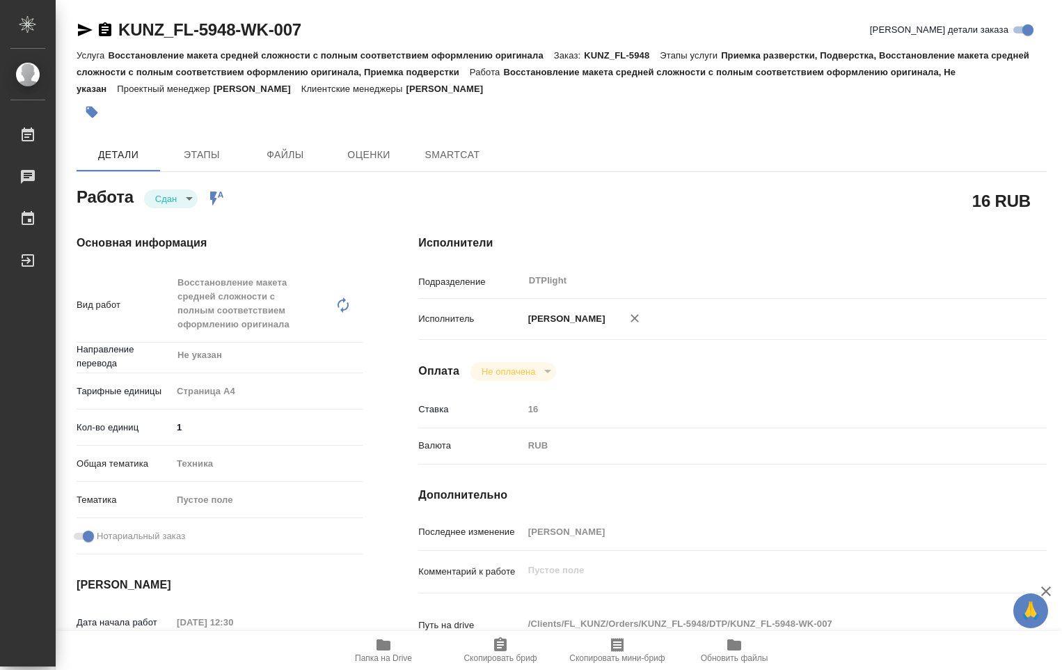
type textarea "x"
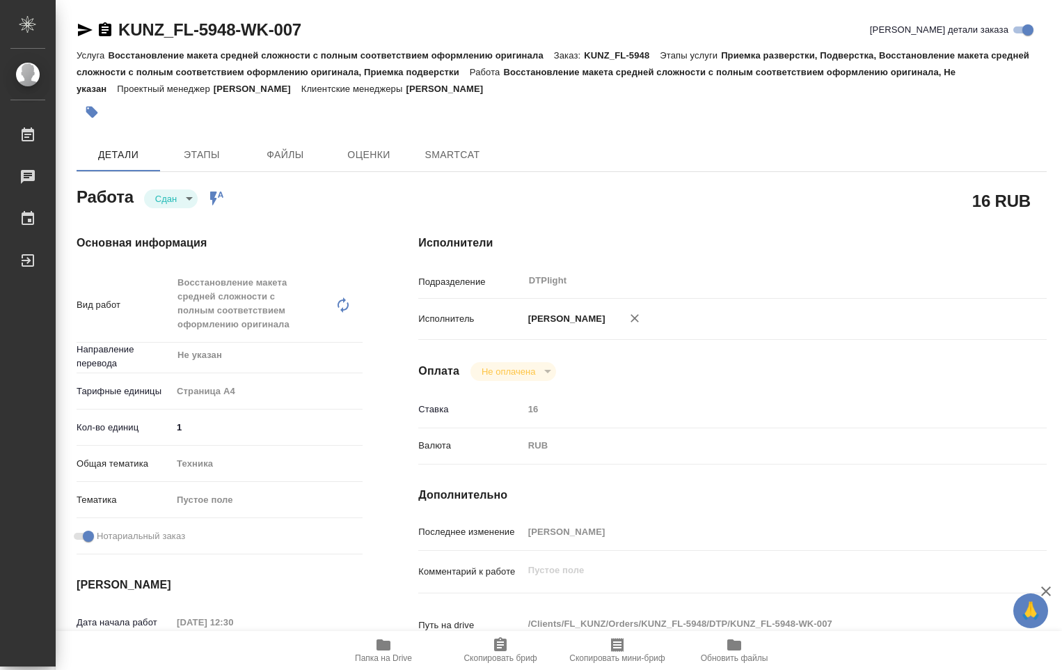
type textarea "x"
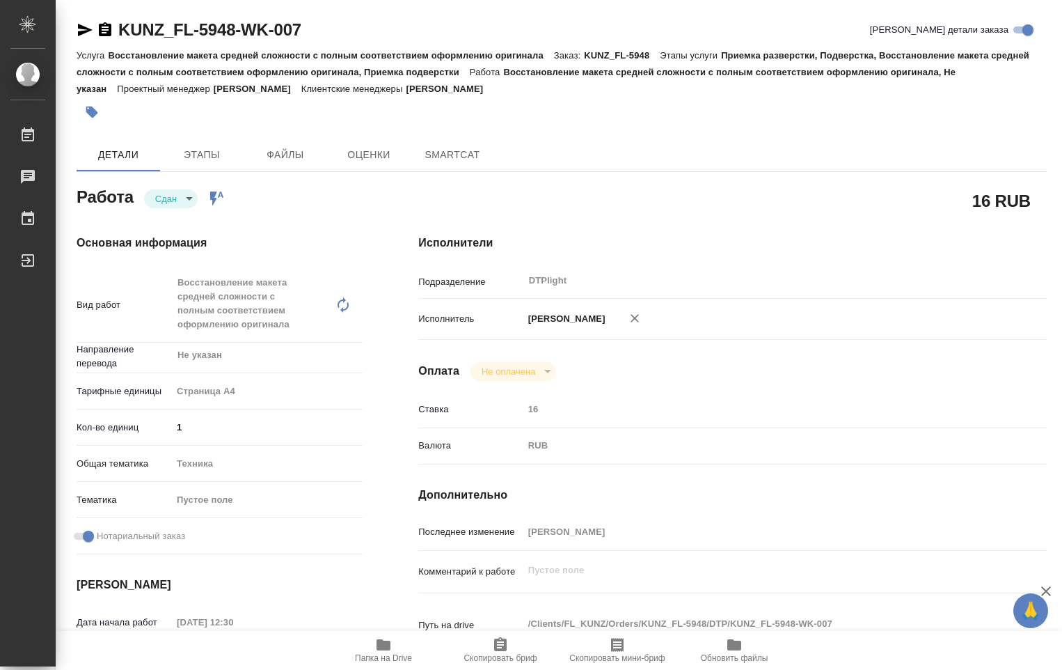
type textarea "x"
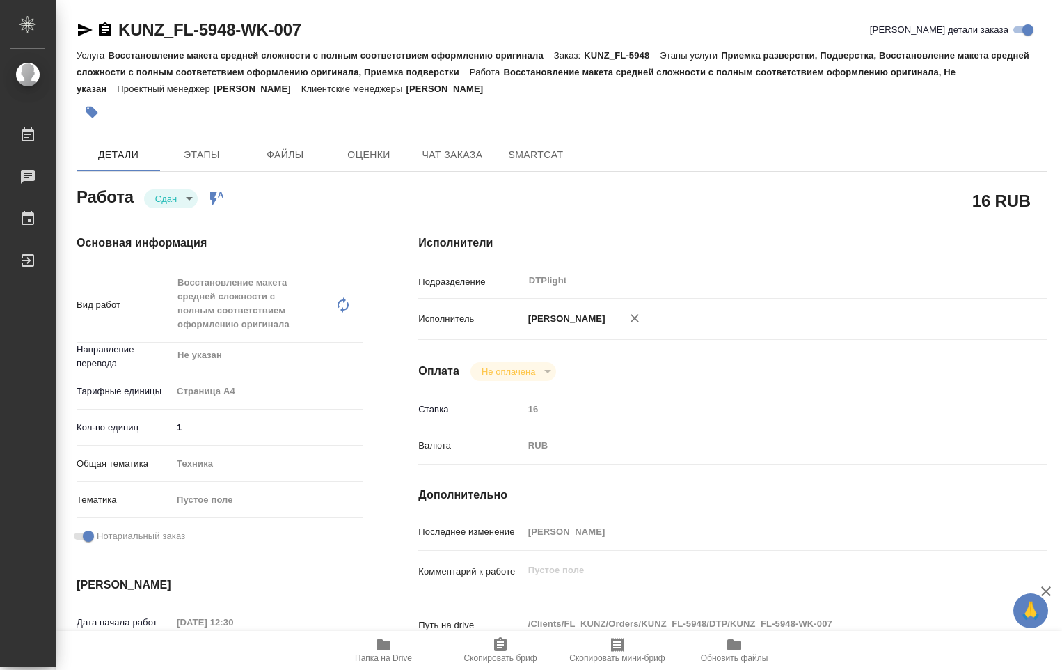
type textarea "x"
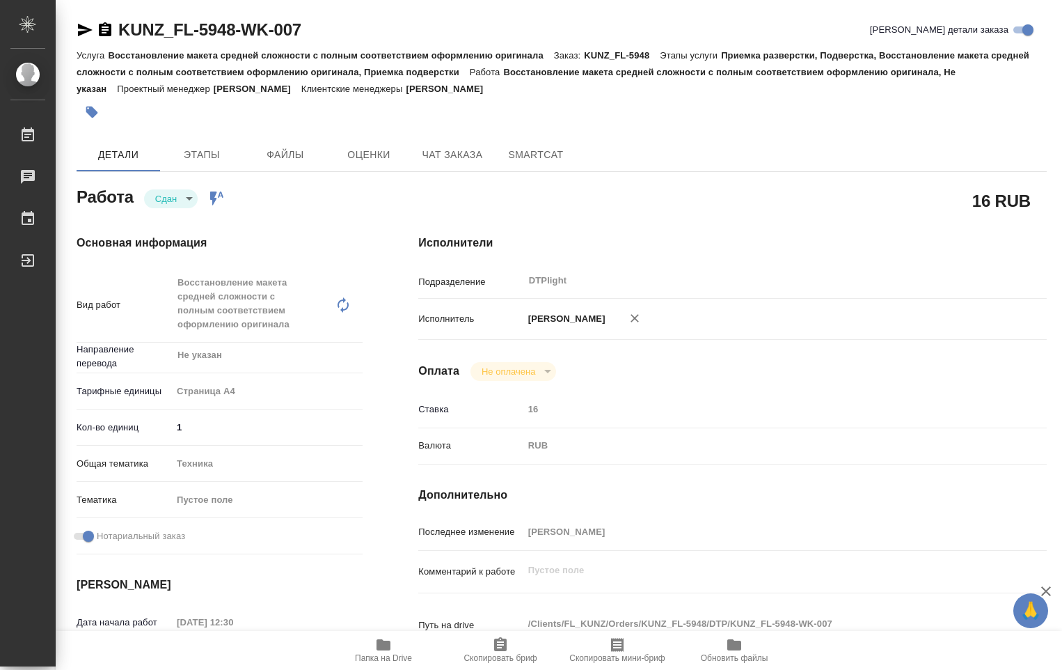
type textarea "x"
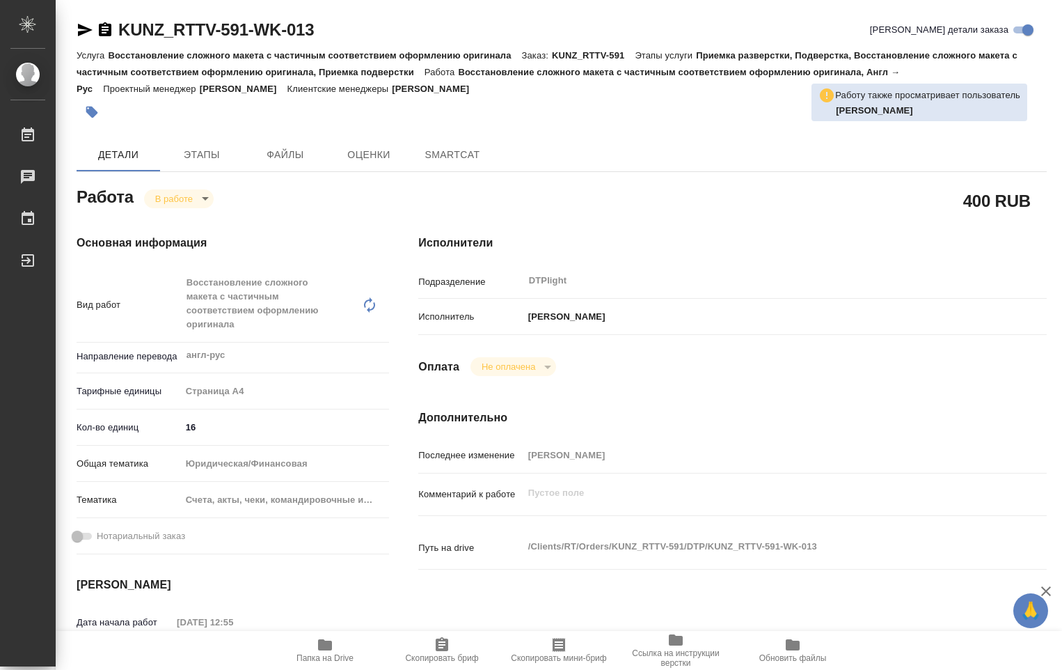
type textarea "x"
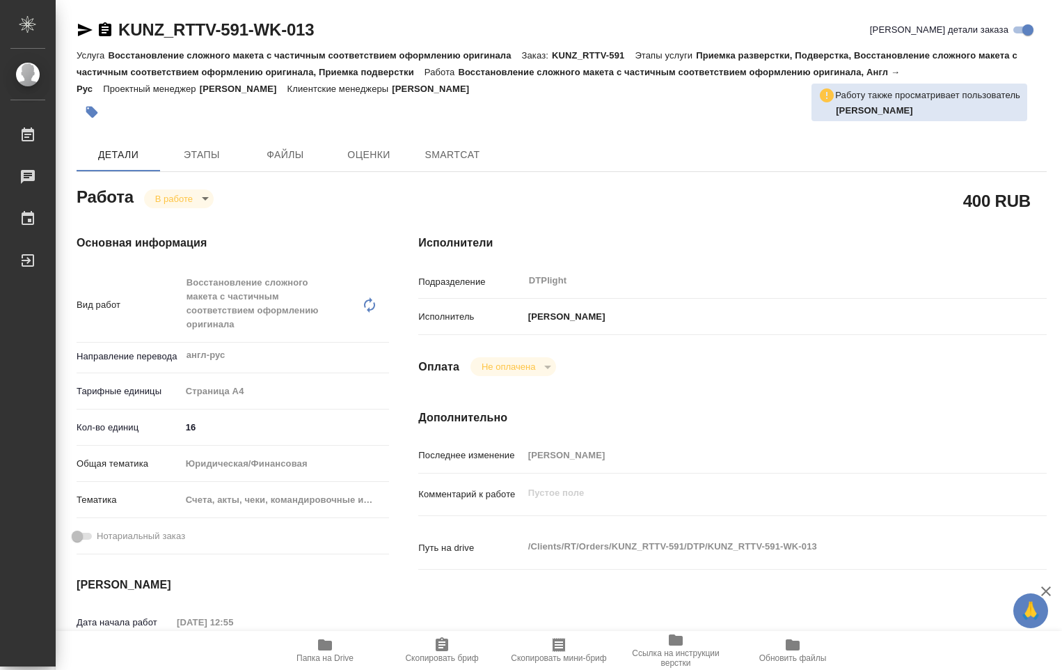
type textarea "x"
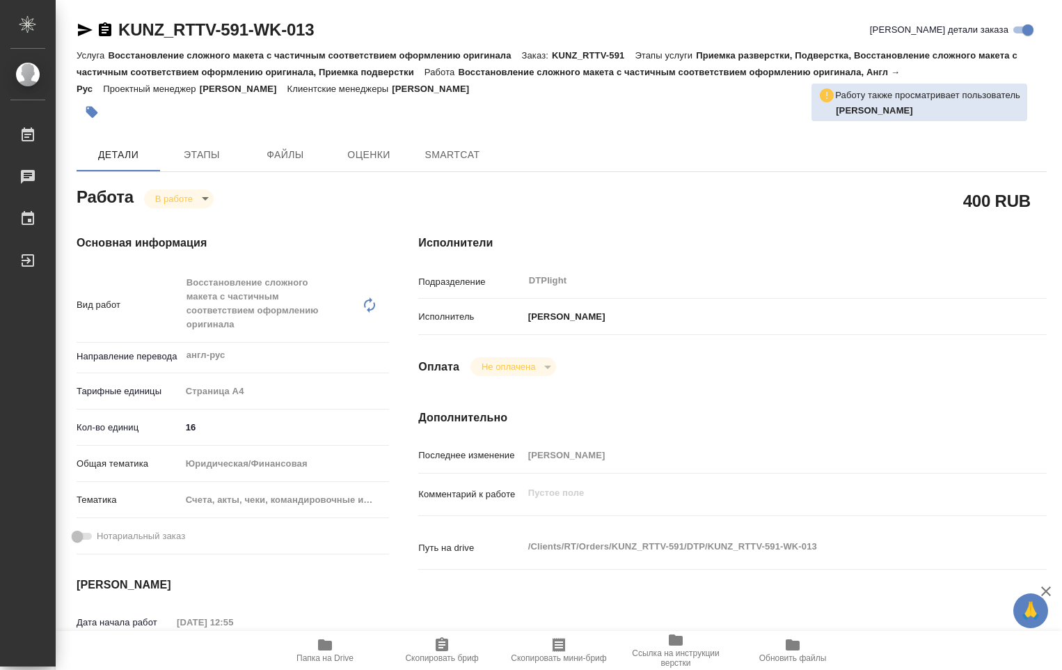
type textarea "x"
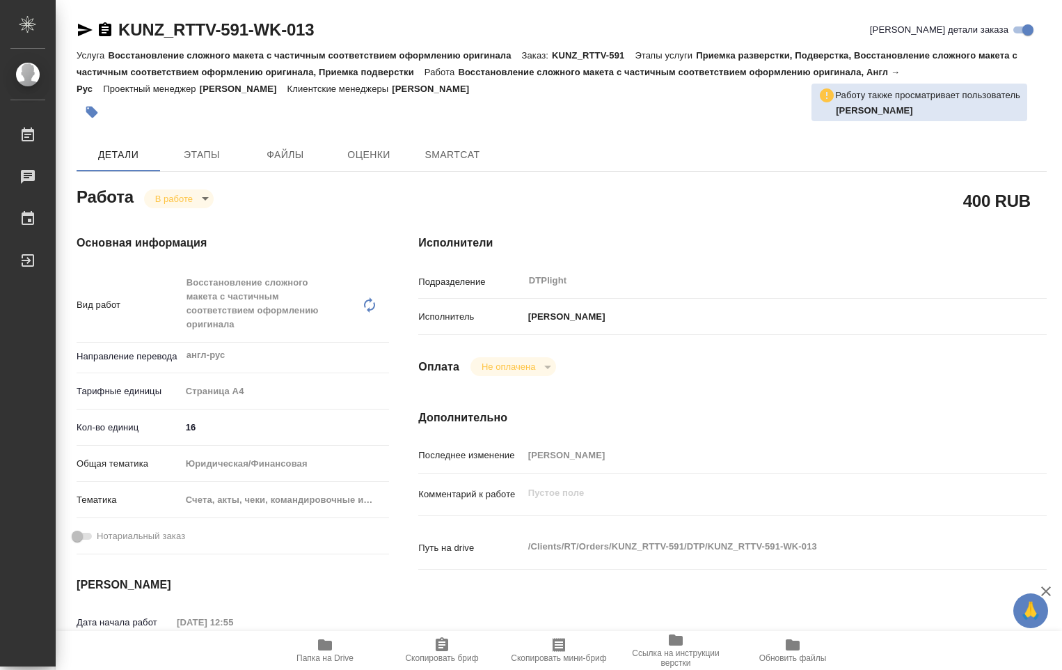
type textarea "x"
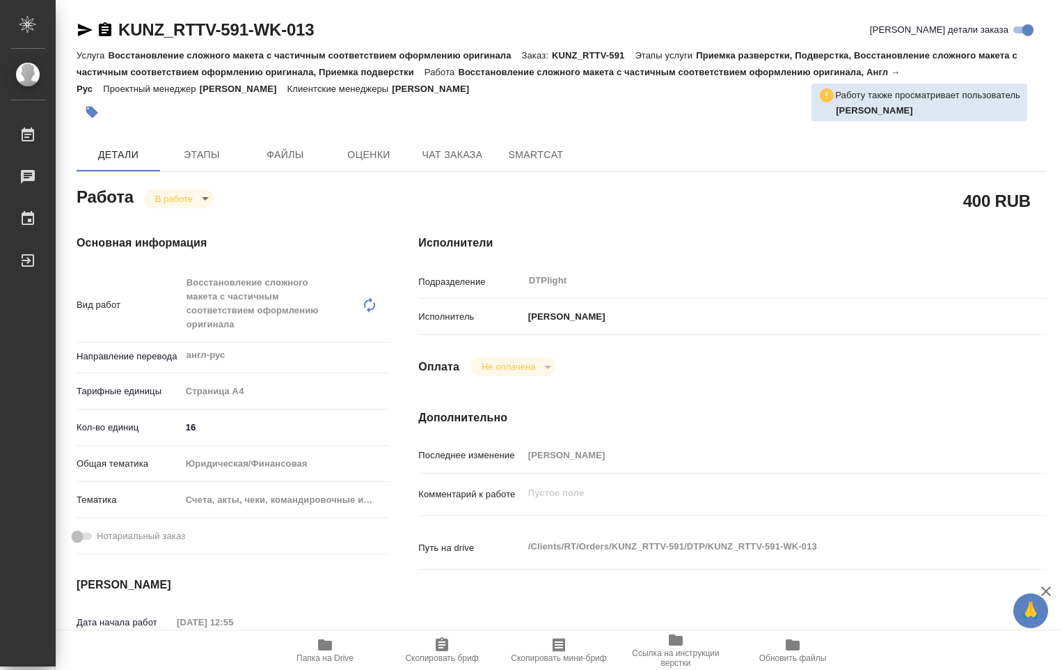
type textarea "x"
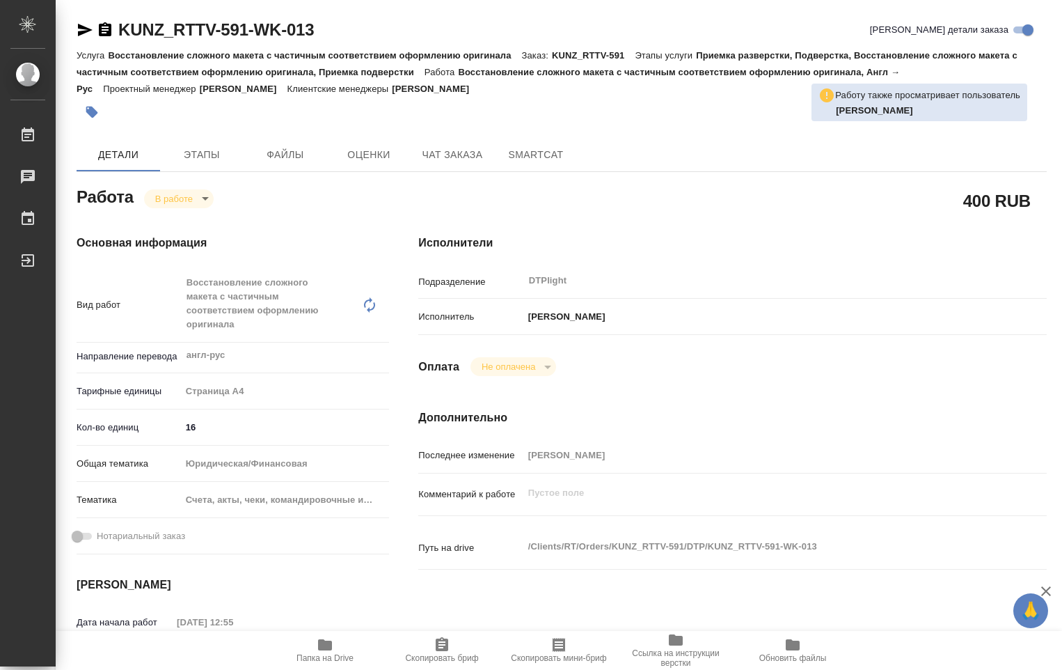
type textarea "x"
